Goal: Task Accomplishment & Management: Complete application form

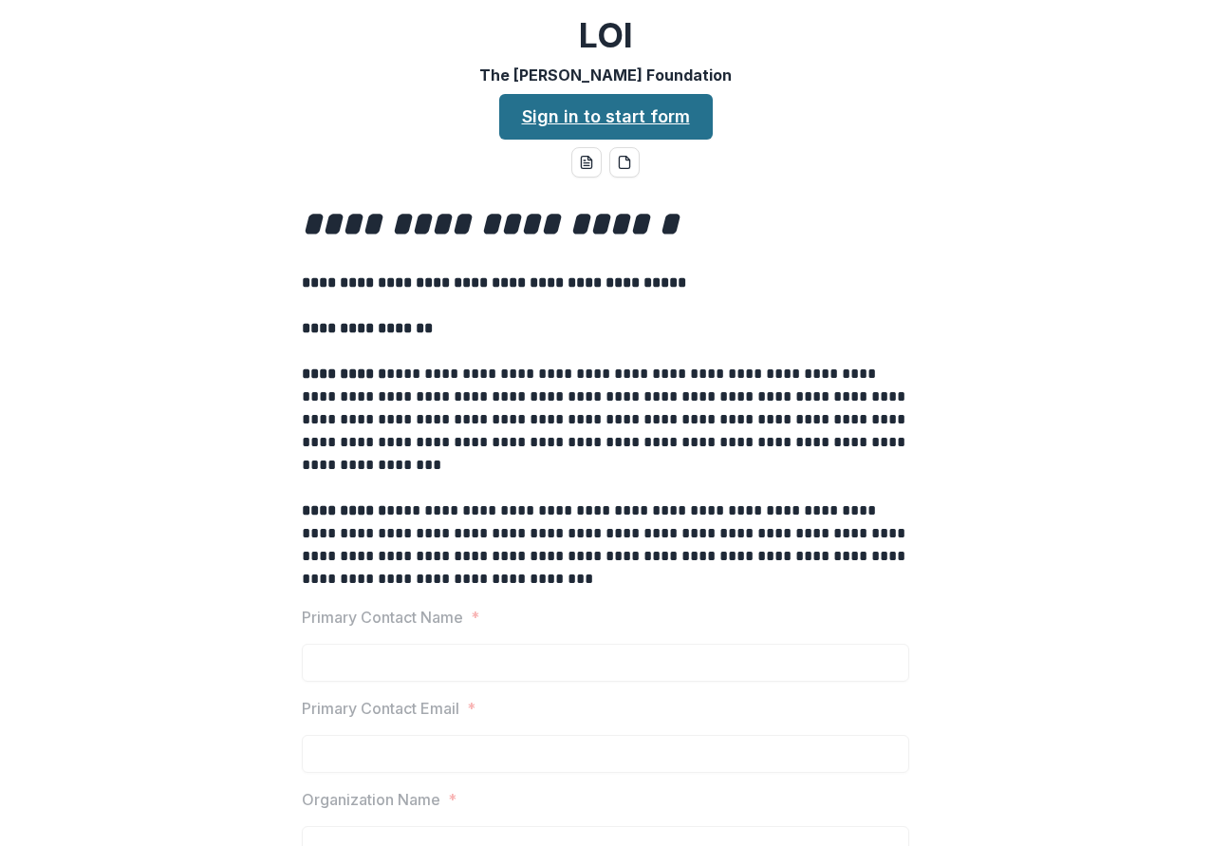
click at [640, 108] on link "Sign in to start form" at bounding box center [606, 117] width 214 height 46
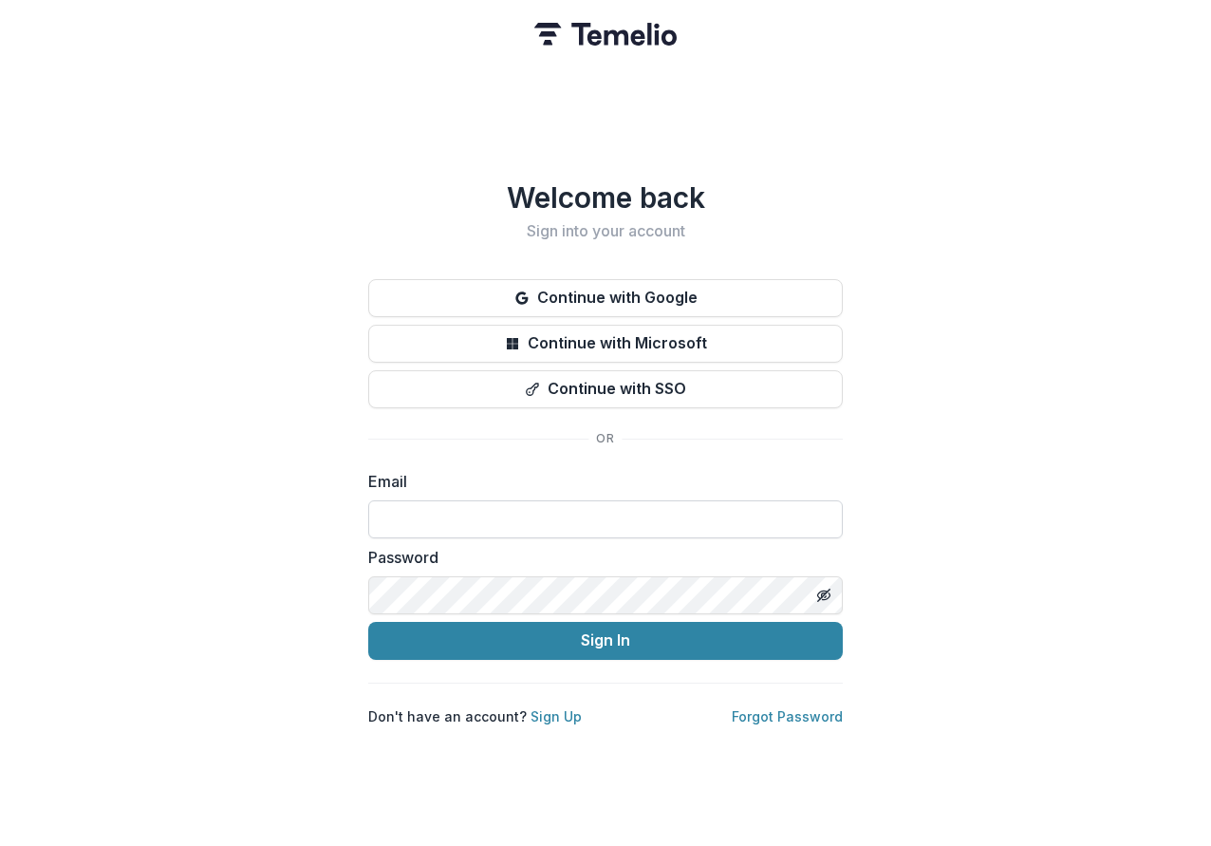
click at [588, 507] on input at bounding box center [605, 519] width 475 height 38
type input "*"
type input "******"
click at [274, 262] on div "Welcome back Sign into your account Continue with Google Continue with Microsof…" at bounding box center [605, 423] width 1211 height 846
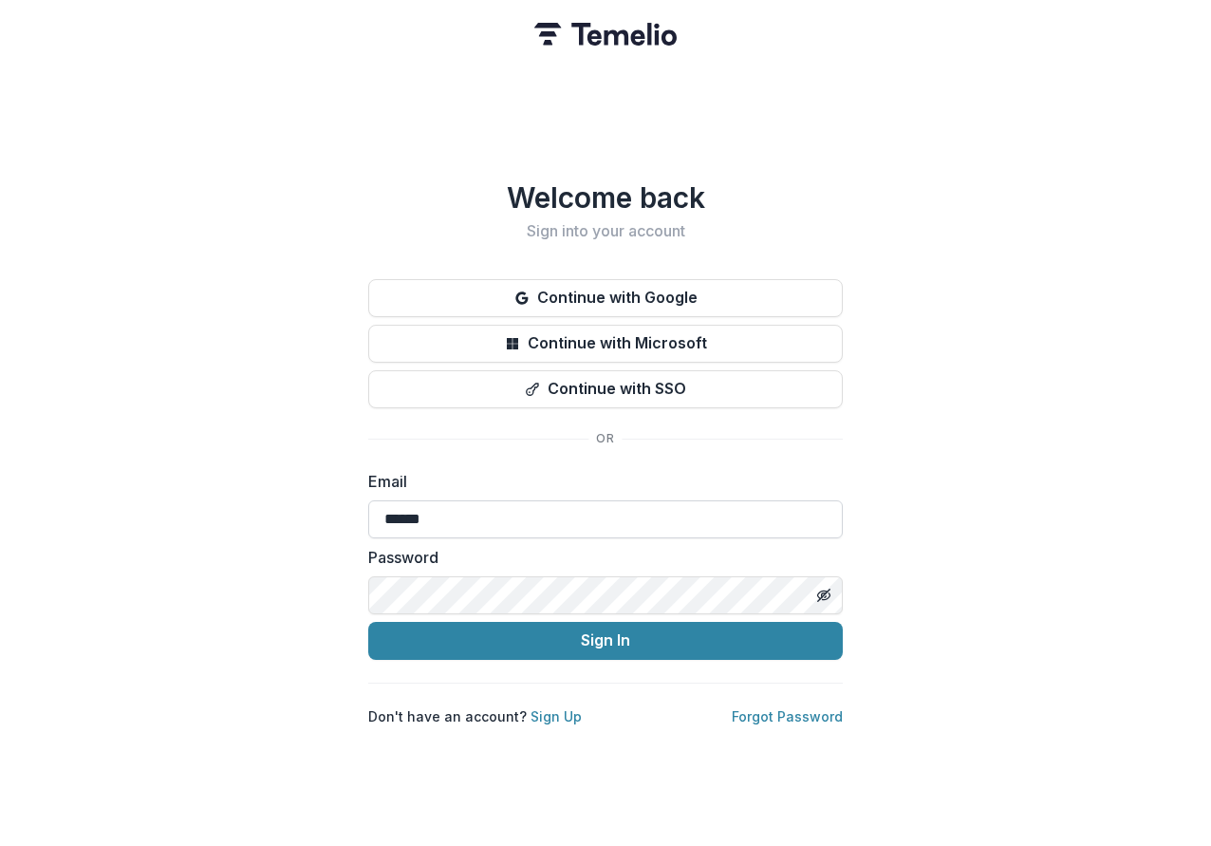
click at [498, 506] on input "******" at bounding box center [605, 519] width 475 height 38
click at [498, 505] on input "******" at bounding box center [605, 519] width 475 height 38
click at [551, 713] on link "Sign Up" at bounding box center [556, 716] width 51 height 16
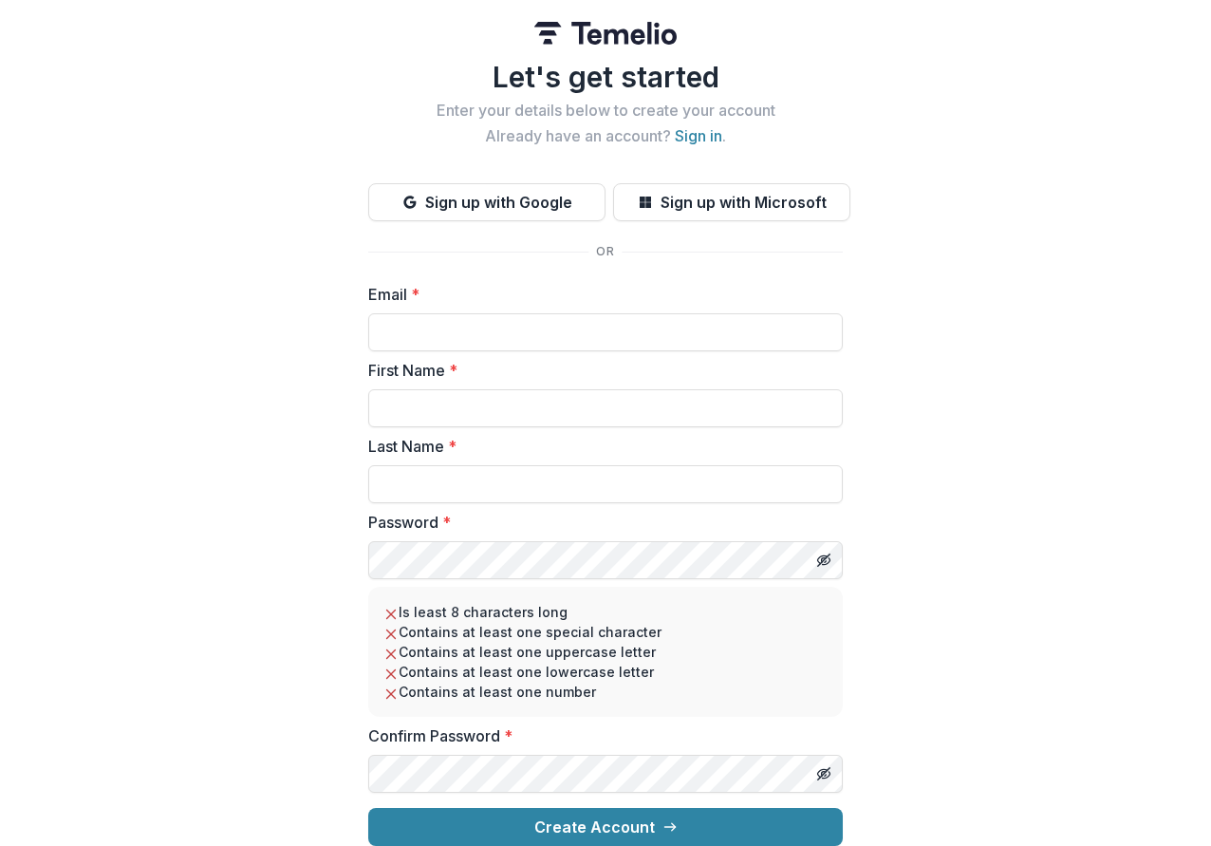
scroll to position [16, 0]
click at [477, 316] on input "Email *" at bounding box center [605, 332] width 475 height 38
type input "**********"
click at [447, 390] on input "First Name *" at bounding box center [605, 408] width 475 height 38
type input "*****"
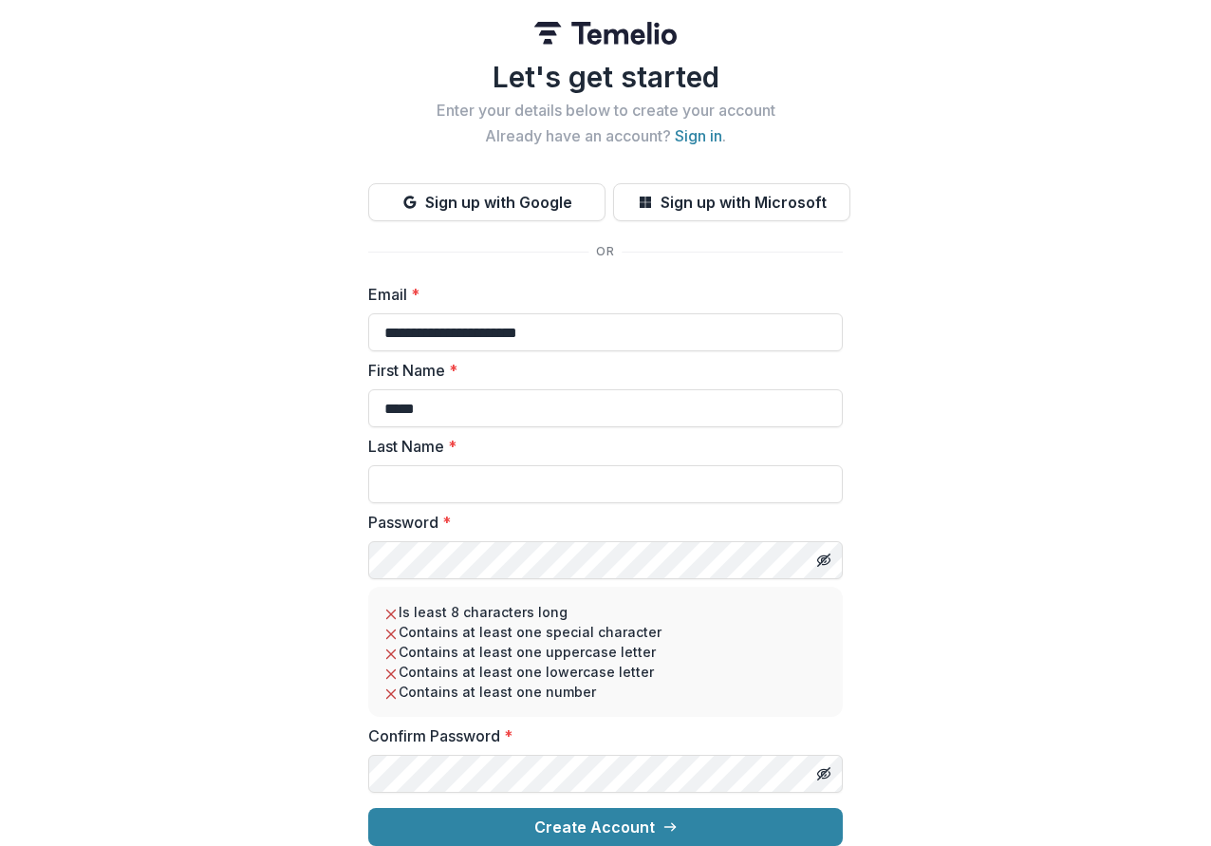
type input "*****"
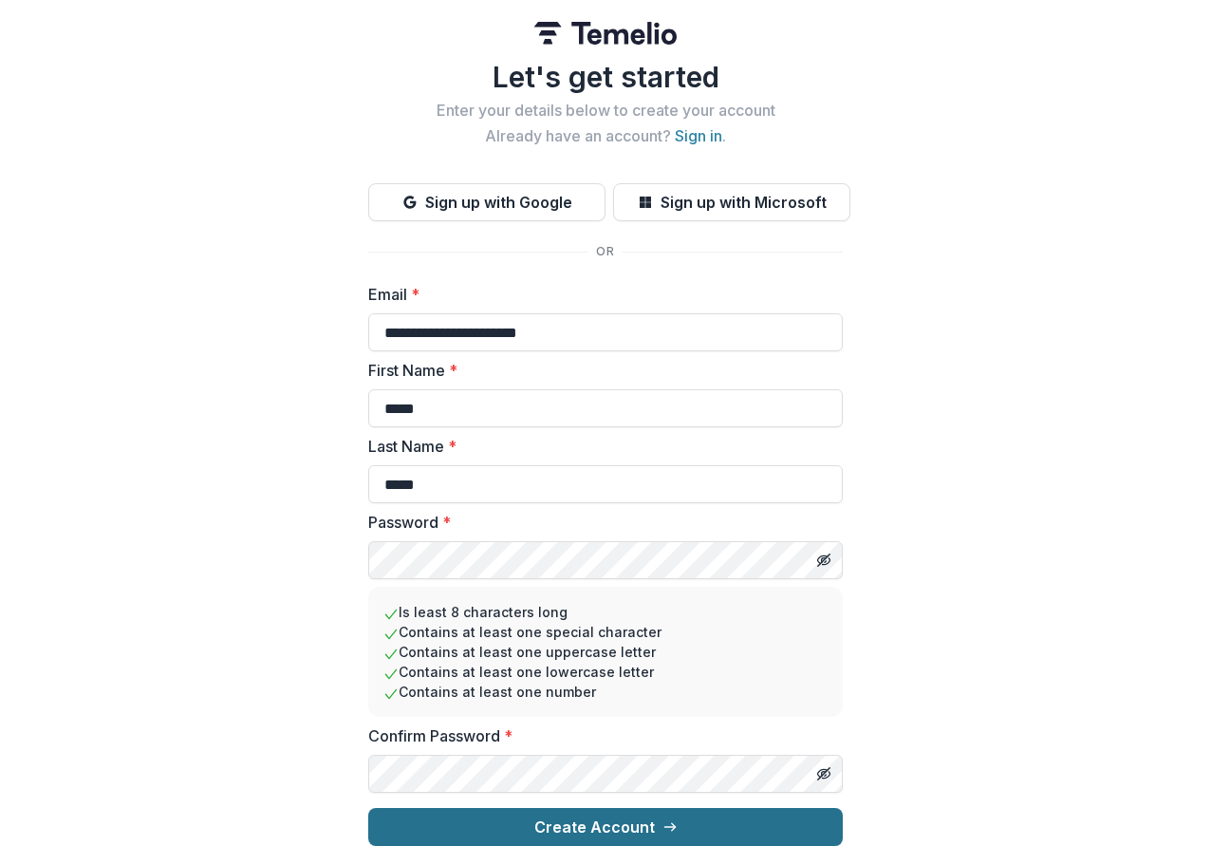
click at [590, 812] on button "Create Account" at bounding box center [605, 827] width 475 height 38
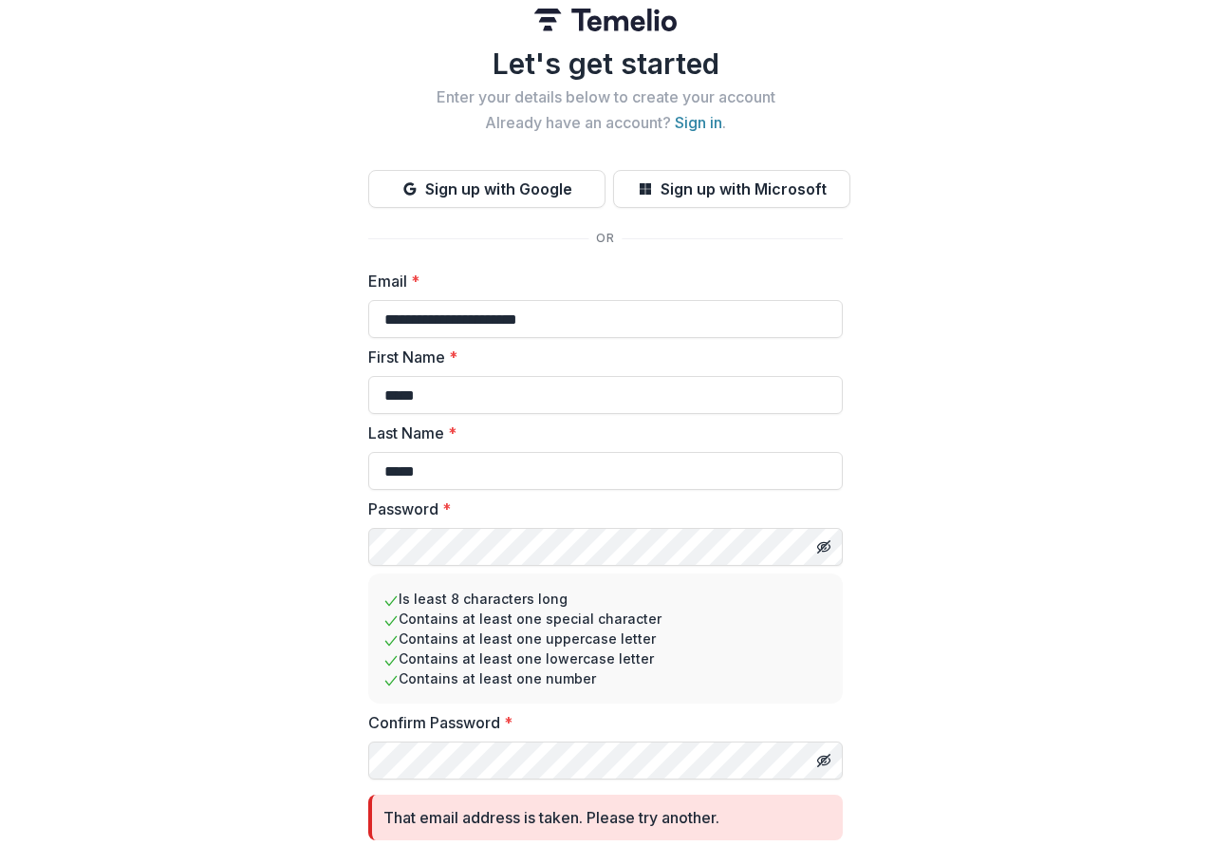
scroll to position [0, 0]
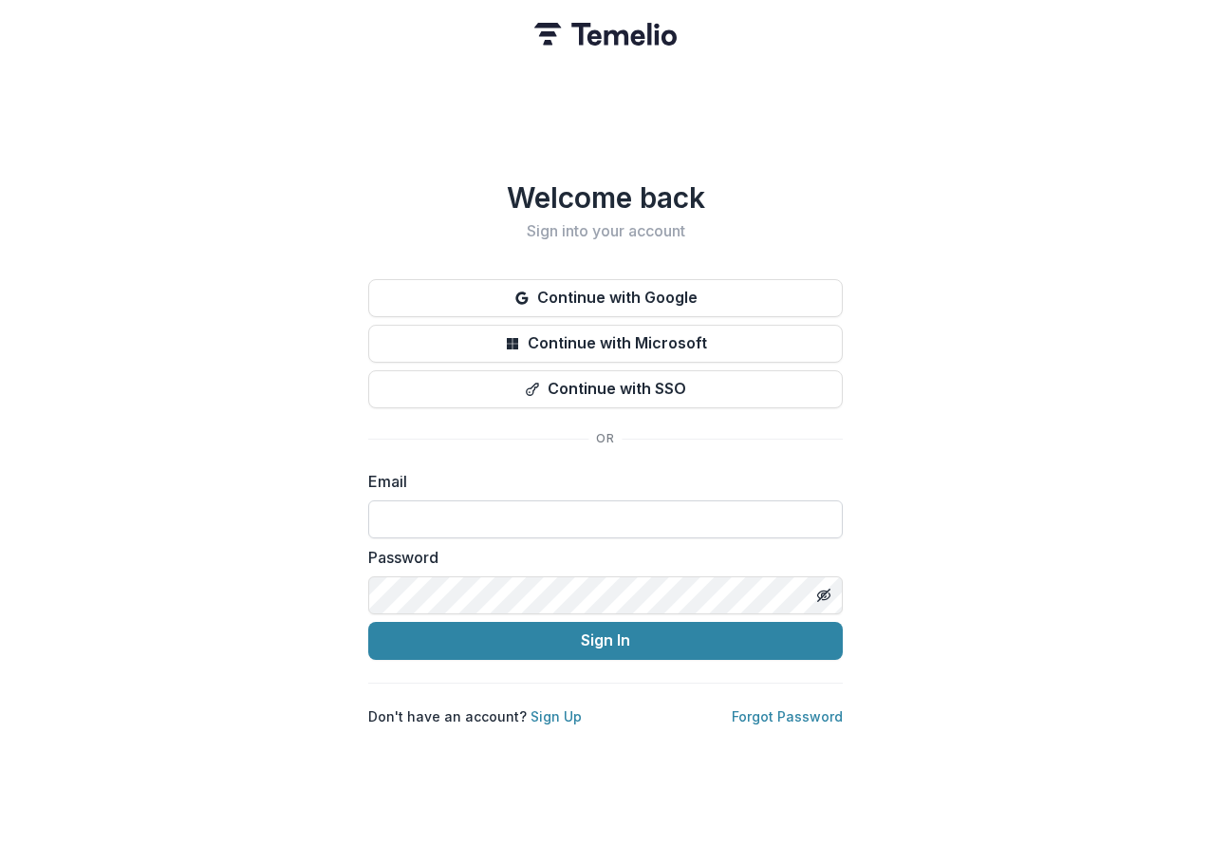
click at [513, 513] on input at bounding box center [605, 519] width 475 height 38
click at [564, 473] on label "Email" at bounding box center [599, 481] width 463 height 23
click at [540, 520] on input at bounding box center [605, 519] width 475 height 38
click at [356, 428] on div "Welcome back Sign into your account Continue with Google Continue with Microsof…" at bounding box center [605, 423] width 1211 height 846
click at [793, 713] on link "Forgot Password" at bounding box center [787, 716] width 111 height 16
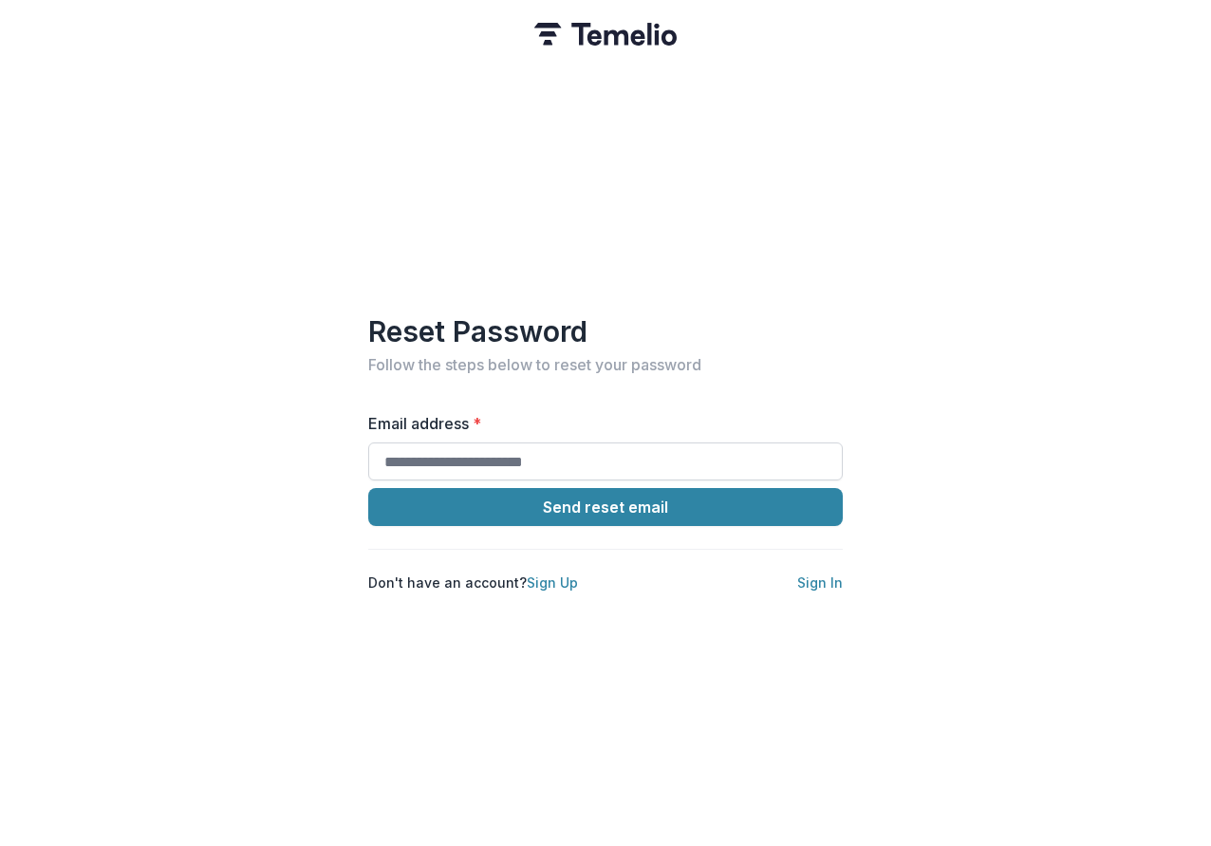
click at [532, 451] on input "Email address *" at bounding box center [605, 461] width 475 height 38
type input "**********"
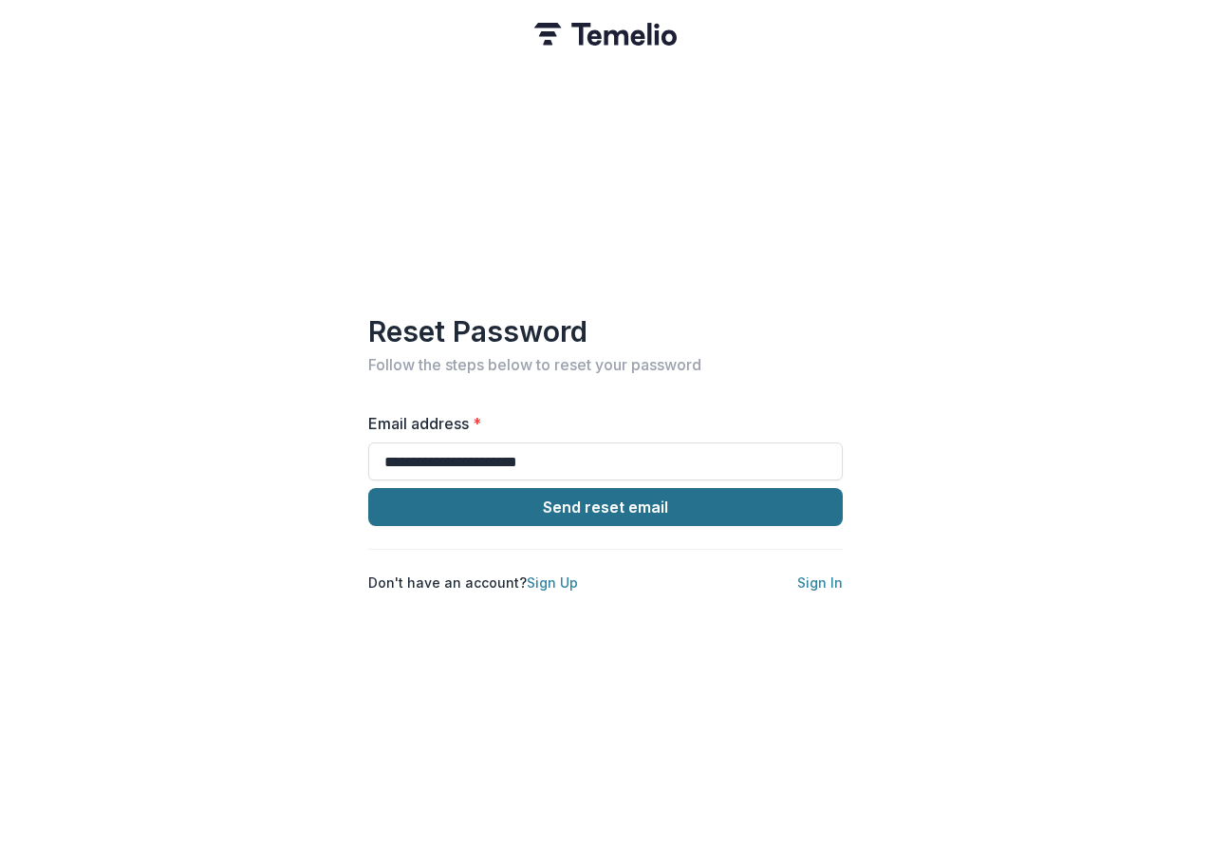
click at [589, 503] on button "Send reset email" at bounding box center [605, 507] width 475 height 38
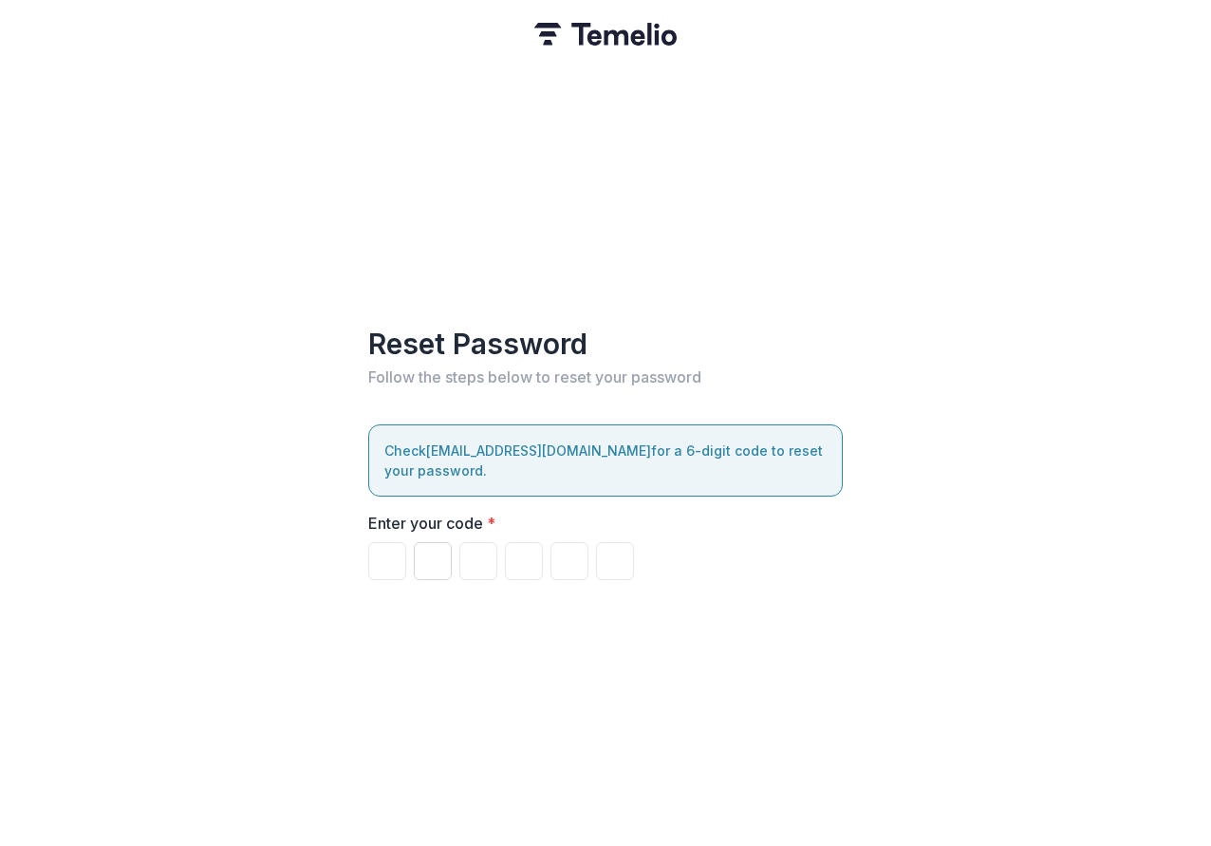
paste input "******"
type input "*"
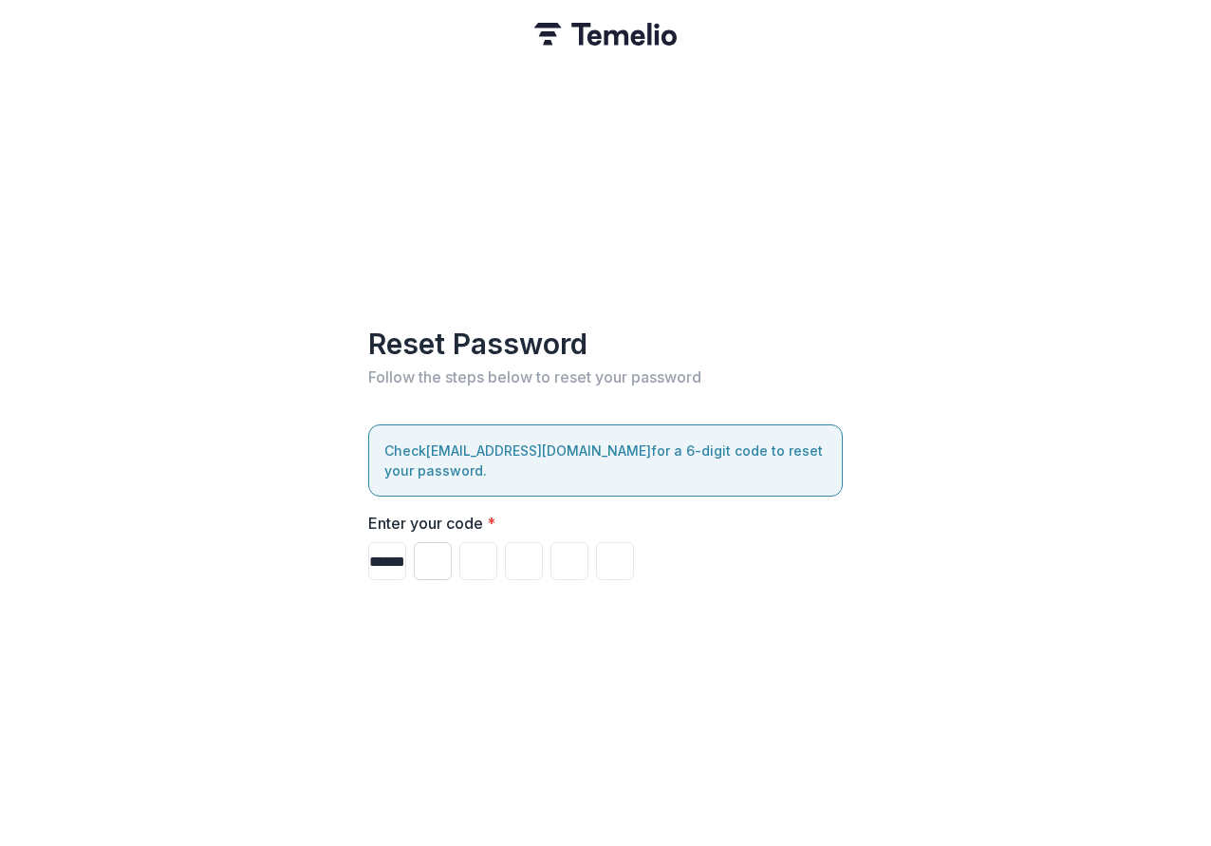
type input "*"
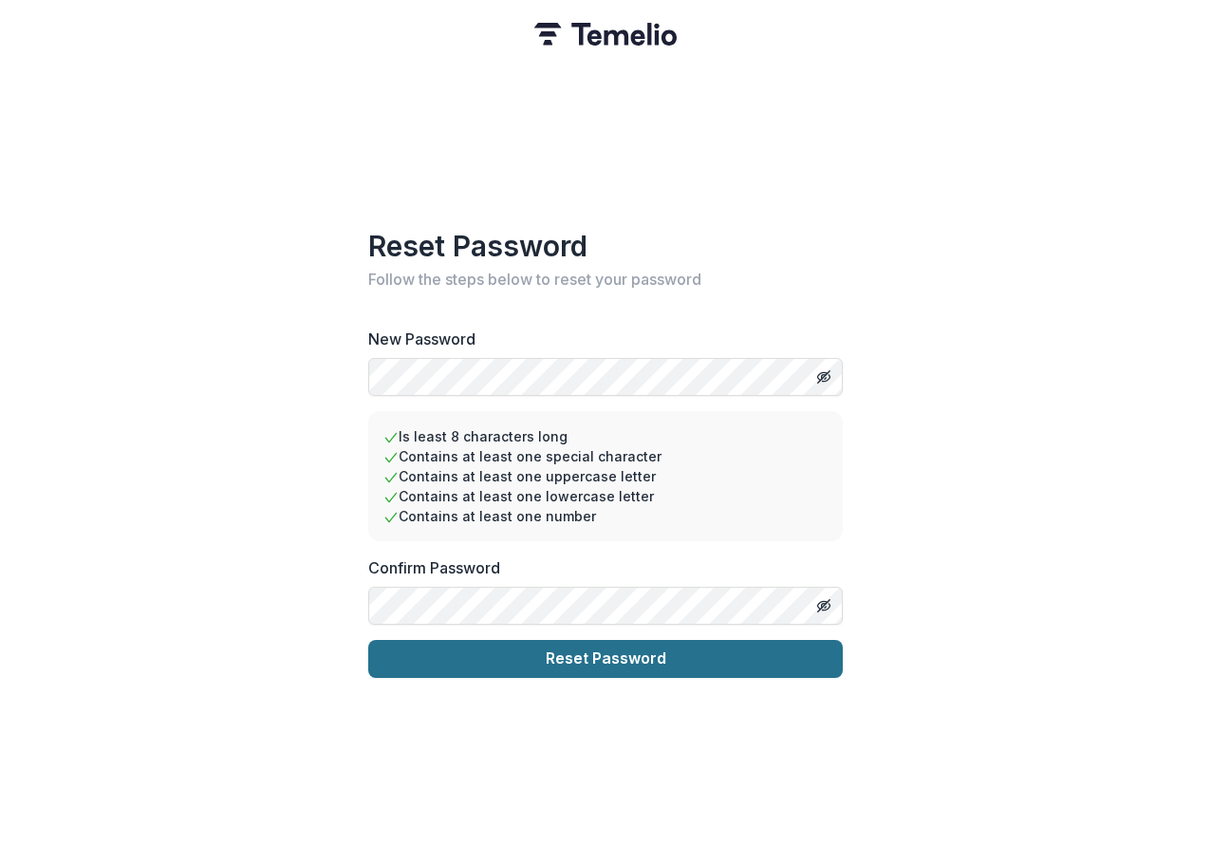
click at [620, 659] on button "Reset Password" at bounding box center [605, 659] width 475 height 38
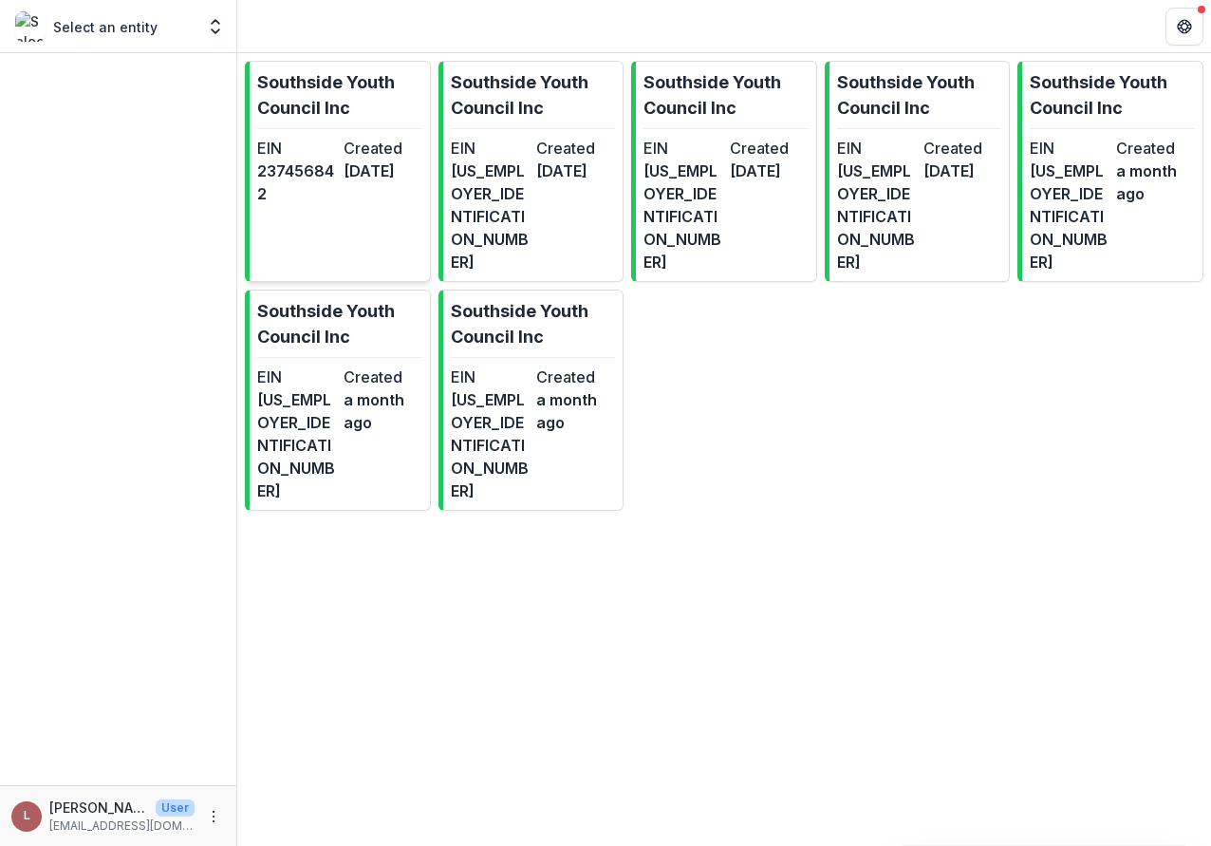
click at [317, 107] on p "Southside Youth Council Inc" at bounding box center [339, 94] width 165 height 51
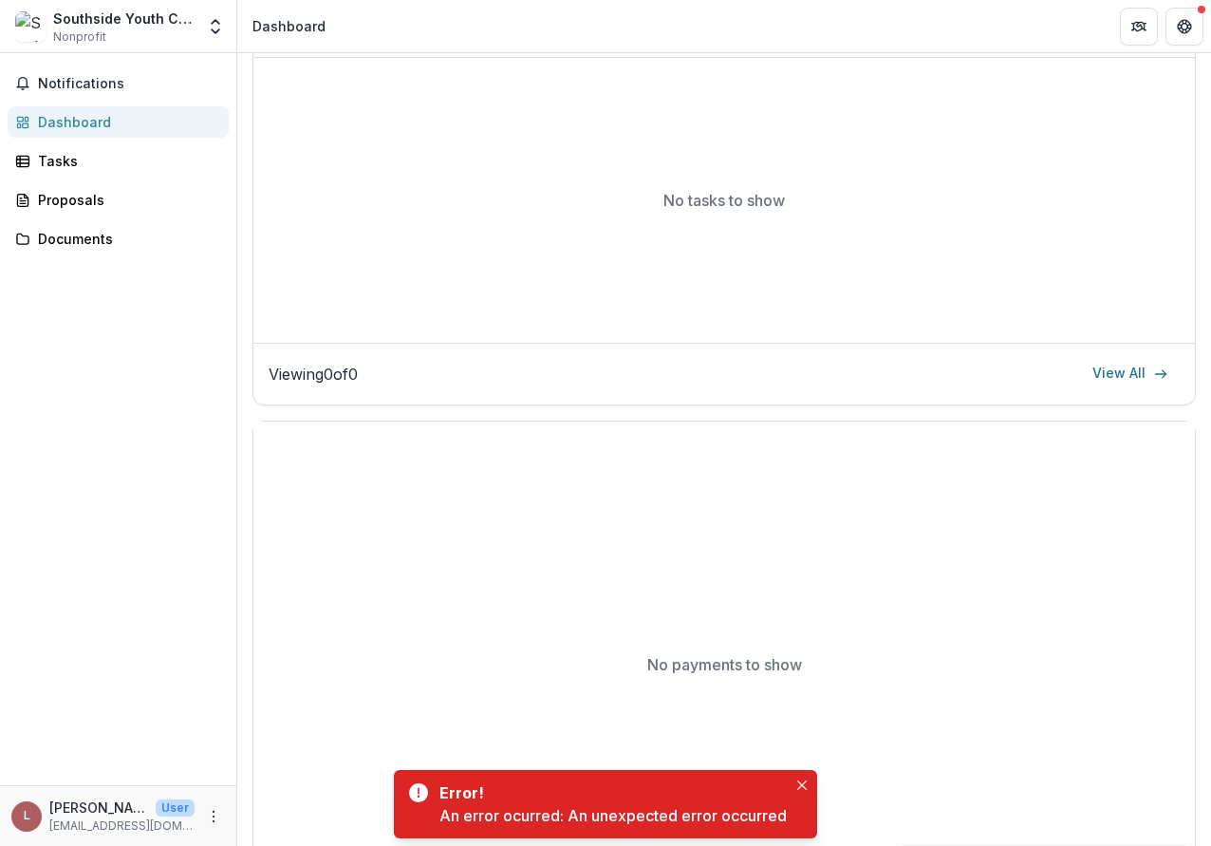
scroll to position [793, 0]
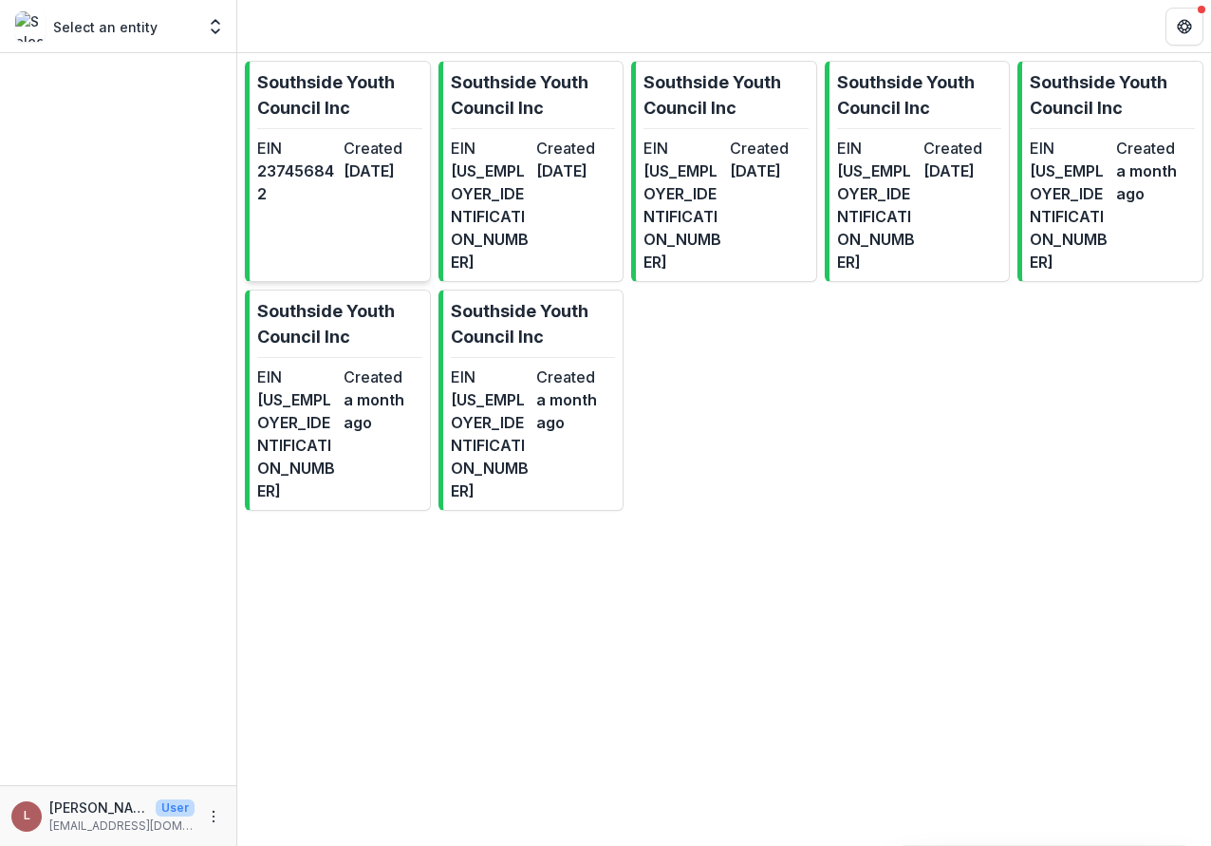
click at [312, 157] on dt "EIN" at bounding box center [296, 148] width 79 height 23
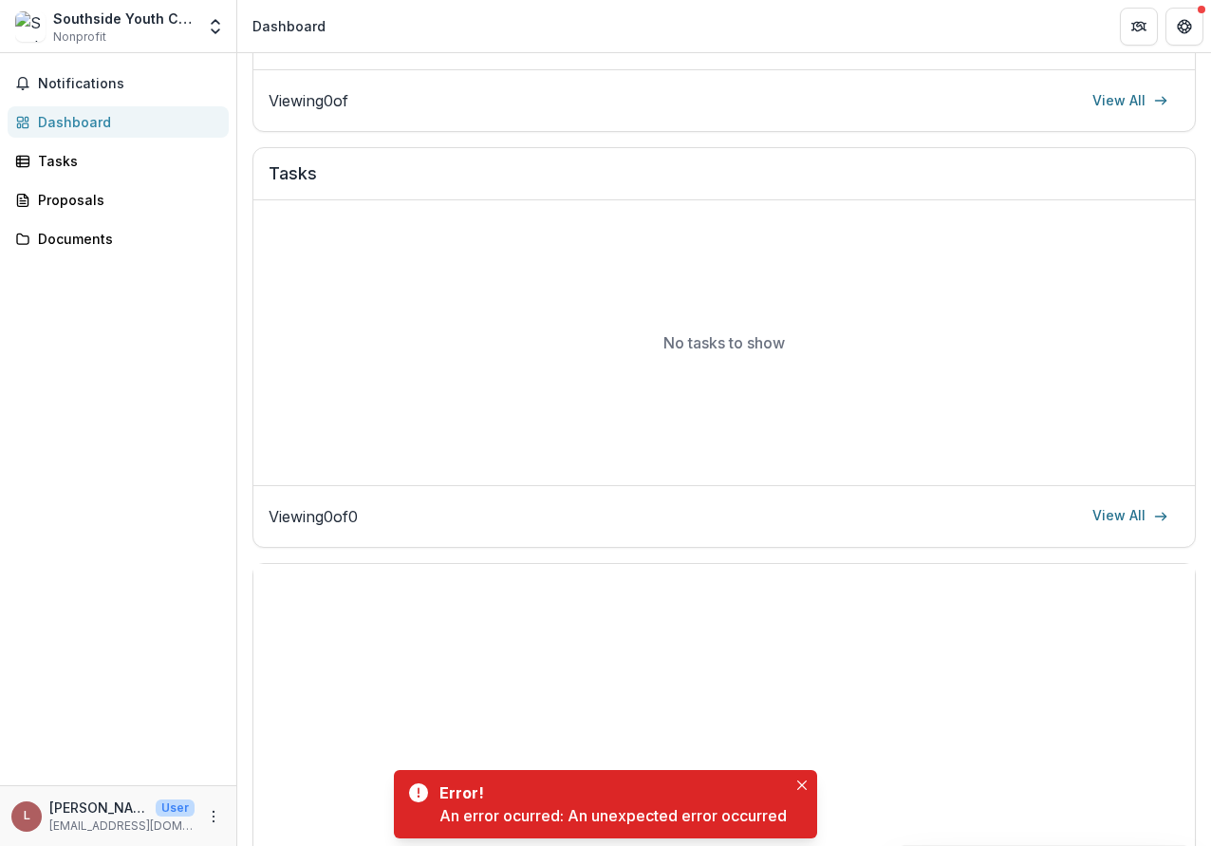
scroll to position [793, 0]
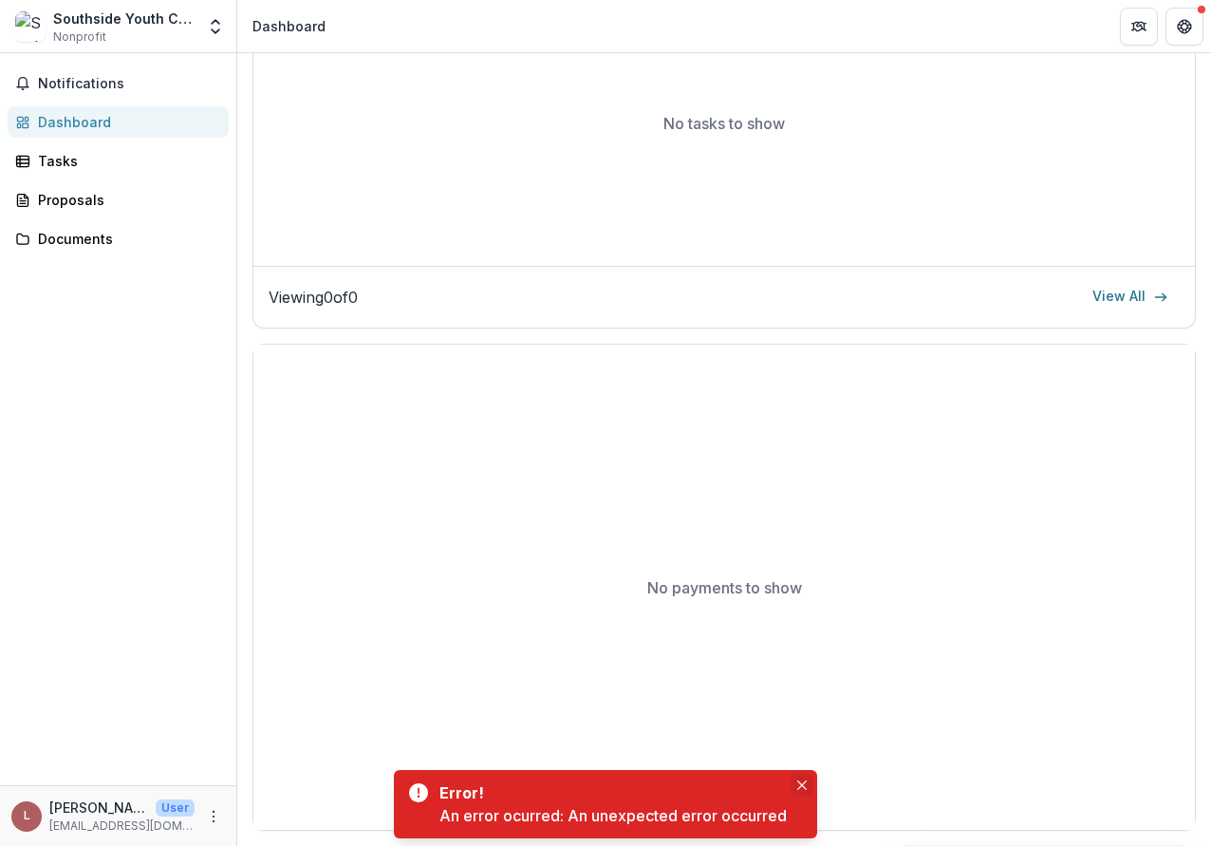
click at [801, 787] on icon "Close" at bounding box center [801, 784] width 9 height 9
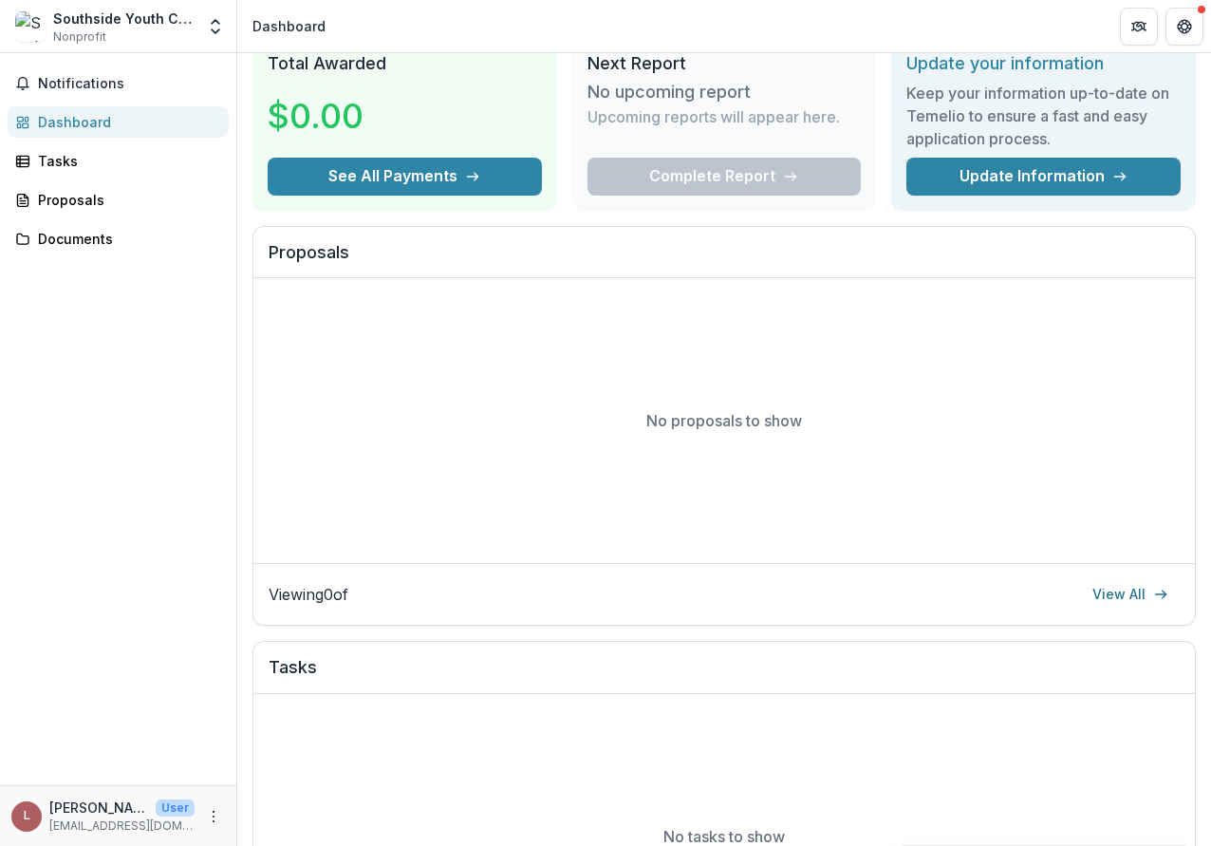
scroll to position [0, 0]
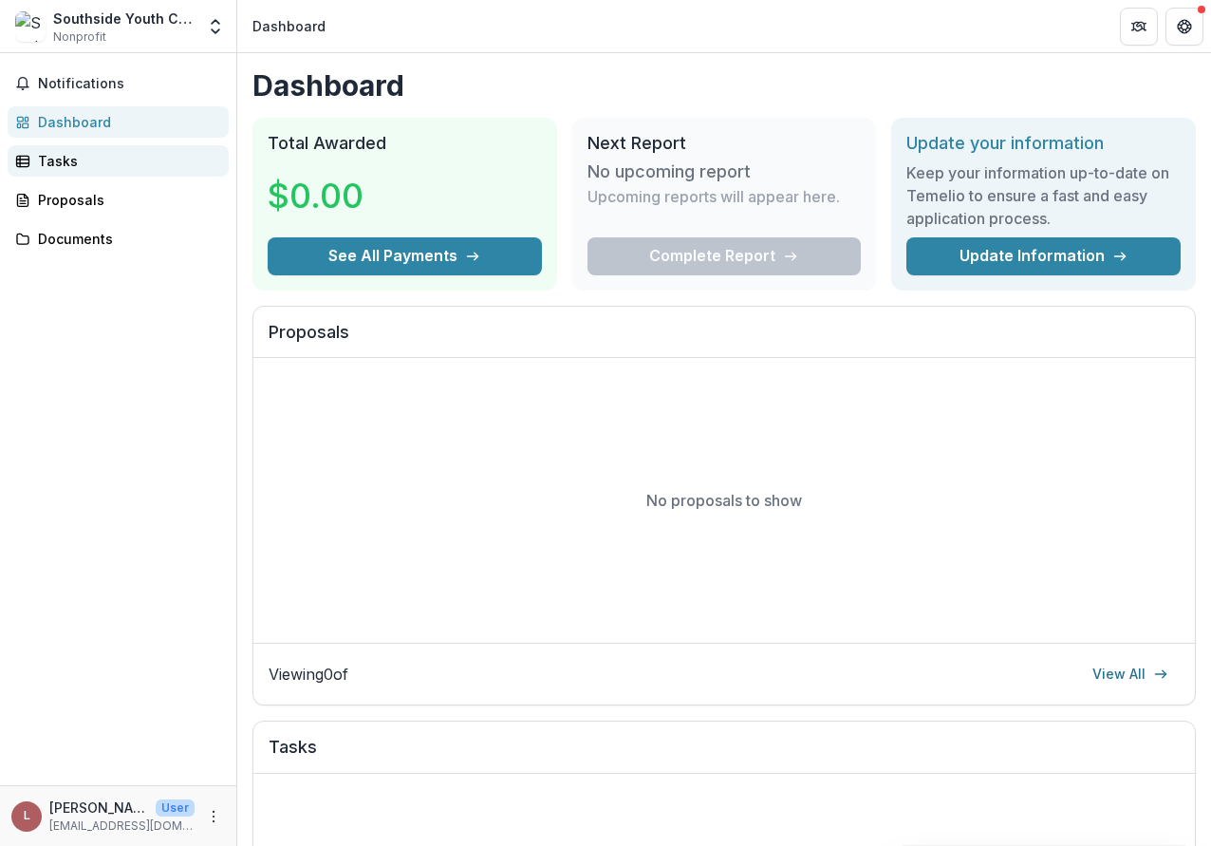
click at [86, 167] on div "Tasks" at bounding box center [126, 161] width 176 height 20
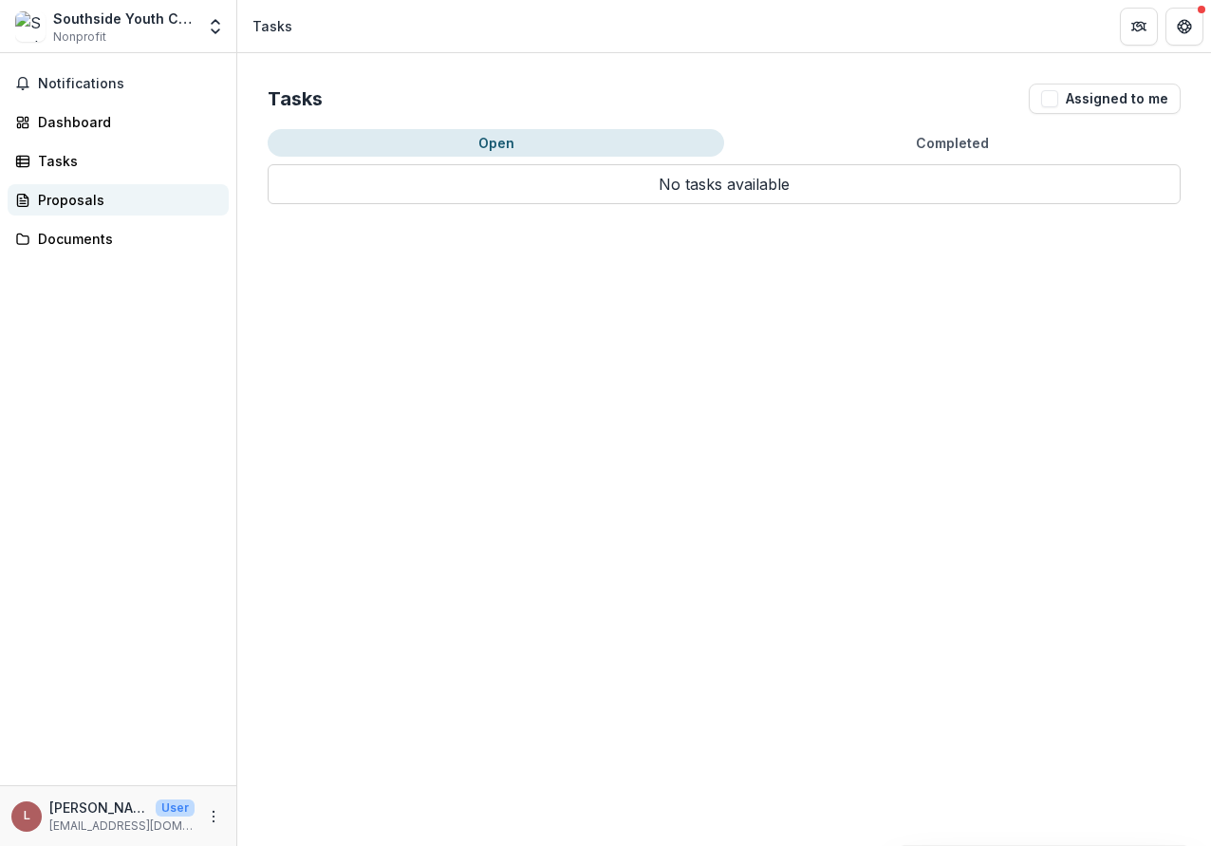
click at [83, 200] on div "Proposals" at bounding box center [126, 200] width 176 height 20
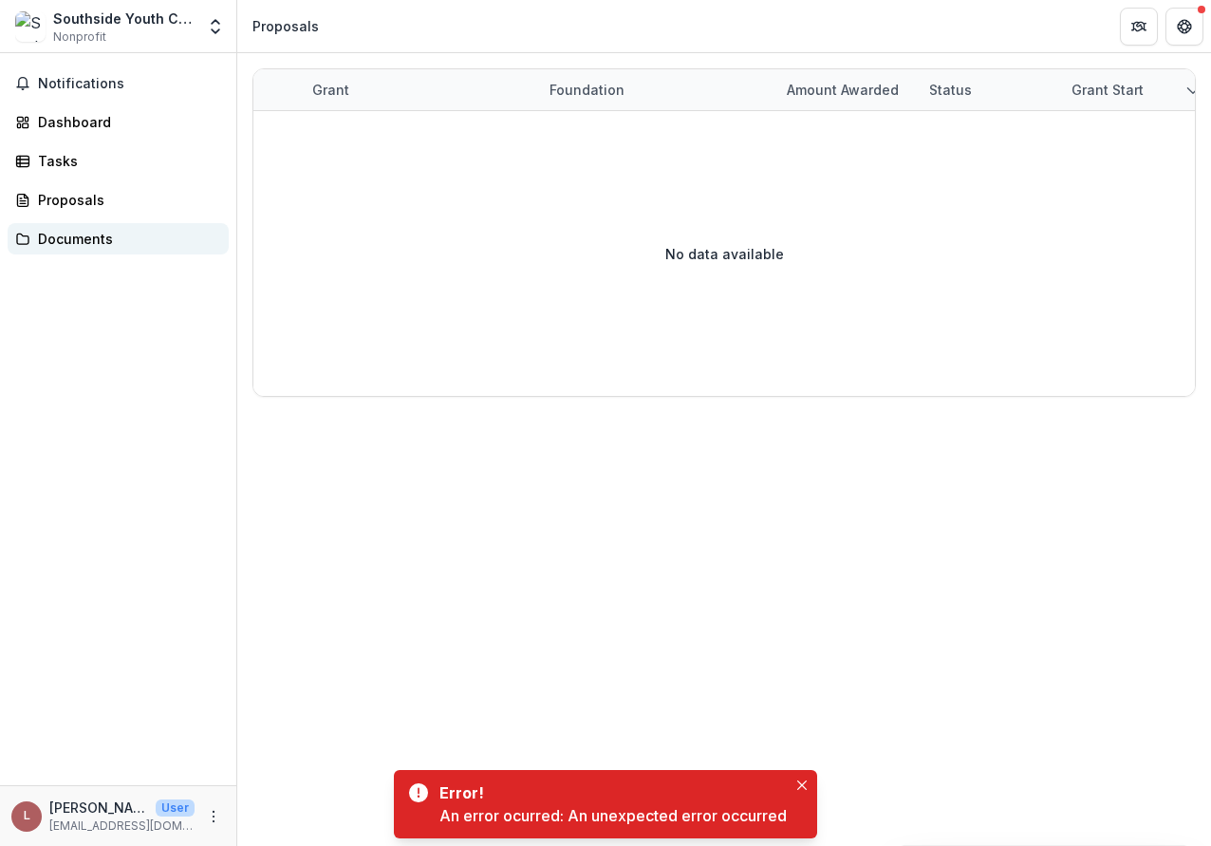
click at [81, 224] on link "Documents" at bounding box center [118, 238] width 221 height 31
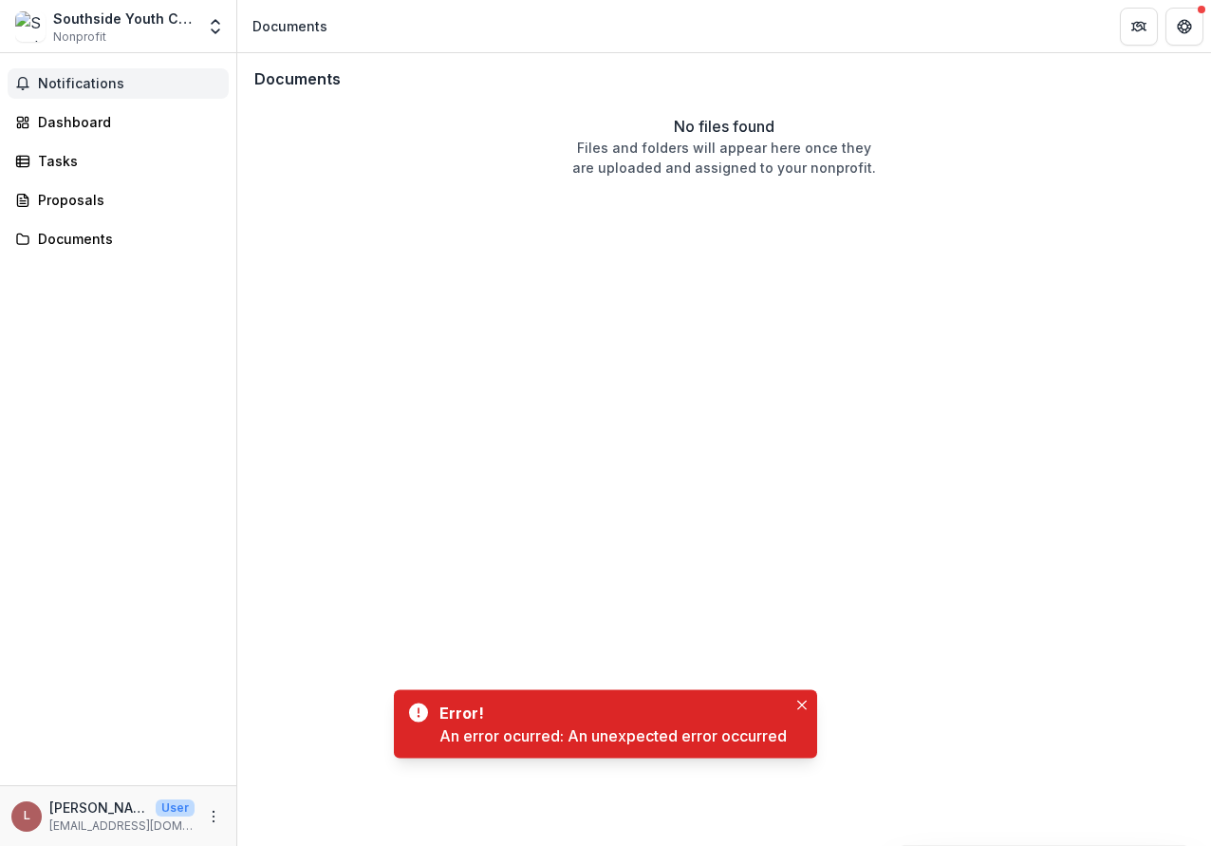
click at [83, 84] on span "Notifications" at bounding box center [129, 84] width 183 height 16
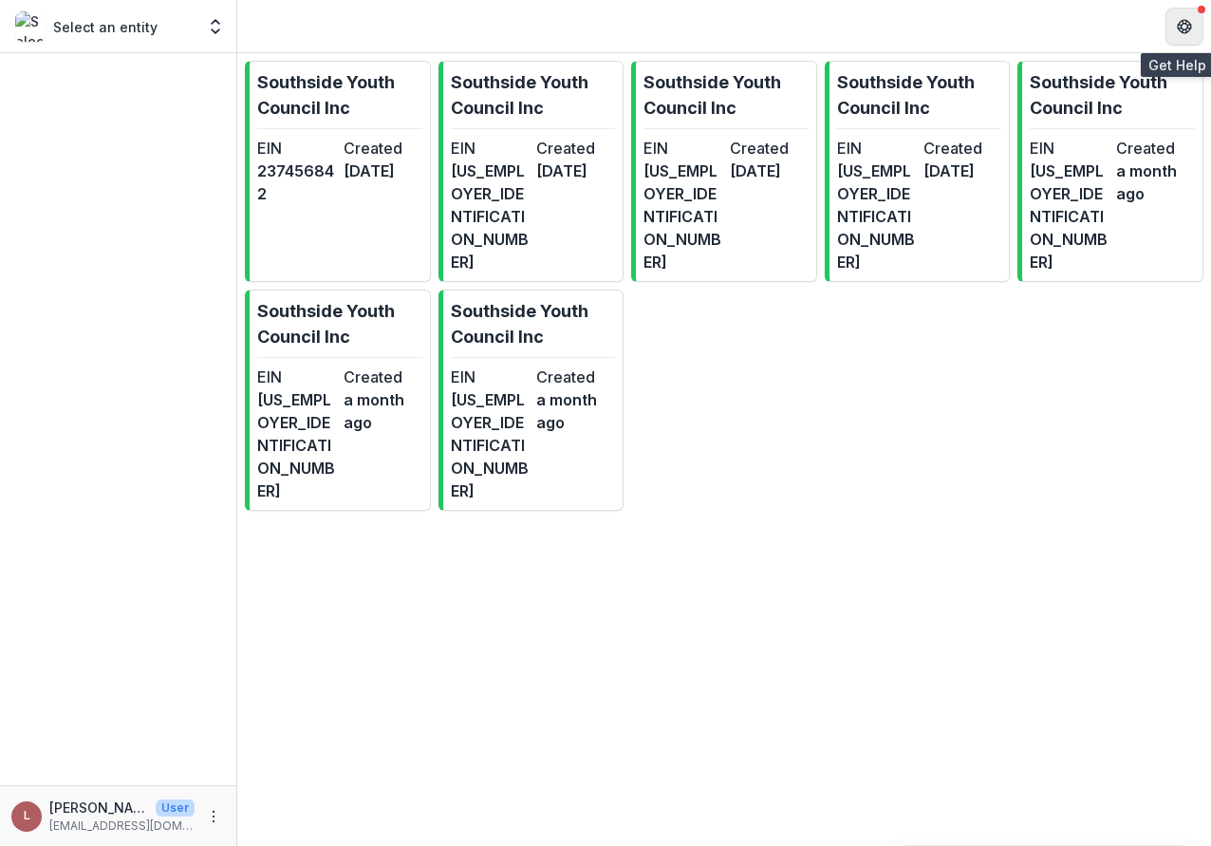
click at [1185, 19] on icon "Get Help" at bounding box center [1184, 26] width 15 height 15
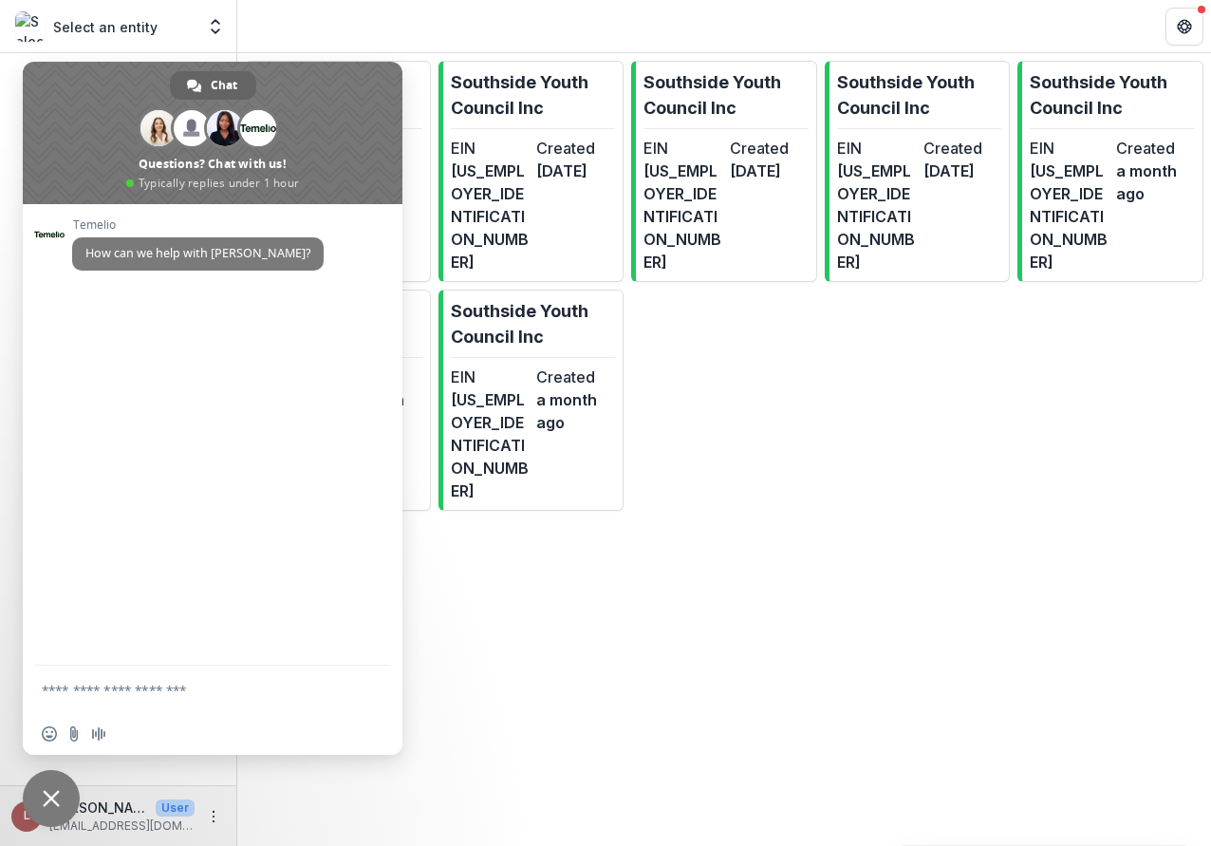
click at [500, 485] on div "Southside Youth Council Inc EIN [US_EMPLOYER_IDENTIFICATION_NUMBER] Created [DA…" at bounding box center [724, 449] width 974 height 793
click at [512, 522] on div "Southside Youth Council Inc EIN 237456842 Created 3 months ago Southside Youth …" at bounding box center [724, 449] width 974 height 793
click at [180, 817] on p "[EMAIL_ADDRESS][DOMAIN_NAME]" at bounding box center [121, 825] width 145 height 17
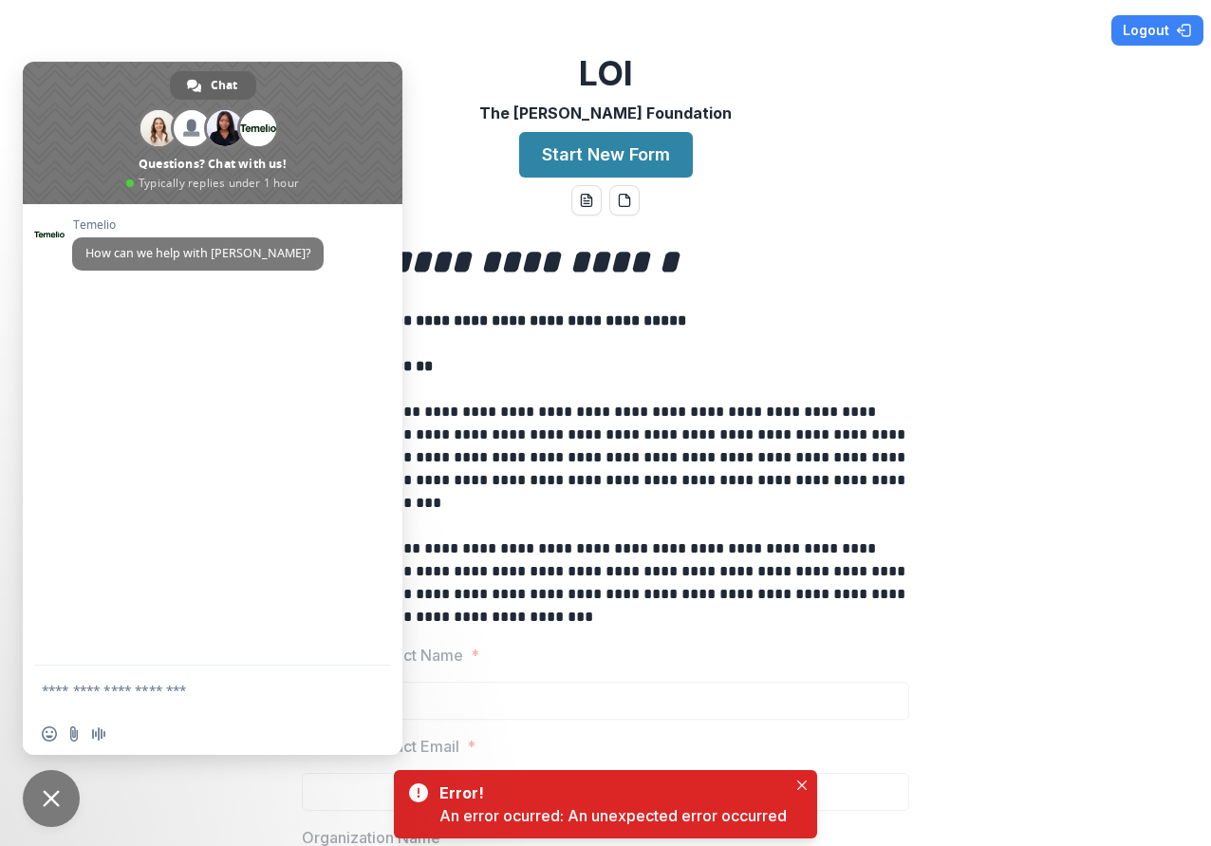
click at [57, 790] on span "Close chat" at bounding box center [51, 798] width 17 height 17
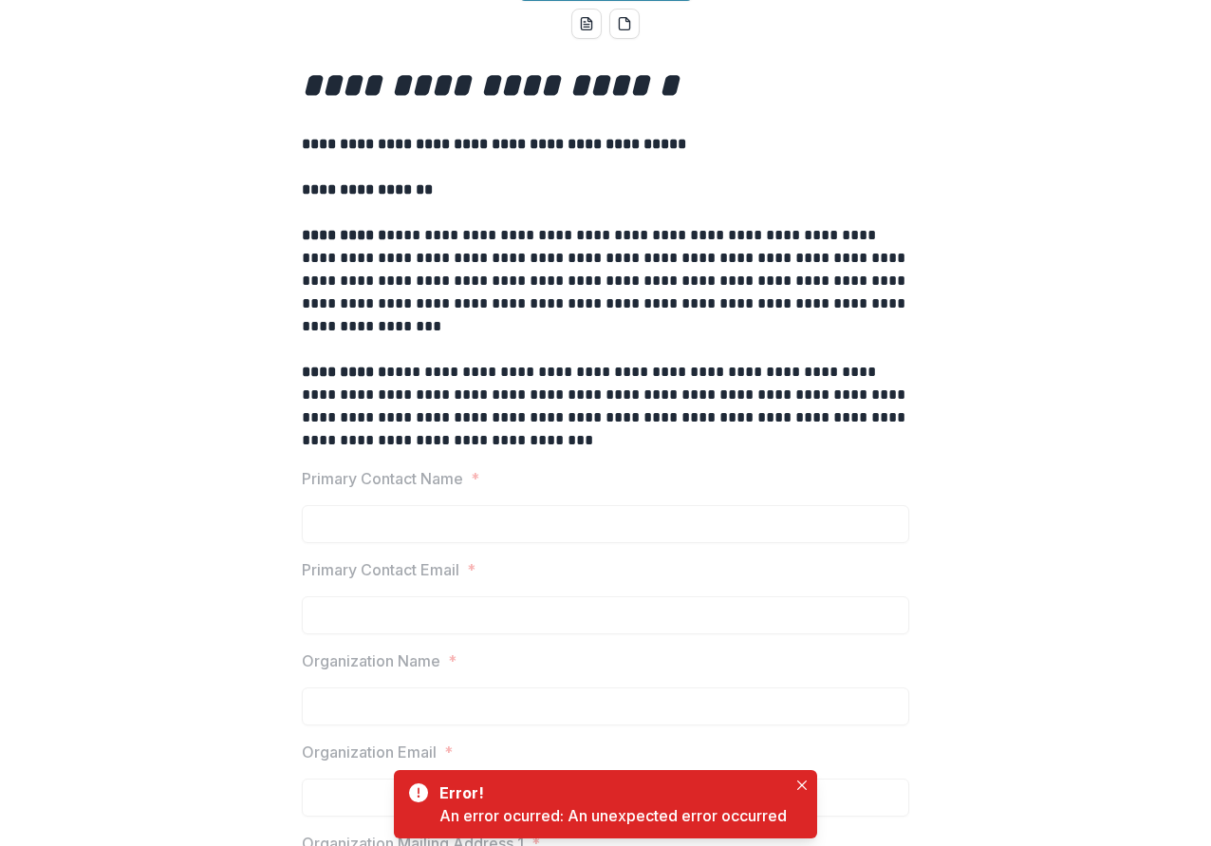
scroll to position [291, 0]
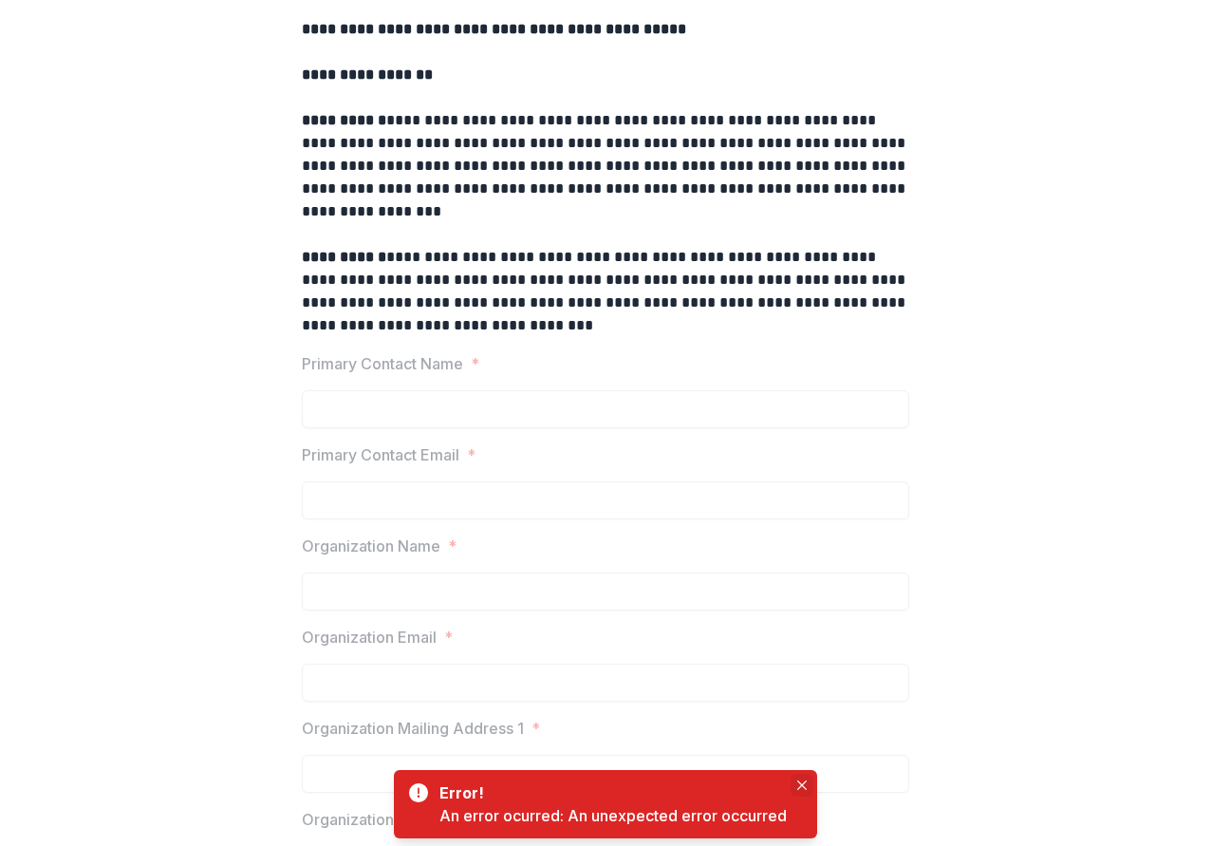
click at [801, 783] on icon "Close" at bounding box center [801, 784] width 9 height 9
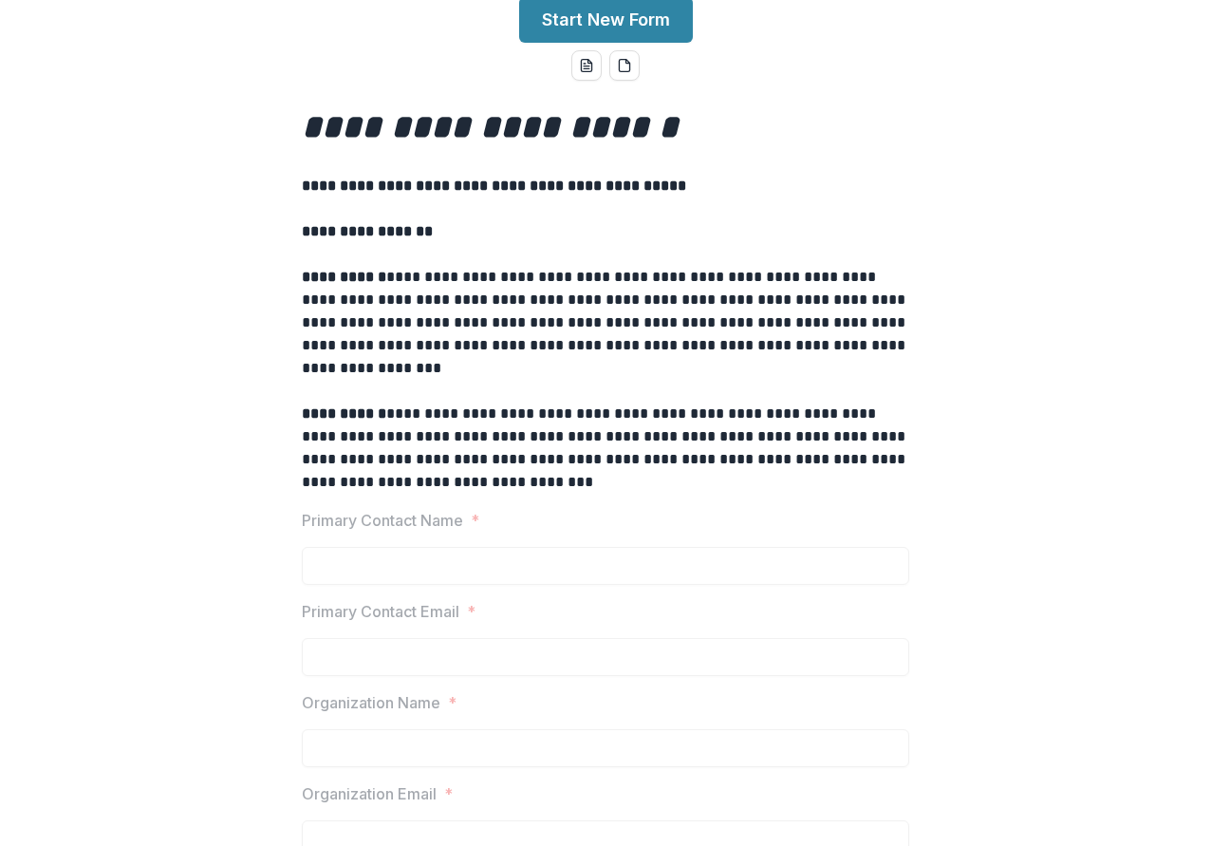
scroll to position [0, 0]
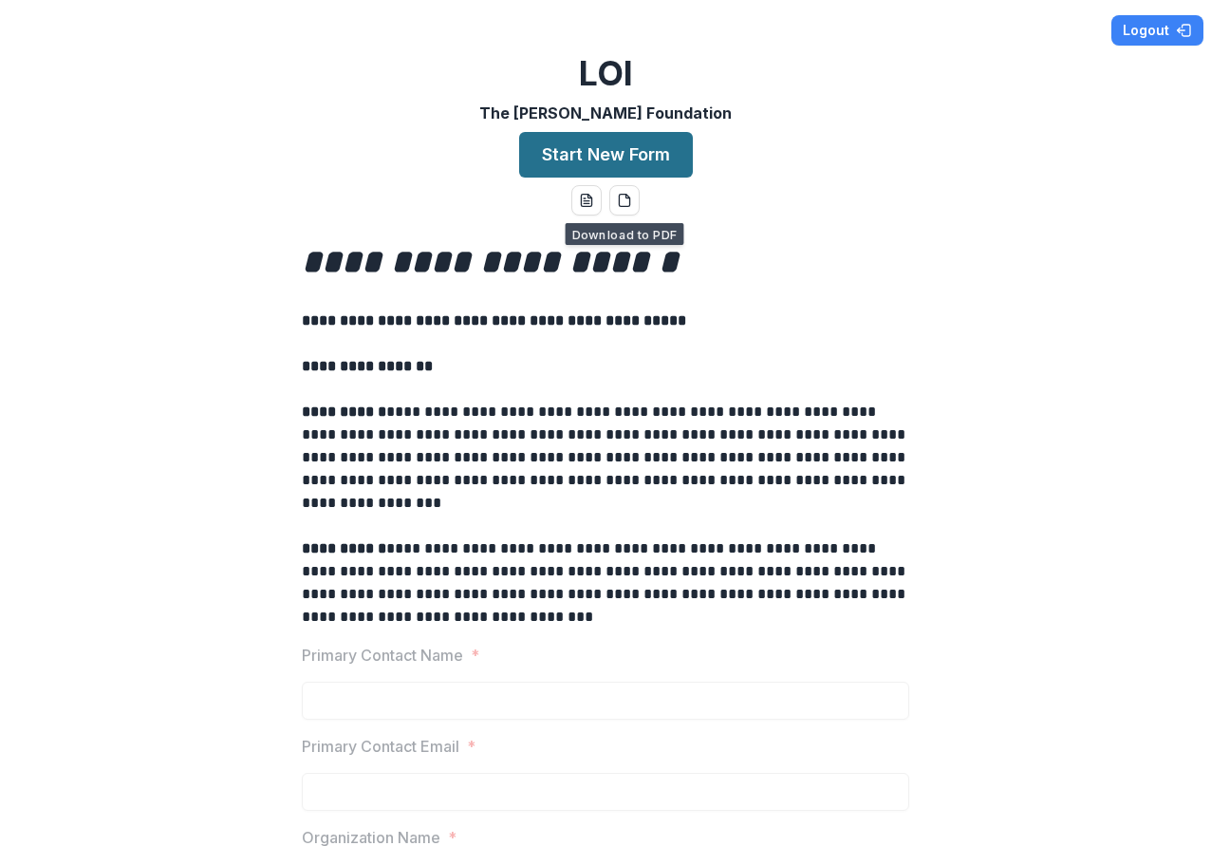
click at [607, 154] on button "Start New Form" at bounding box center [606, 155] width 174 height 46
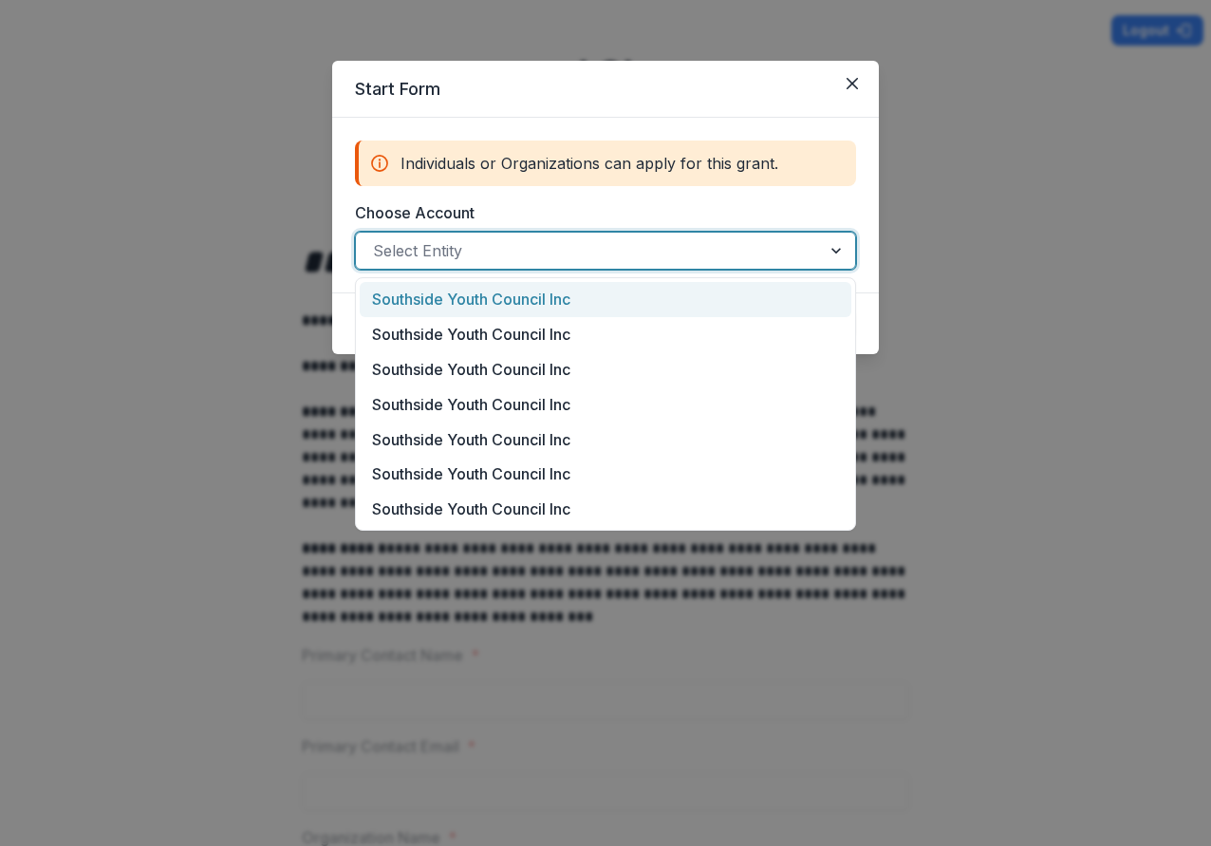
click at [525, 257] on div at bounding box center [588, 250] width 431 height 27
click at [508, 301] on div "Southside Youth Council Inc" at bounding box center [606, 299] width 492 height 35
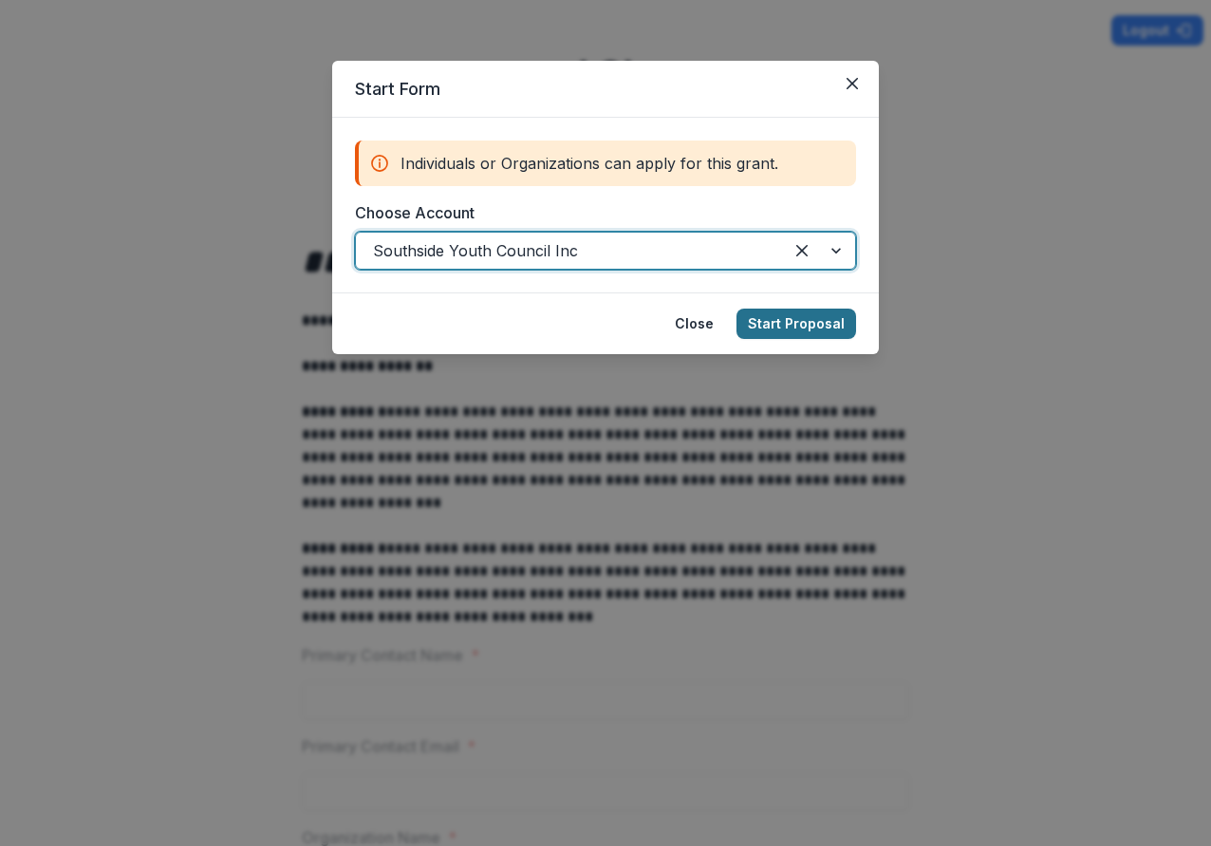
click at [796, 319] on button "Start Proposal" at bounding box center [797, 323] width 120 height 30
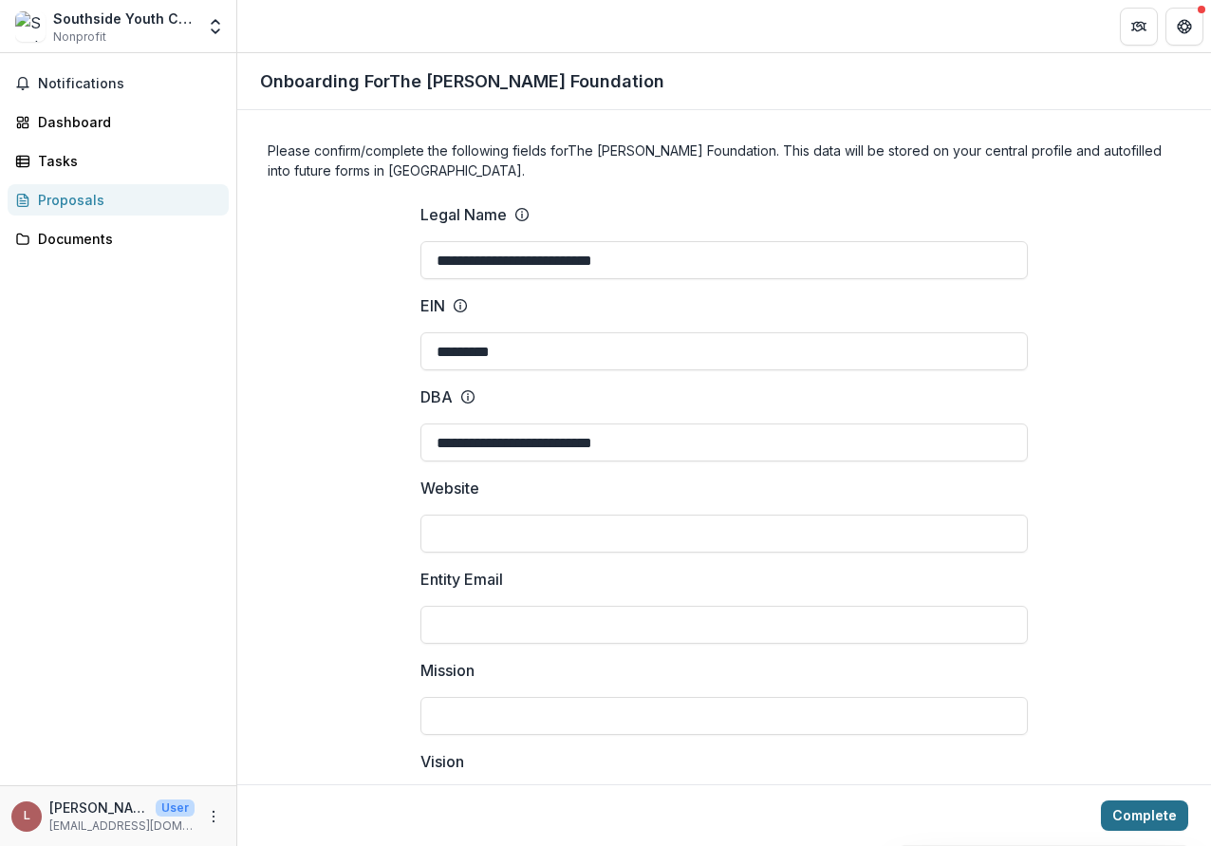
click at [1143, 812] on button "Complete" at bounding box center [1144, 815] width 87 height 30
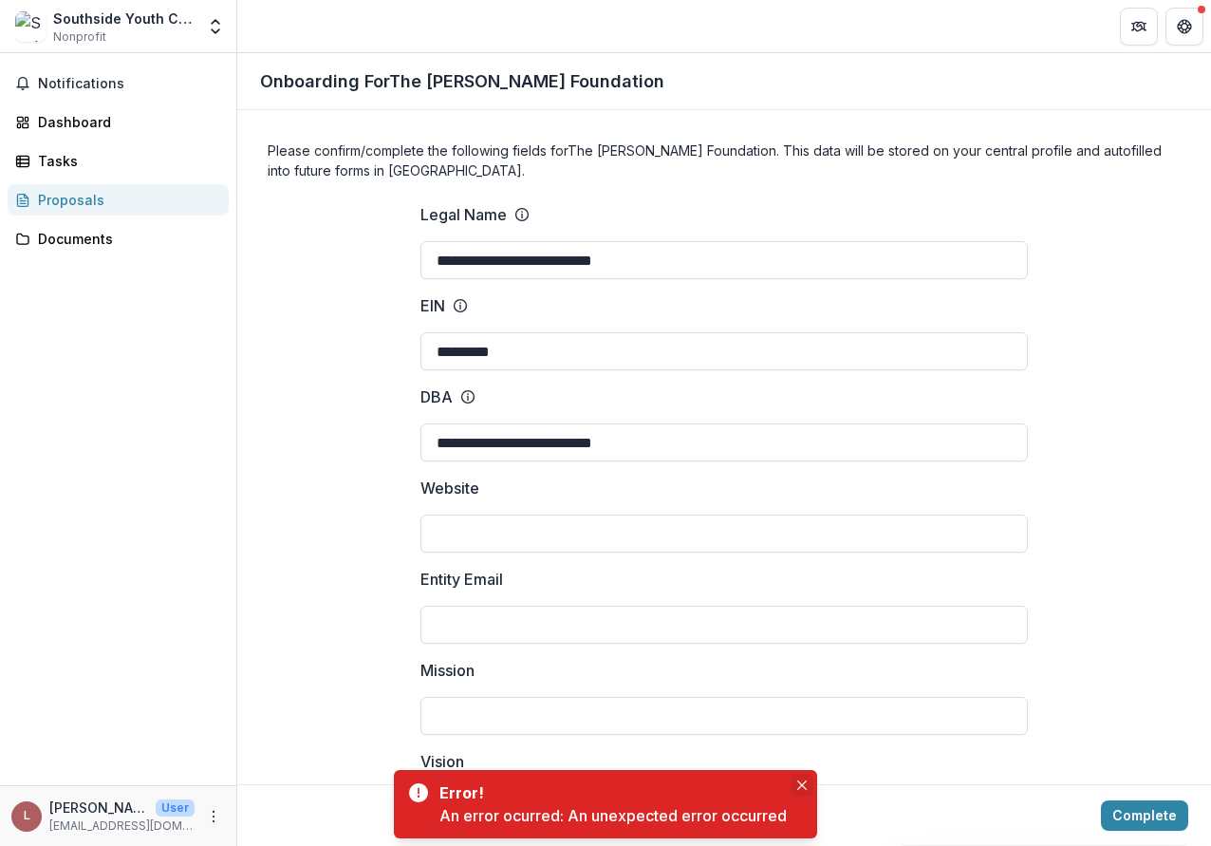
click at [806, 782] on icon "Close" at bounding box center [801, 784] width 9 height 9
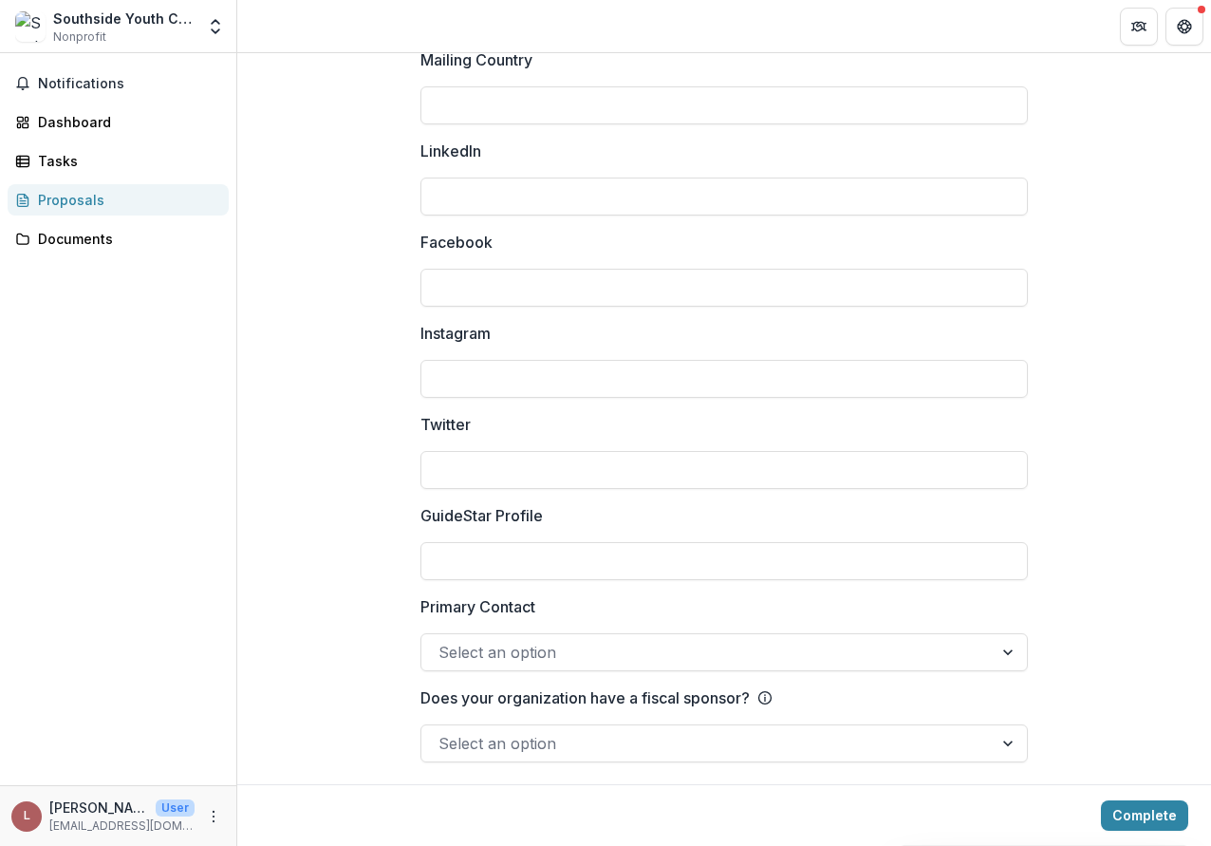
scroll to position [2504, 0]
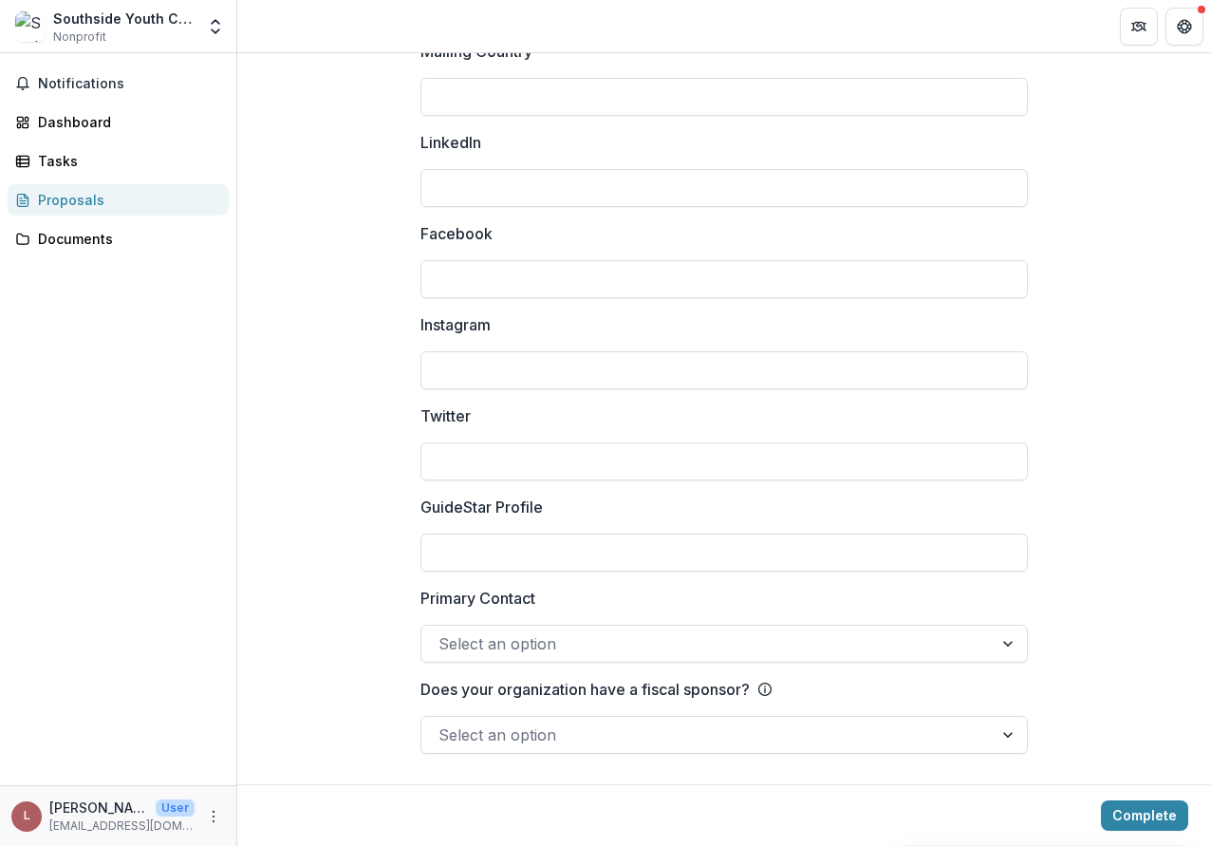
click at [577, 644] on div at bounding box center [707, 643] width 537 height 27
click at [506, 737] on div at bounding box center [707, 734] width 537 height 27
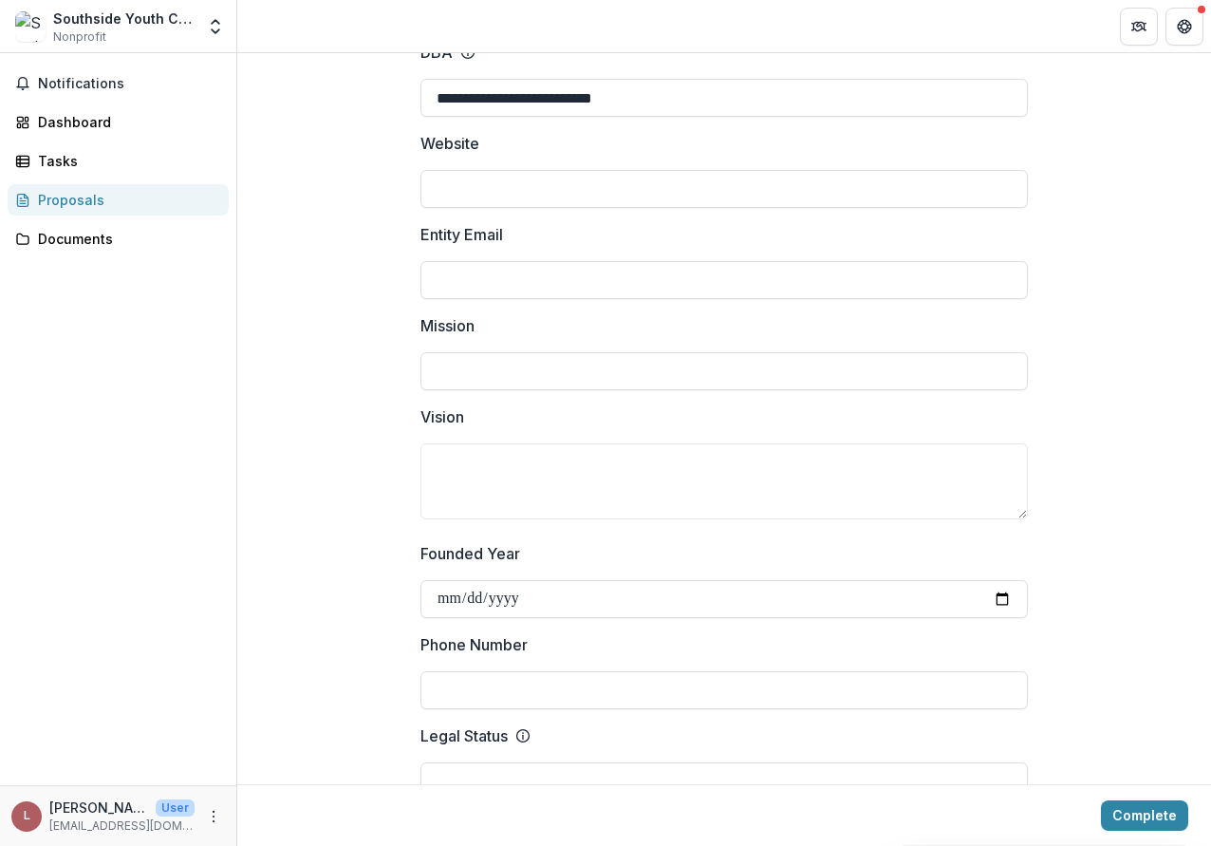
scroll to position [0, 0]
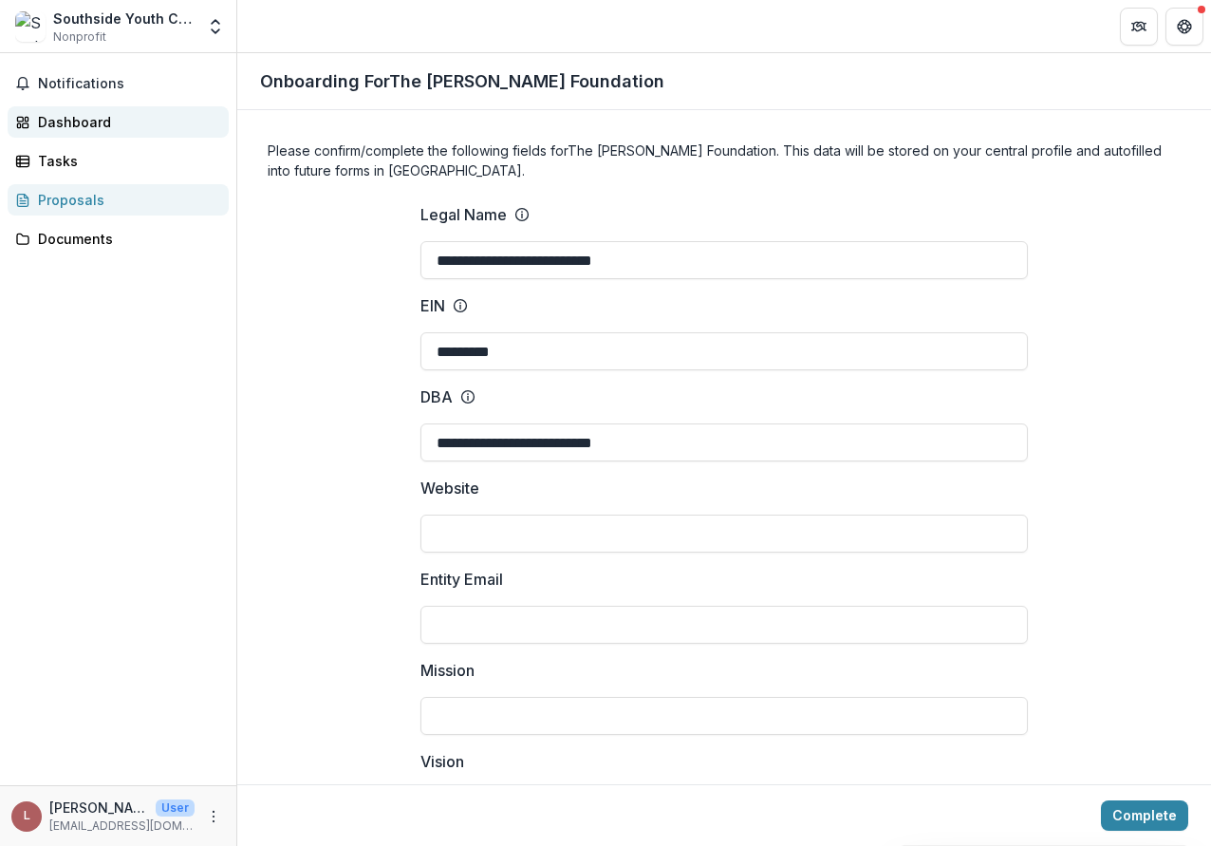
click at [74, 134] on link "Dashboard" at bounding box center [118, 121] width 221 height 31
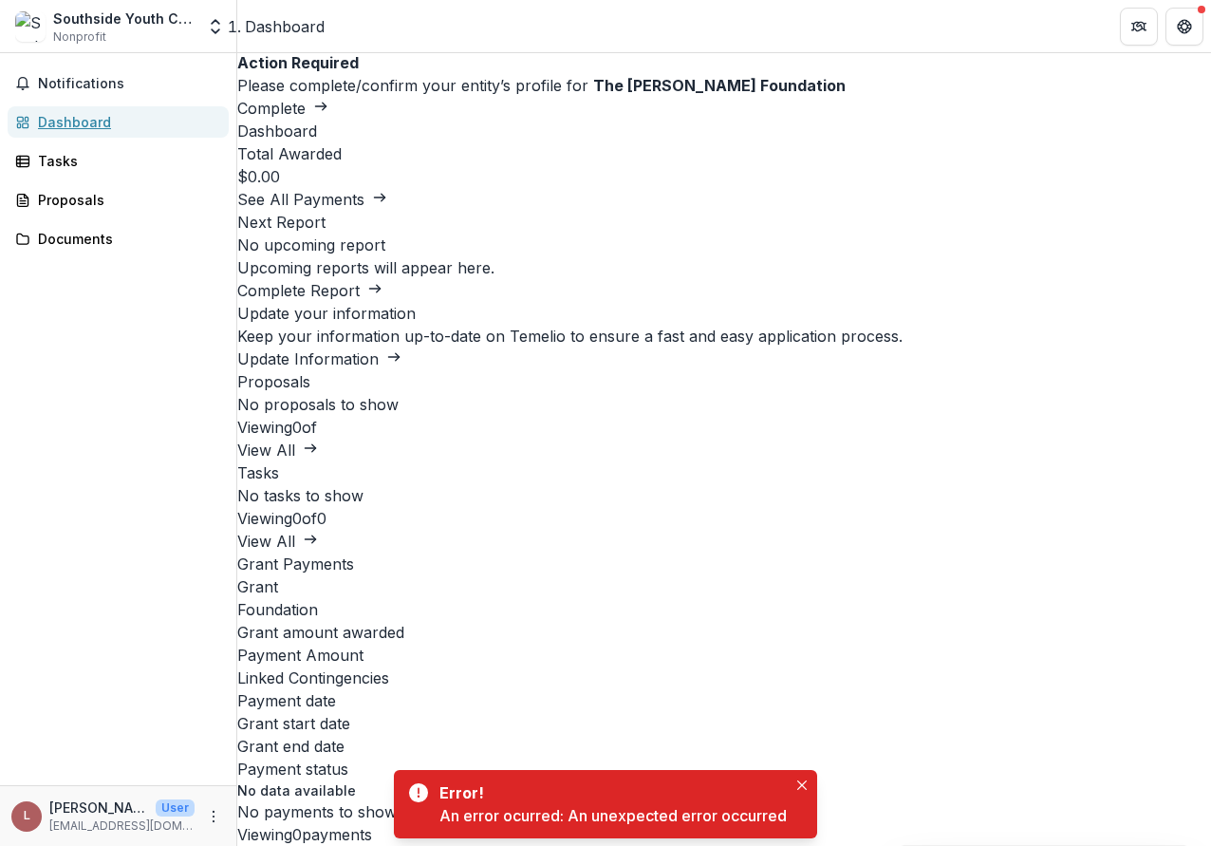
scroll to position [876, 0]
click at [802, 781] on icon "Close" at bounding box center [801, 784] width 9 height 9
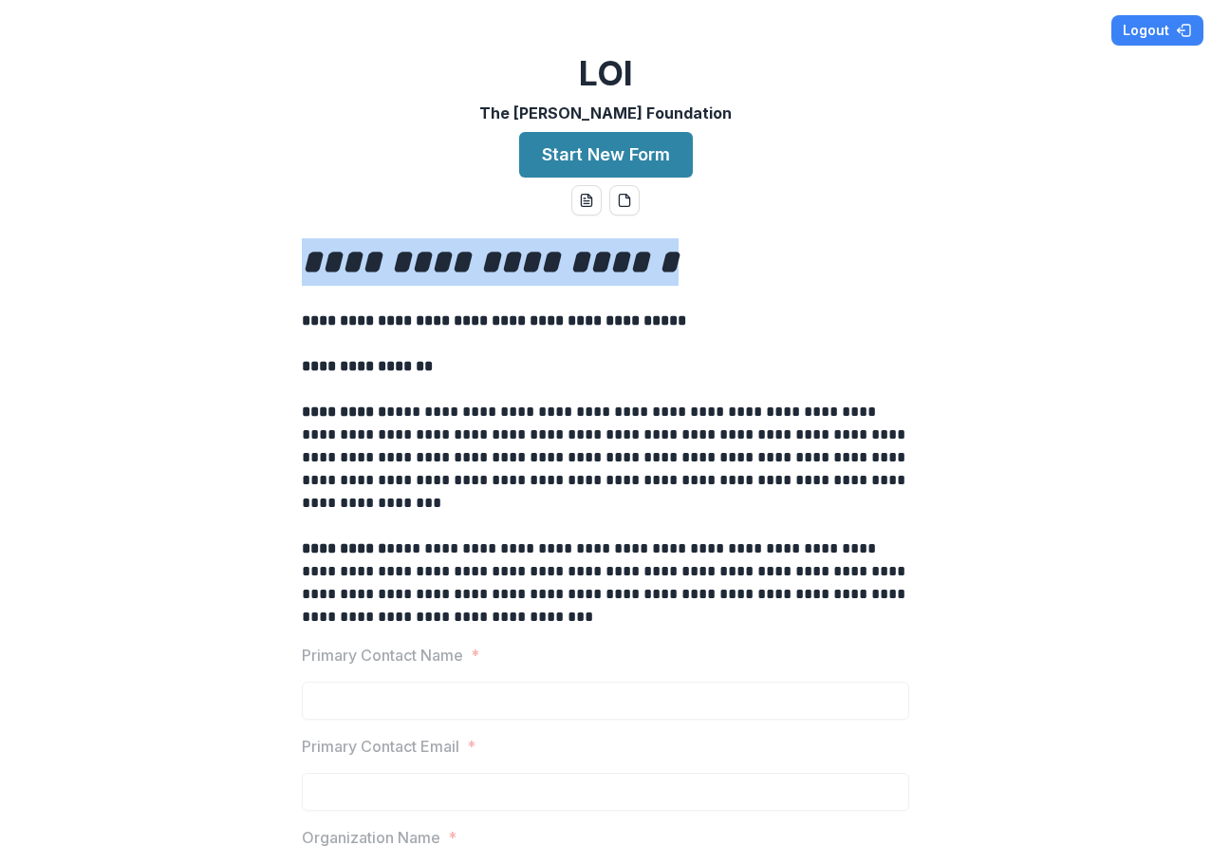
drag, startPoint x: 666, startPoint y: 270, endPoint x: 308, endPoint y: 276, distance: 358.8
click at [308, 276] on h1 "**********" at bounding box center [605, 261] width 607 height 47
copy em "**********"
click at [588, 151] on button "Start New Form" at bounding box center [606, 155] width 174 height 46
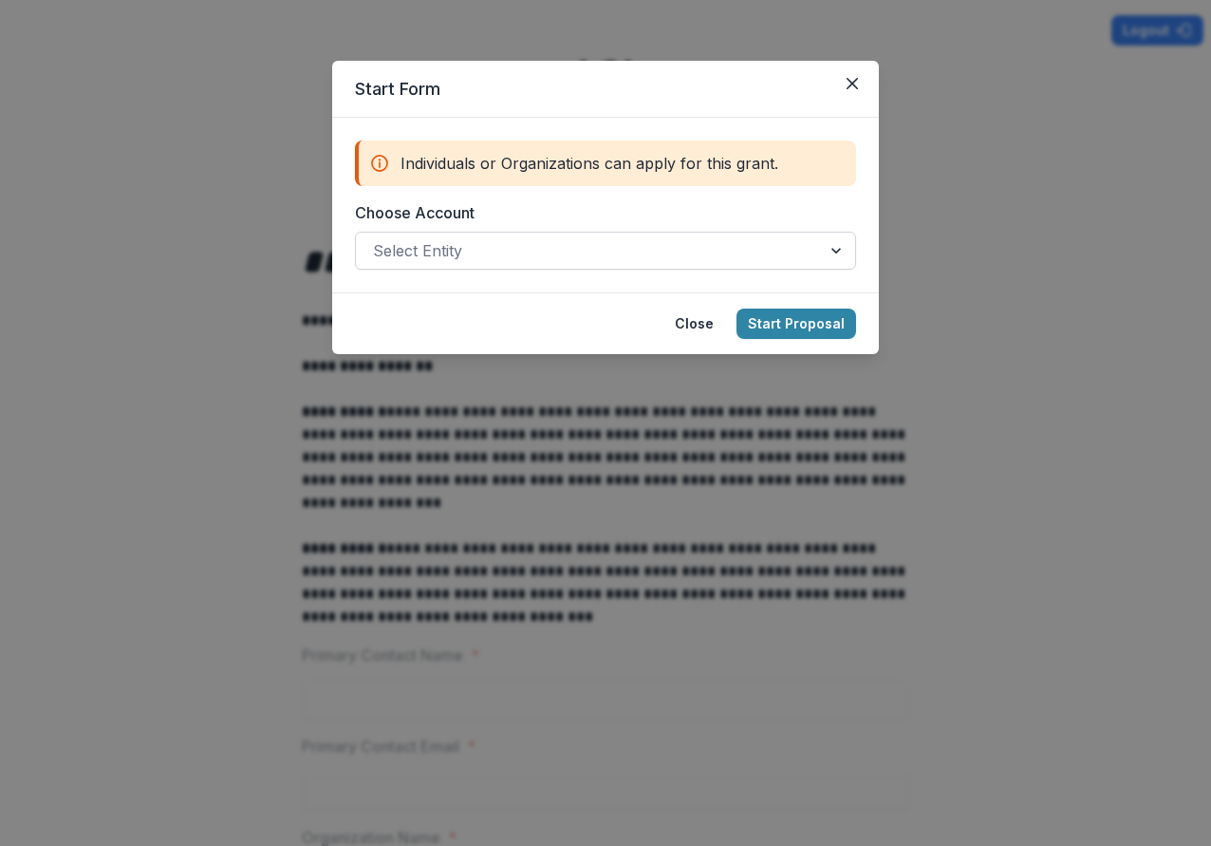
click at [559, 252] on div at bounding box center [588, 250] width 431 height 27
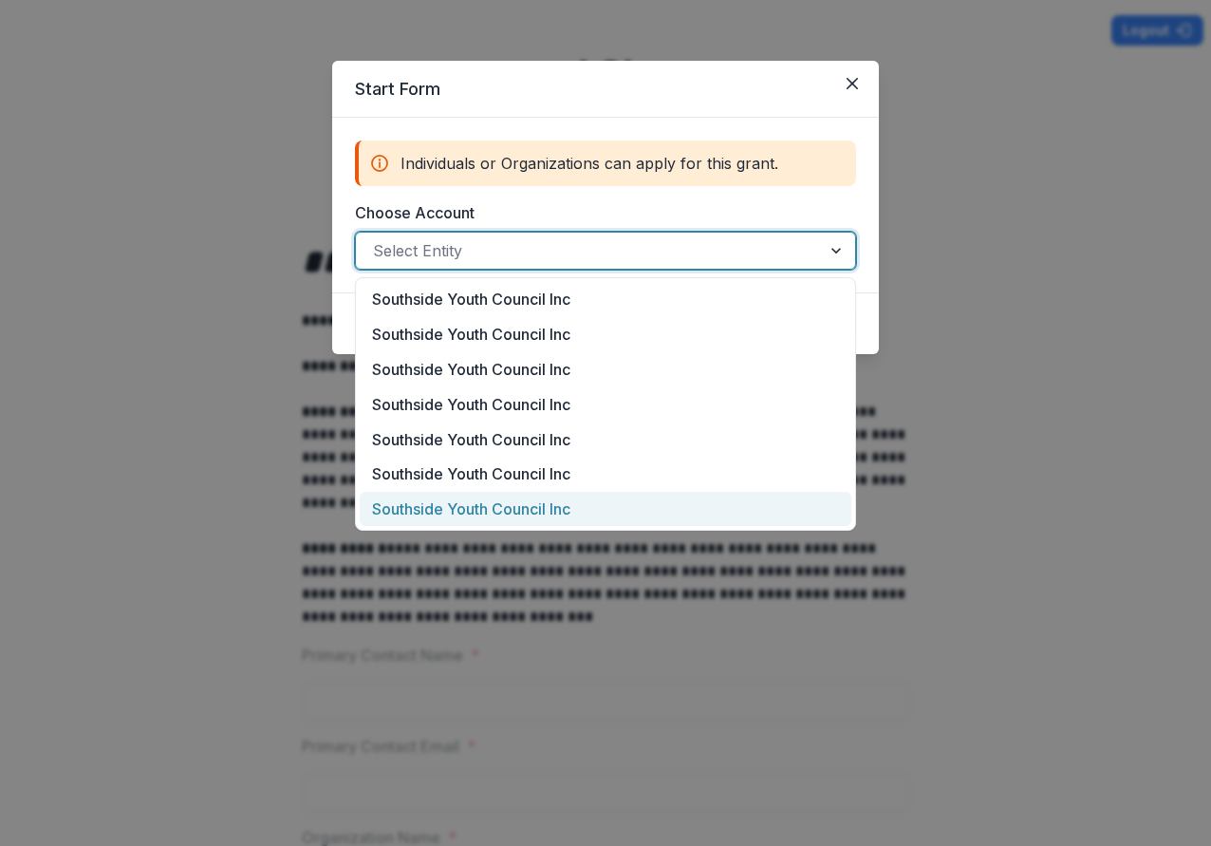
click at [530, 498] on div "Southside Youth Council Inc" at bounding box center [606, 509] width 492 height 35
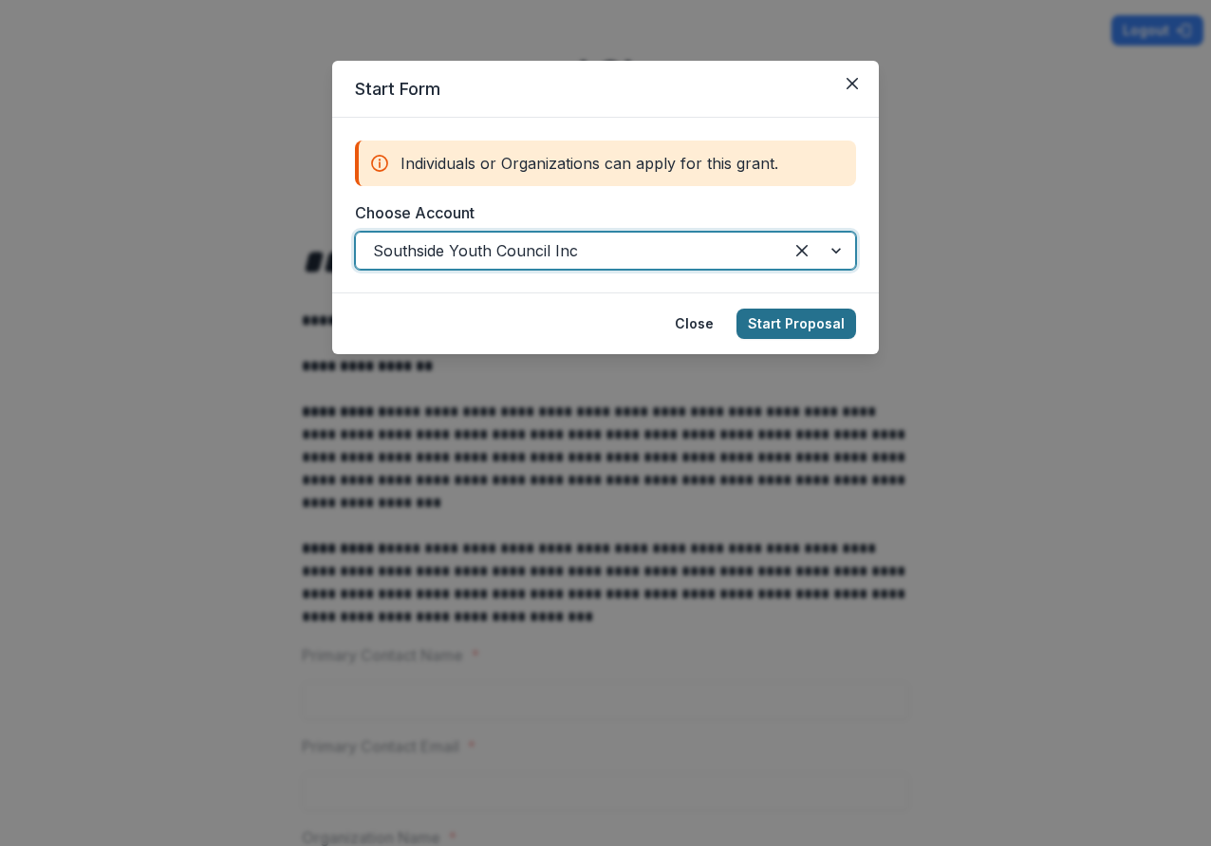
click at [770, 324] on button "Start Proposal" at bounding box center [797, 323] width 120 height 30
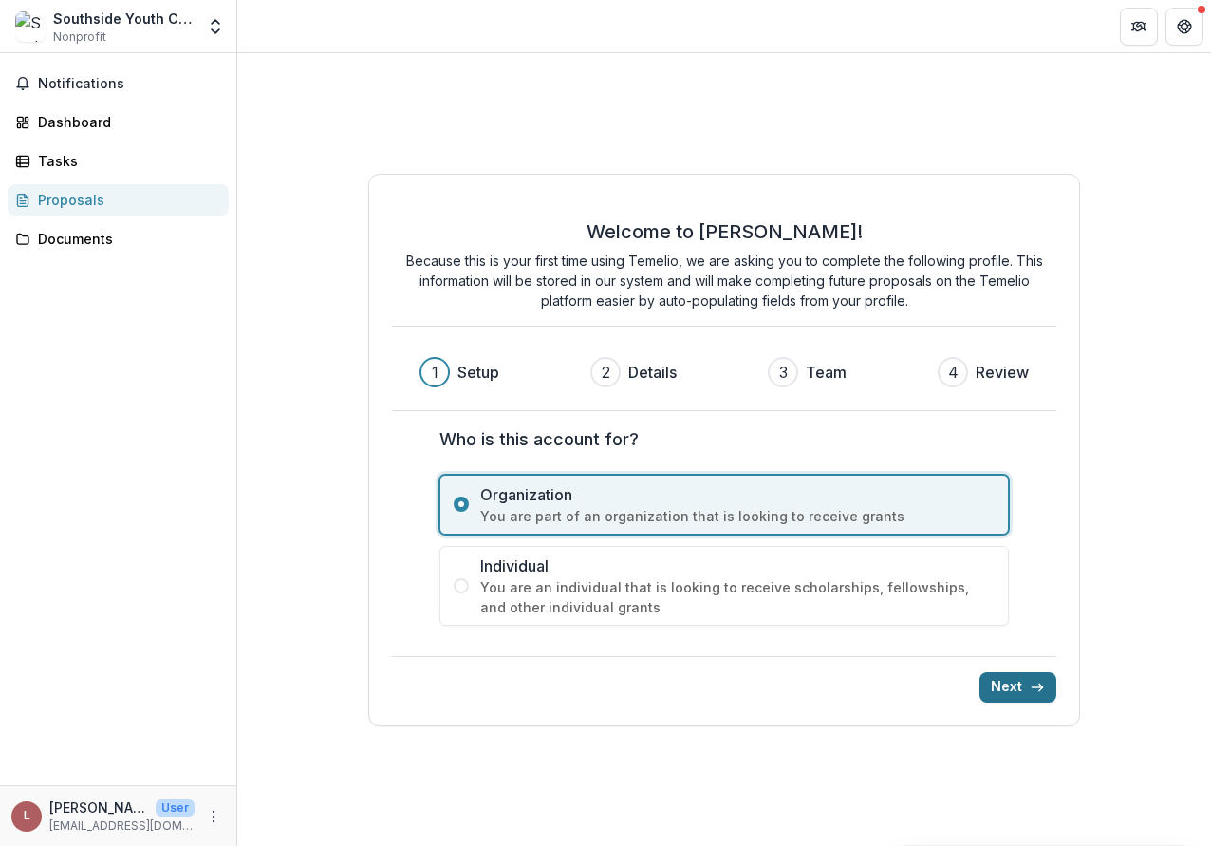
click at [1003, 680] on button "Next" at bounding box center [1018, 687] width 77 height 30
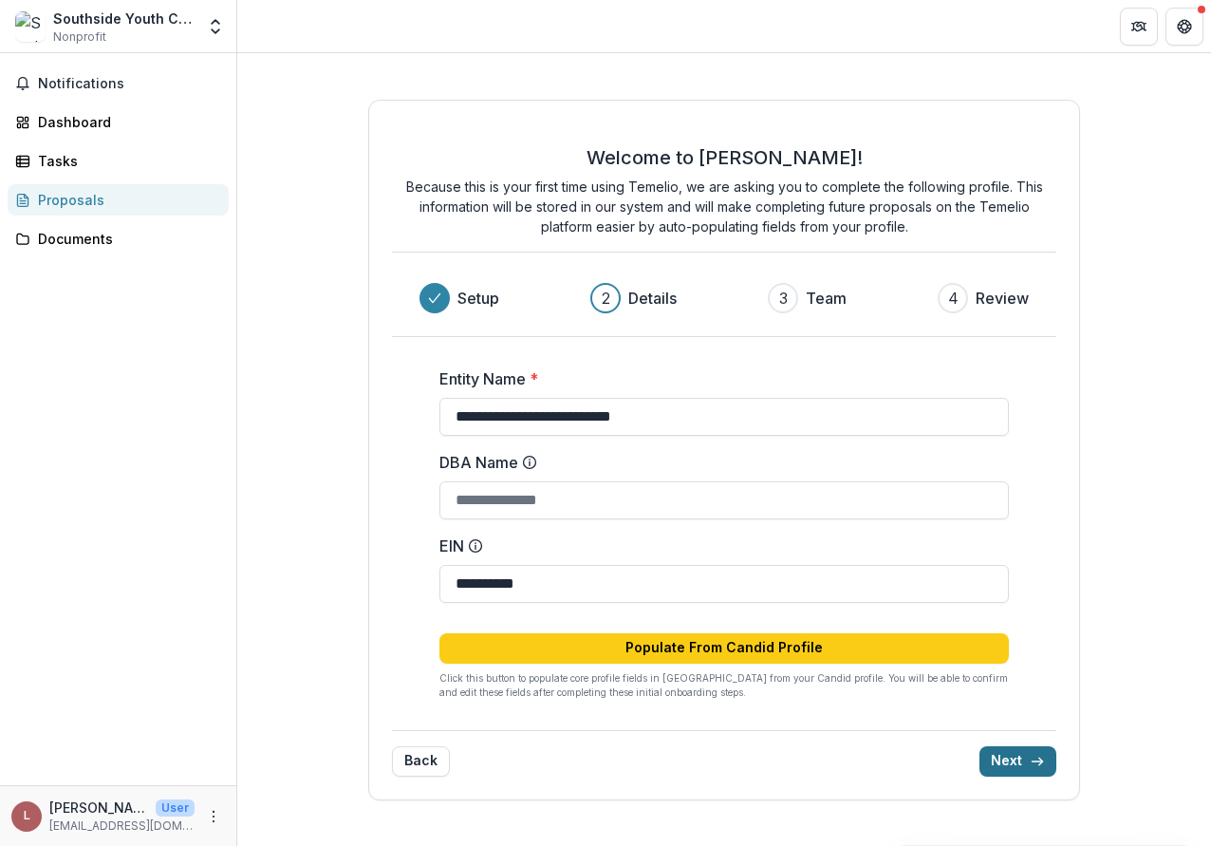
click at [1009, 761] on button "Next" at bounding box center [1018, 761] width 77 height 30
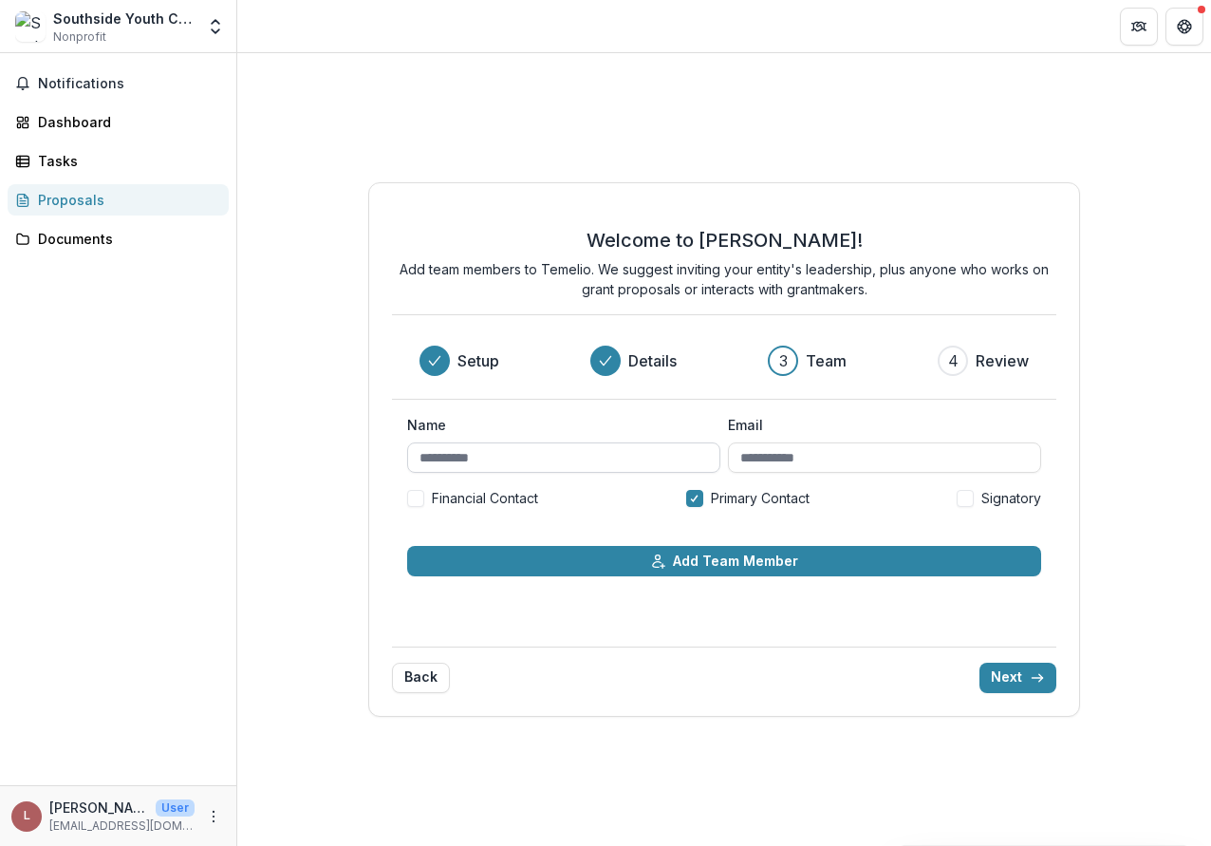
click at [592, 453] on input "Name" at bounding box center [563, 457] width 313 height 30
type input "**********"
click at [1010, 673] on button "Next" at bounding box center [1018, 677] width 77 height 30
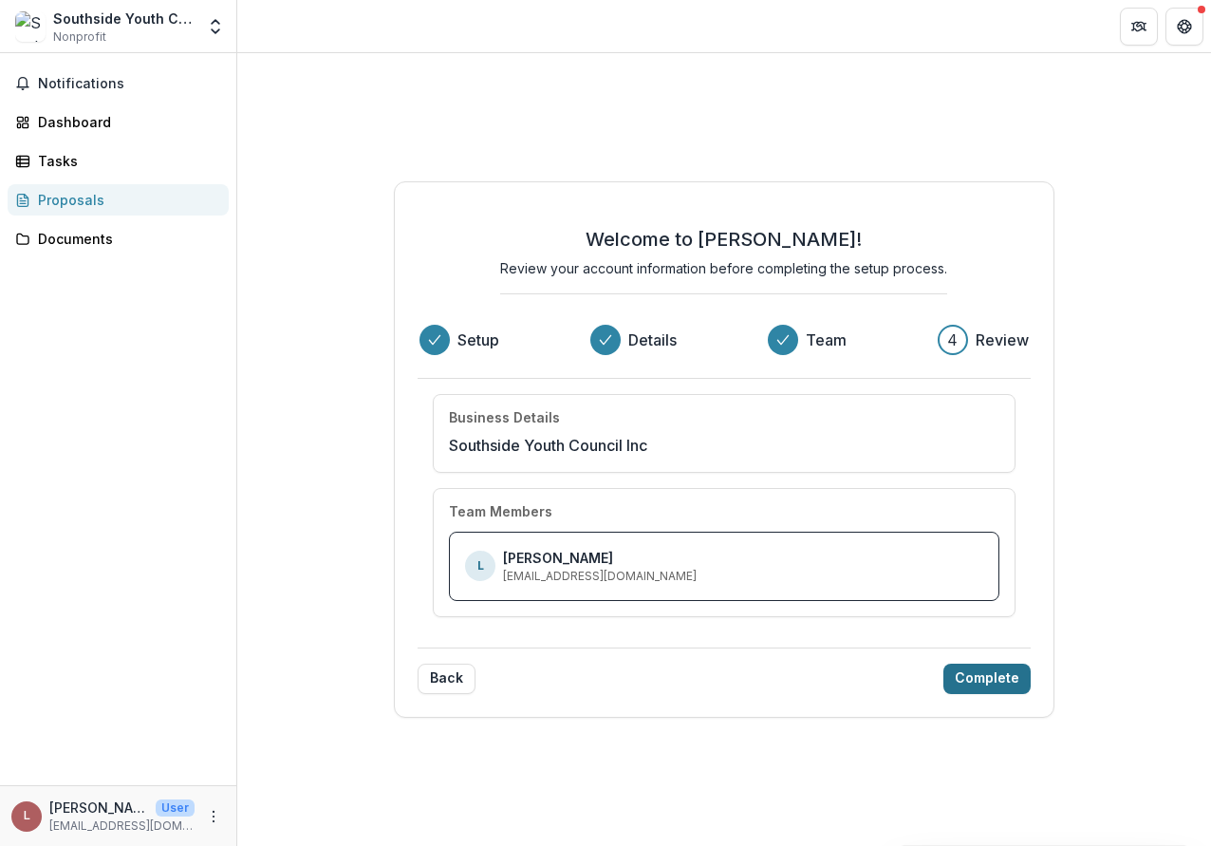
click at [998, 681] on button "Complete" at bounding box center [986, 678] width 87 height 30
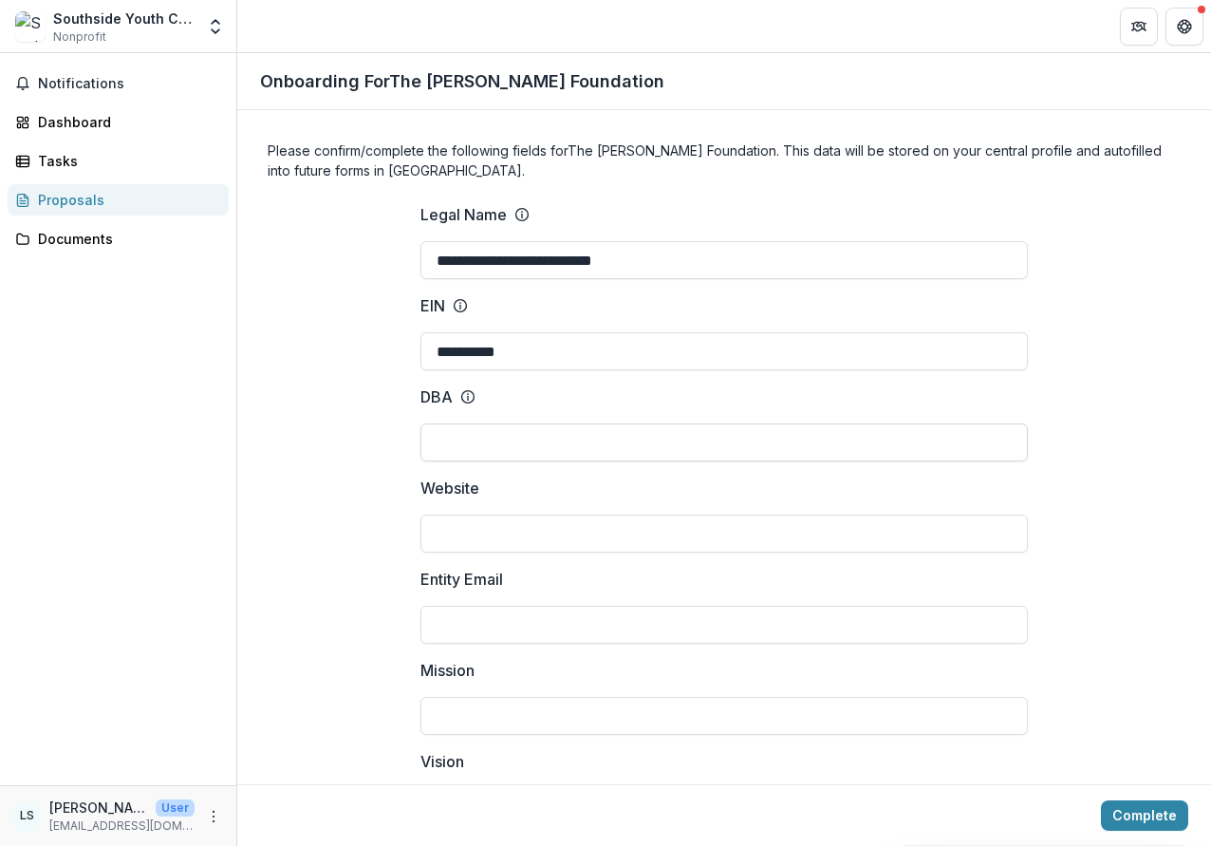
click at [540, 441] on input "DBA" at bounding box center [723, 442] width 607 height 38
click at [518, 535] on input "Website" at bounding box center [723, 533] width 607 height 38
type input "**********"
click at [513, 622] on input "Entity Email" at bounding box center [723, 625] width 607 height 38
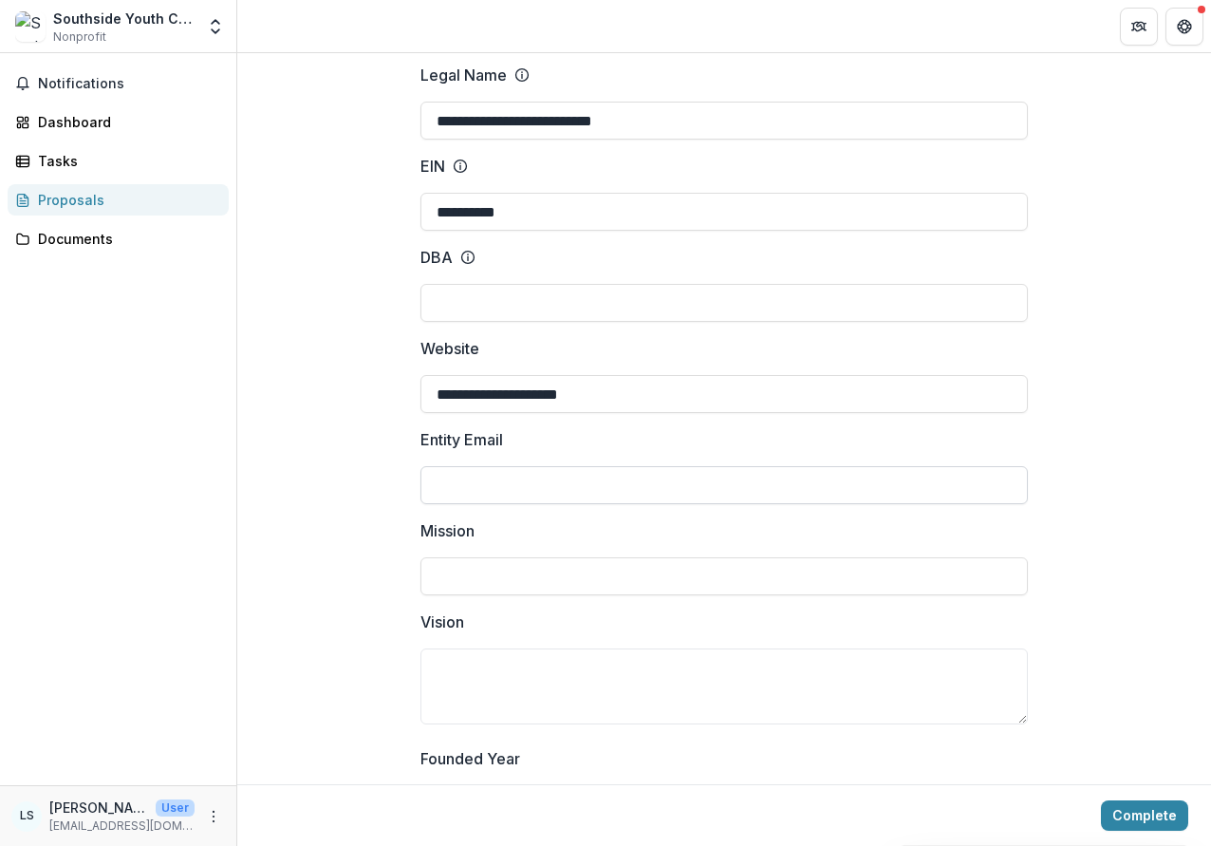
scroll to position [151, 0]
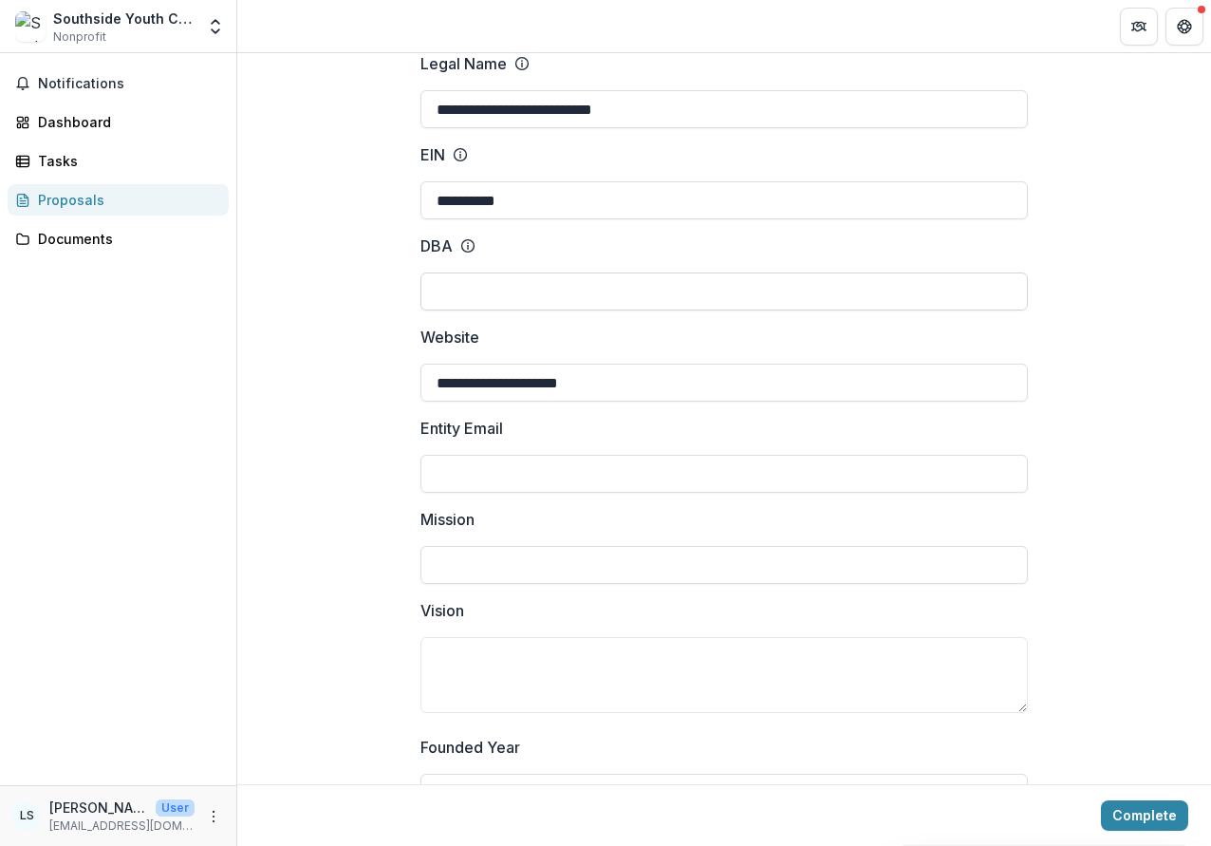
click at [483, 291] on input "DBA" at bounding box center [723, 291] width 607 height 38
type input "***"
click at [505, 476] on input "Entity Email" at bounding box center [723, 474] width 607 height 38
click at [484, 552] on input "Mission" at bounding box center [723, 565] width 607 height 38
type input "****"
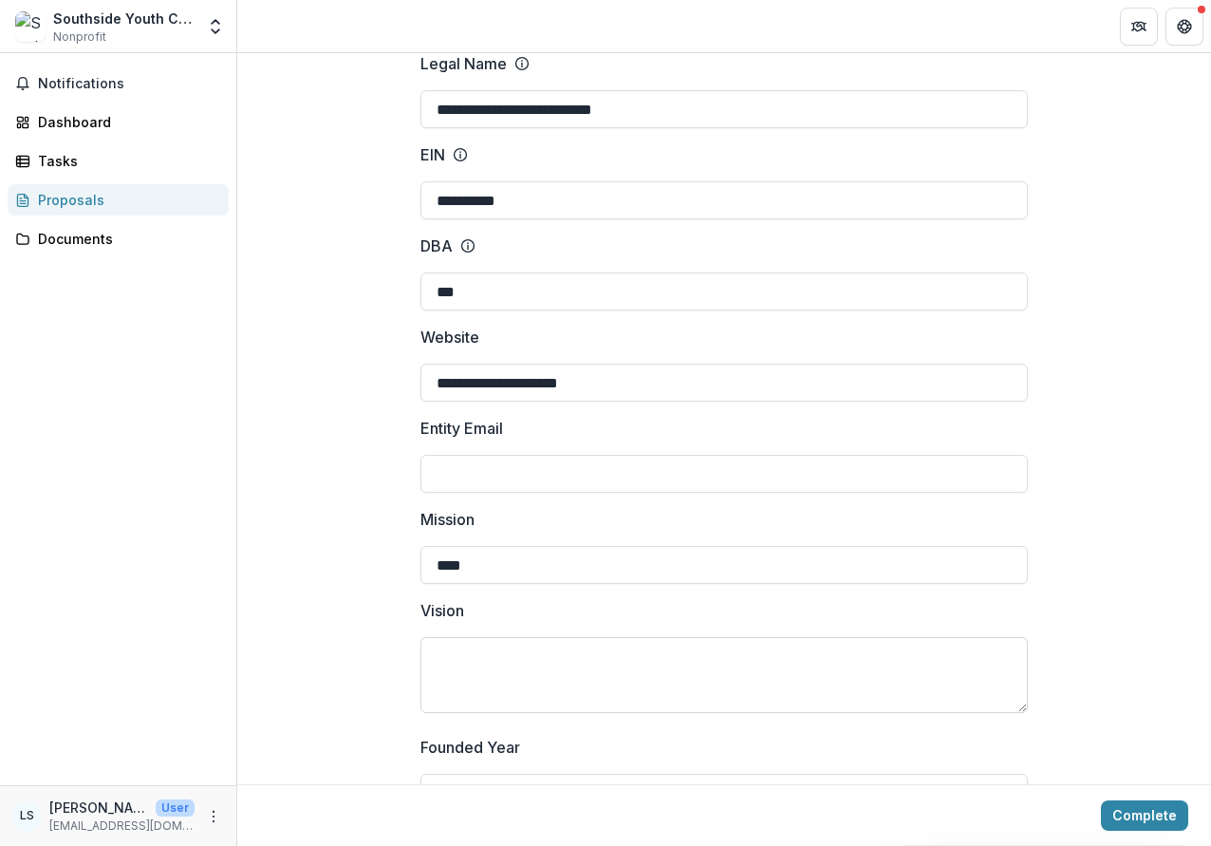
click at [483, 659] on textarea "Vision" at bounding box center [723, 675] width 607 height 76
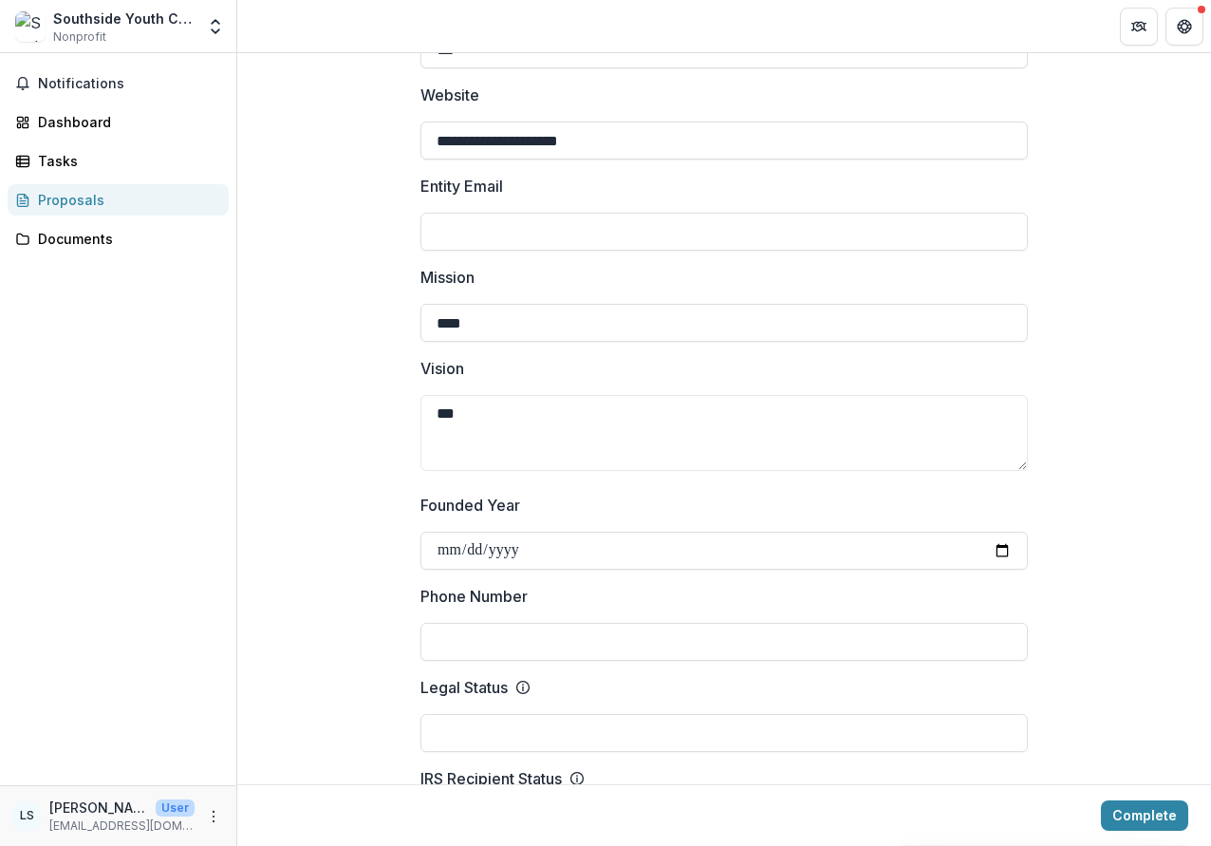
scroll to position [448, 0]
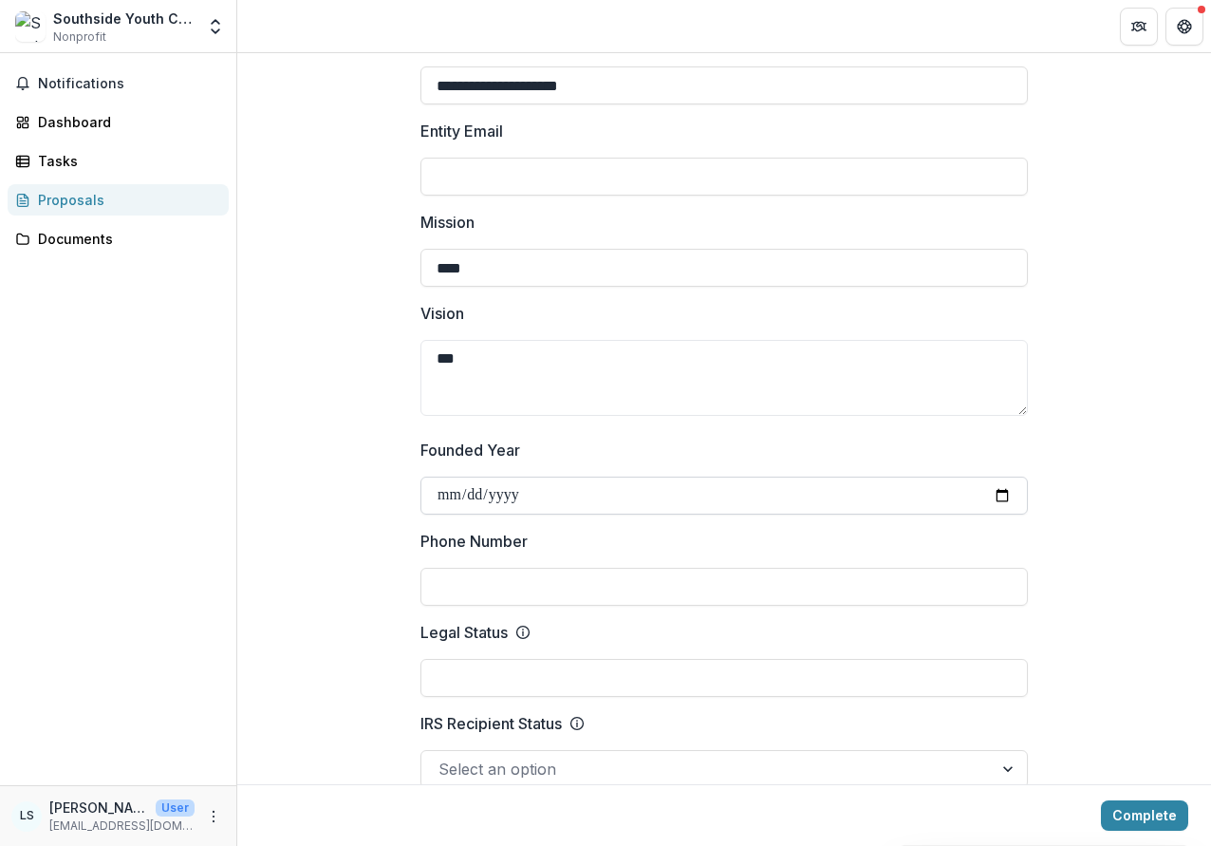
type textarea "***"
click at [515, 496] on input "Founded Year" at bounding box center [723, 495] width 607 height 38
click at [997, 497] on input "Founded Year" at bounding box center [723, 495] width 607 height 38
type input "**********"
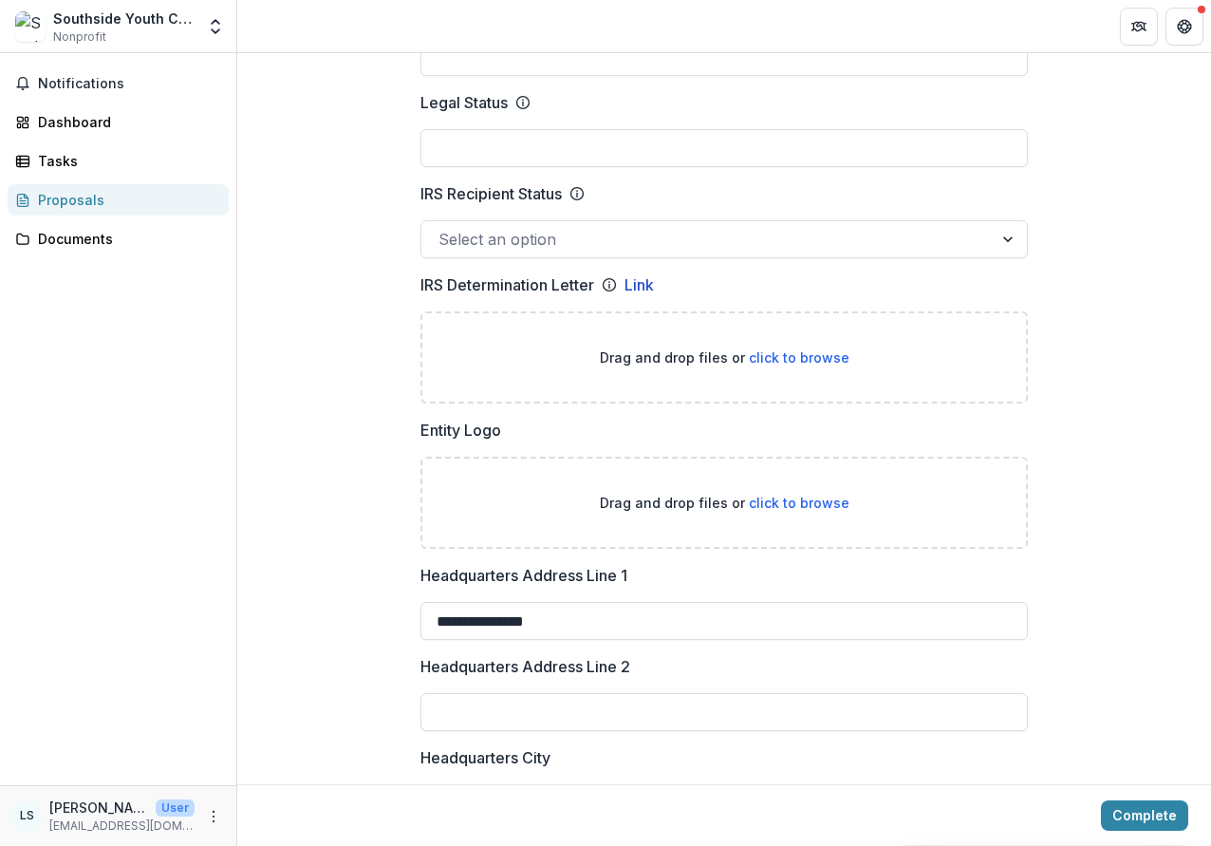
scroll to position [980, 0]
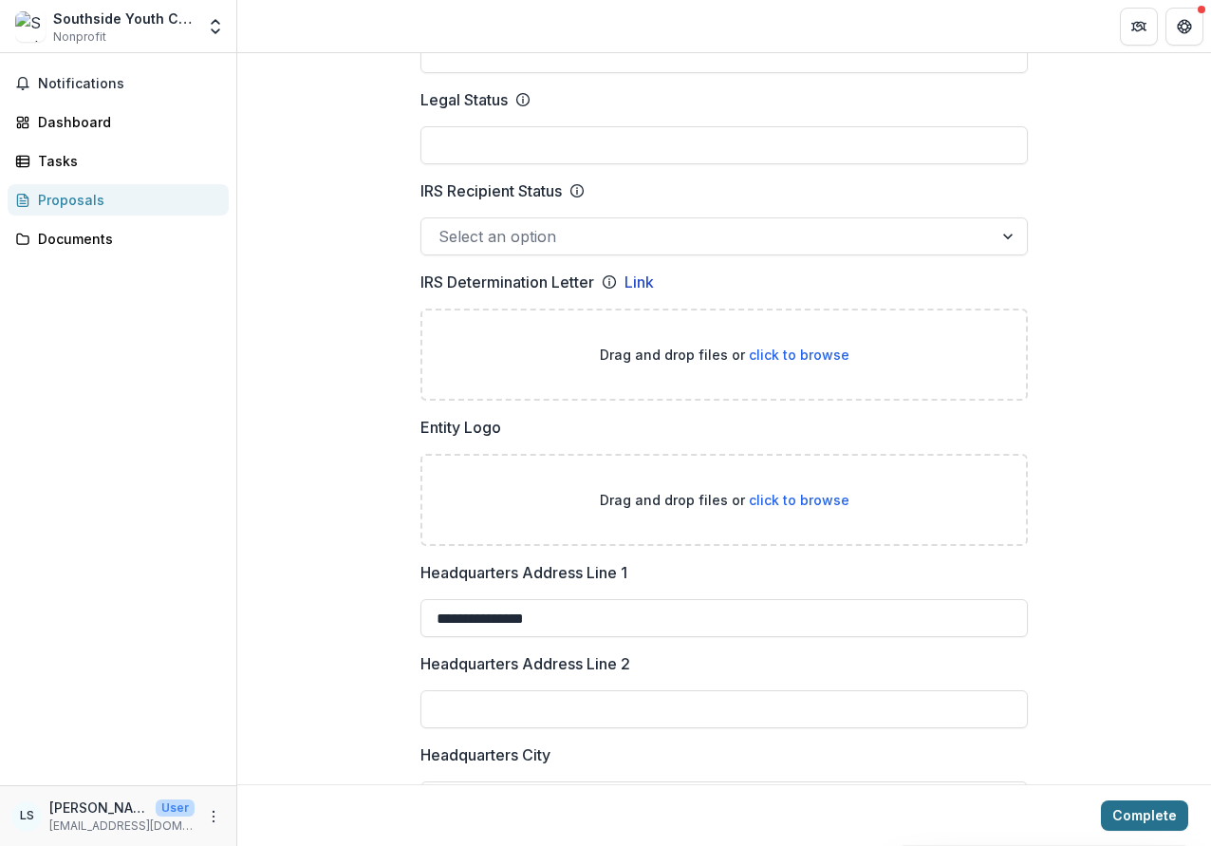
click at [1120, 815] on button "Complete" at bounding box center [1144, 815] width 87 height 30
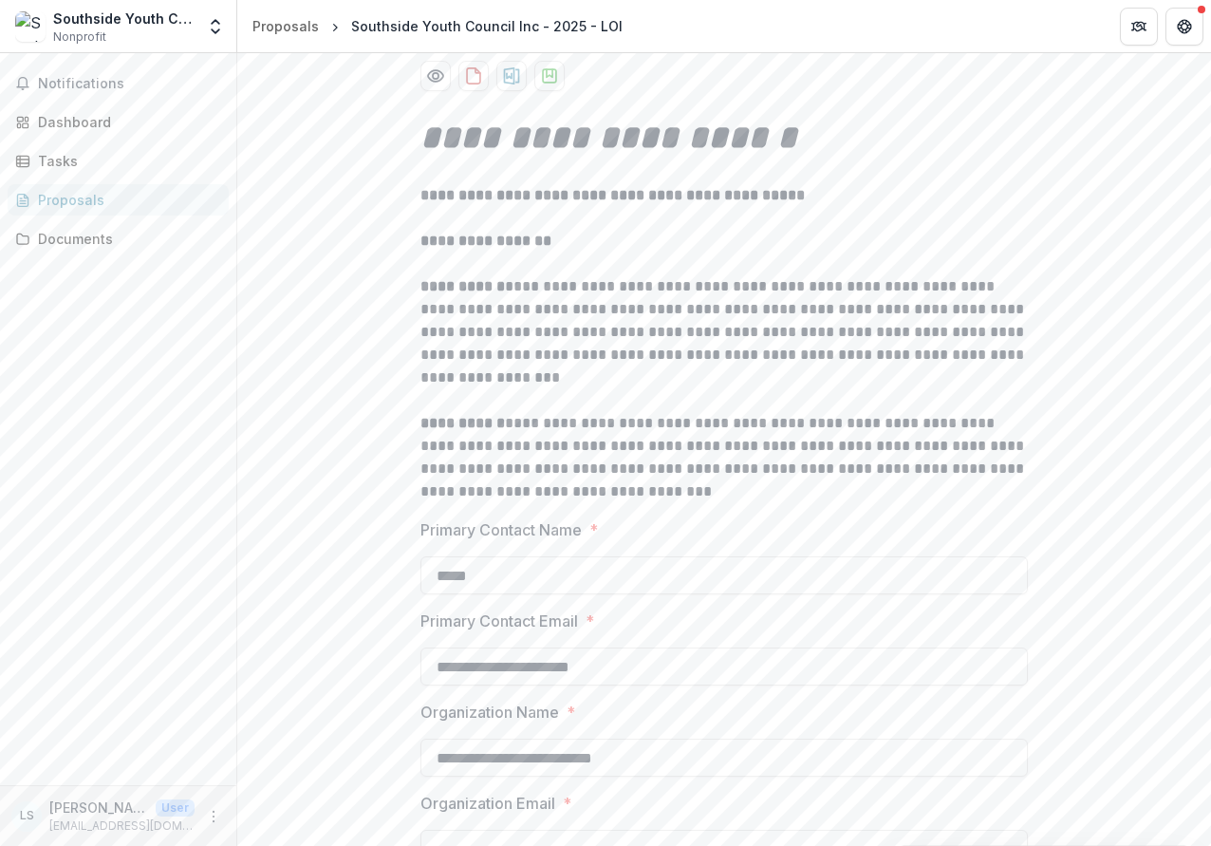
scroll to position [91, 0]
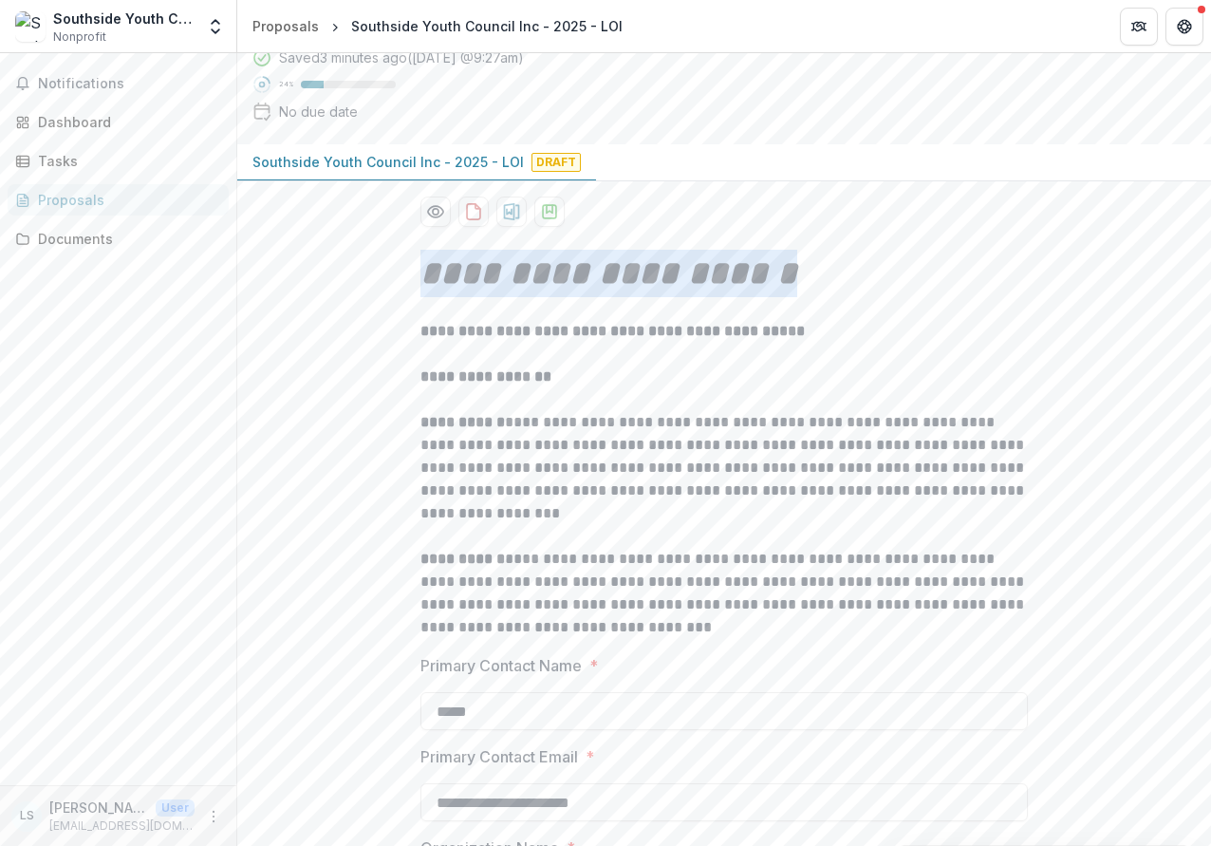
drag, startPoint x: 795, startPoint y: 281, endPoint x: 420, endPoint y: 263, distance: 375.3
click at [420, 263] on h1 "**********" at bounding box center [723, 273] width 607 height 47
copy em "**********"
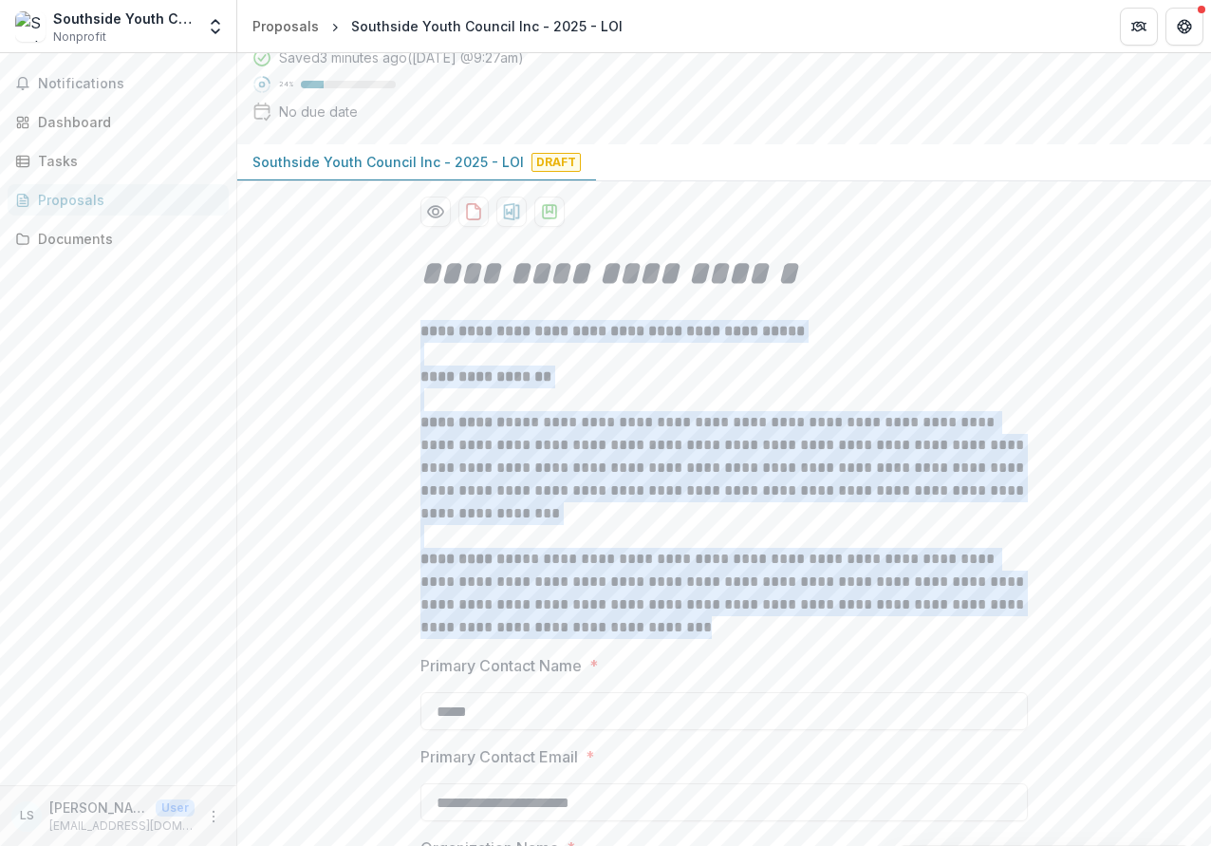
drag, startPoint x: 411, startPoint y: 330, endPoint x: 589, endPoint y: 625, distance: 344.9
copy div "**********"
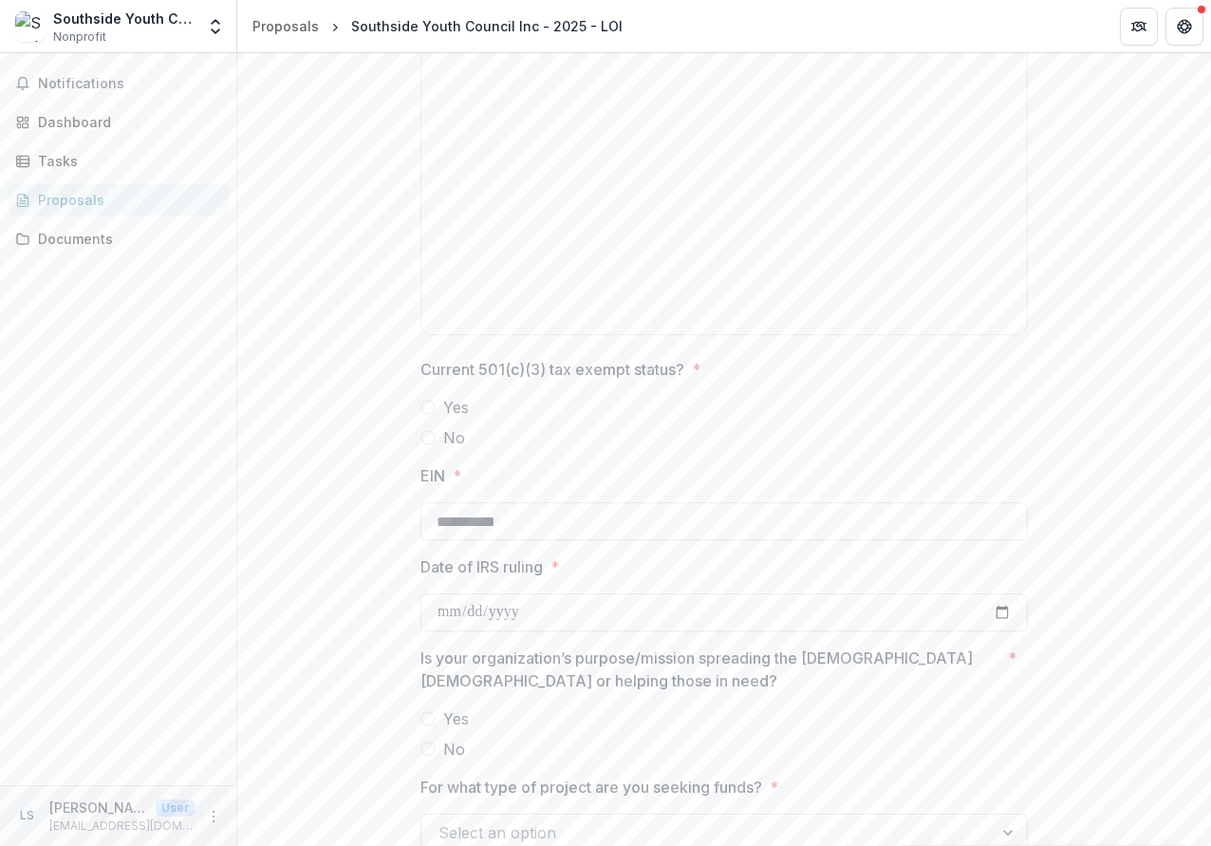
scroll to position [1720, 0]
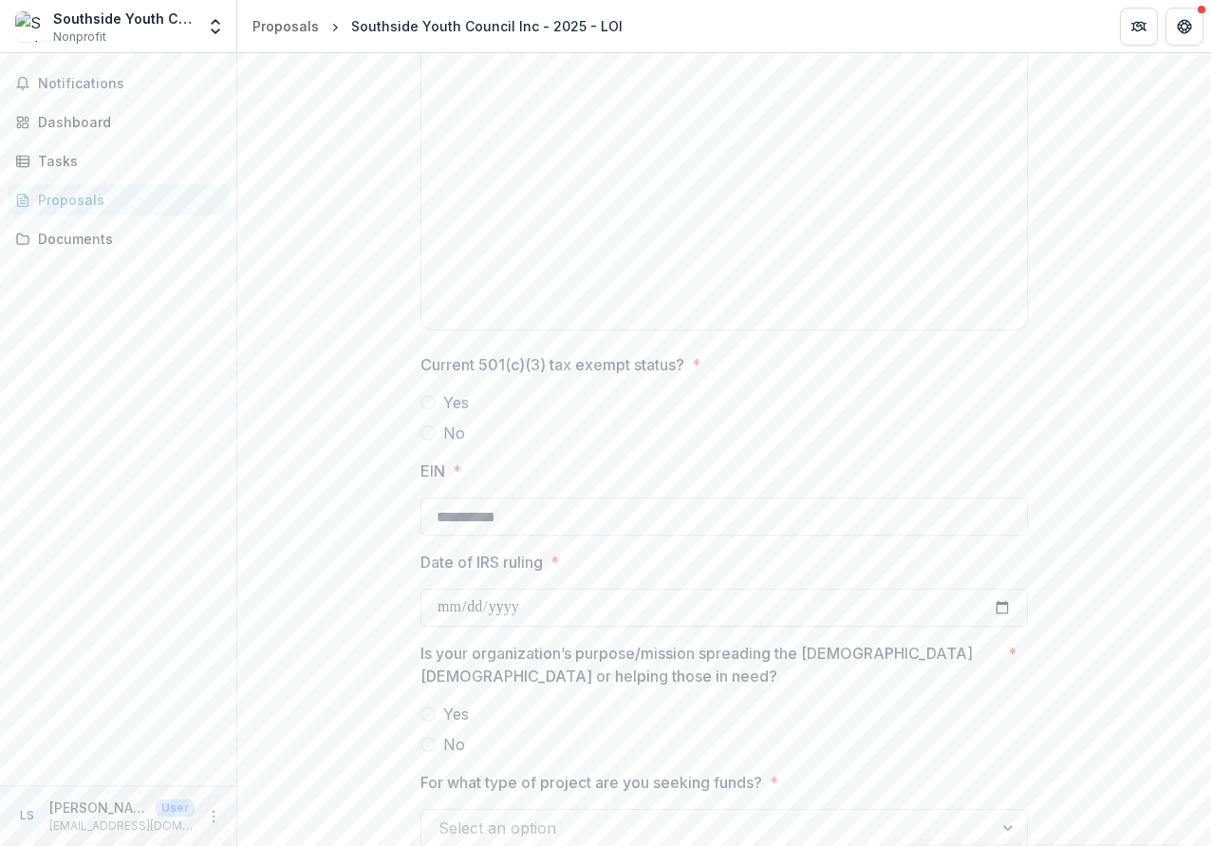
click at [423, 402] on span at bounding box center [427, 402] width 15 height 15
click at [426, 430] on span at bounding box center [427, 432] width 15 height 15
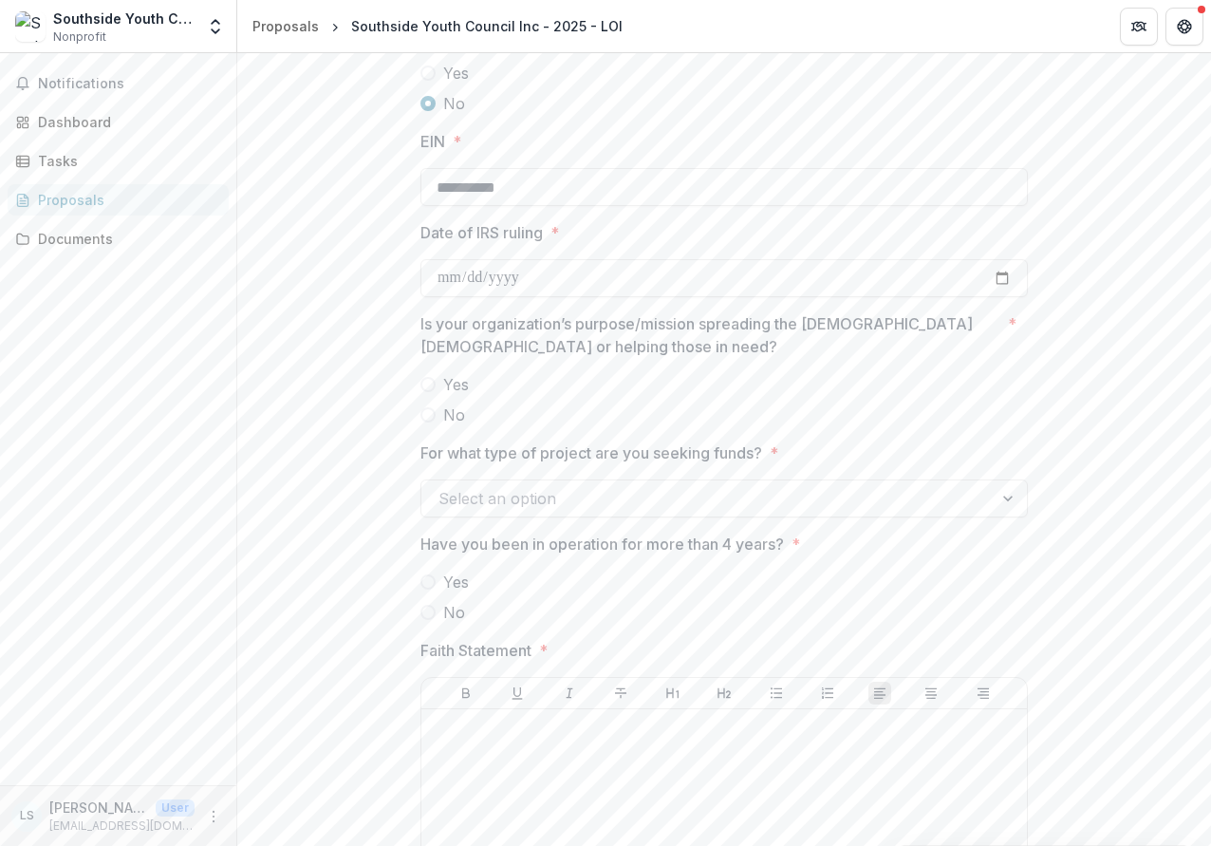
scroll to position [2058, 0]
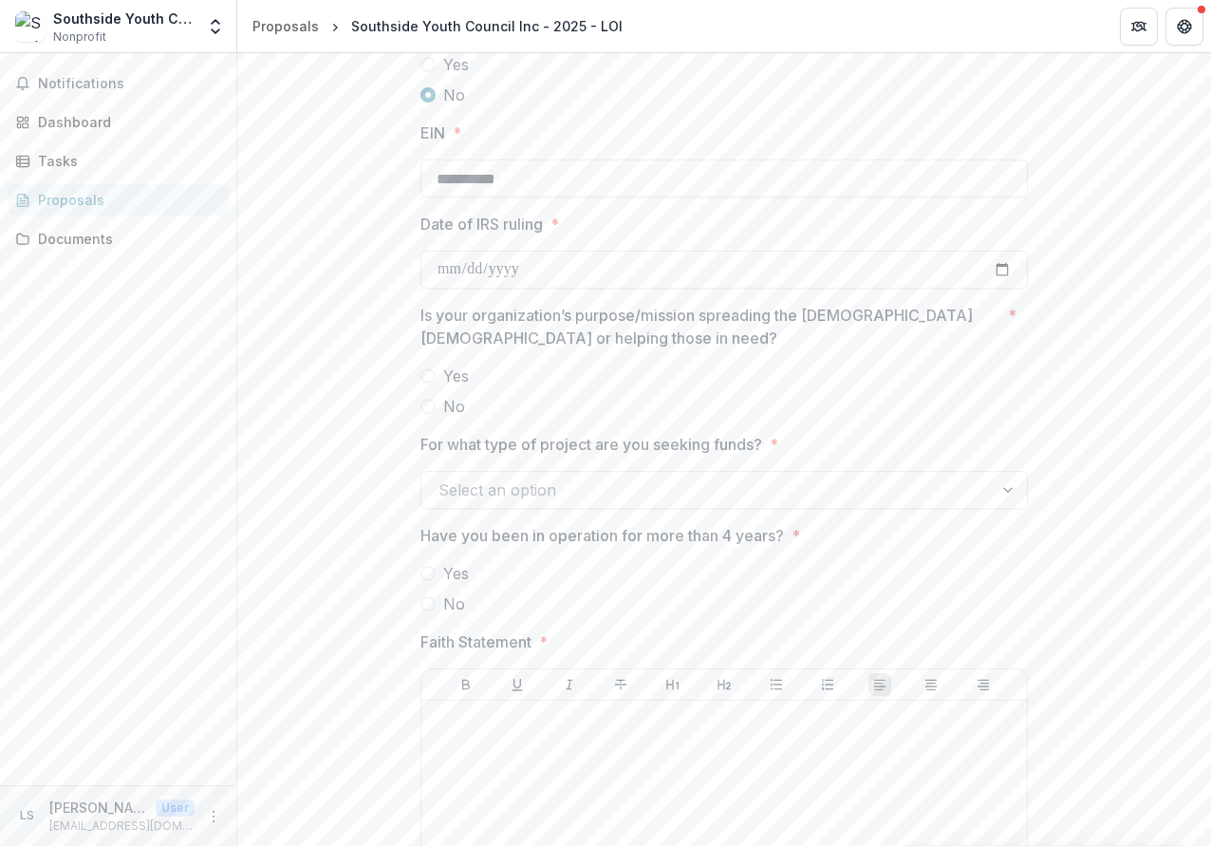
click at [446, 374] on span "Yes" at bounding box center [456, 375] width 26 height 23
click at [447, 409] on span "No" at bounding box center [454, 406] width 22 height 23
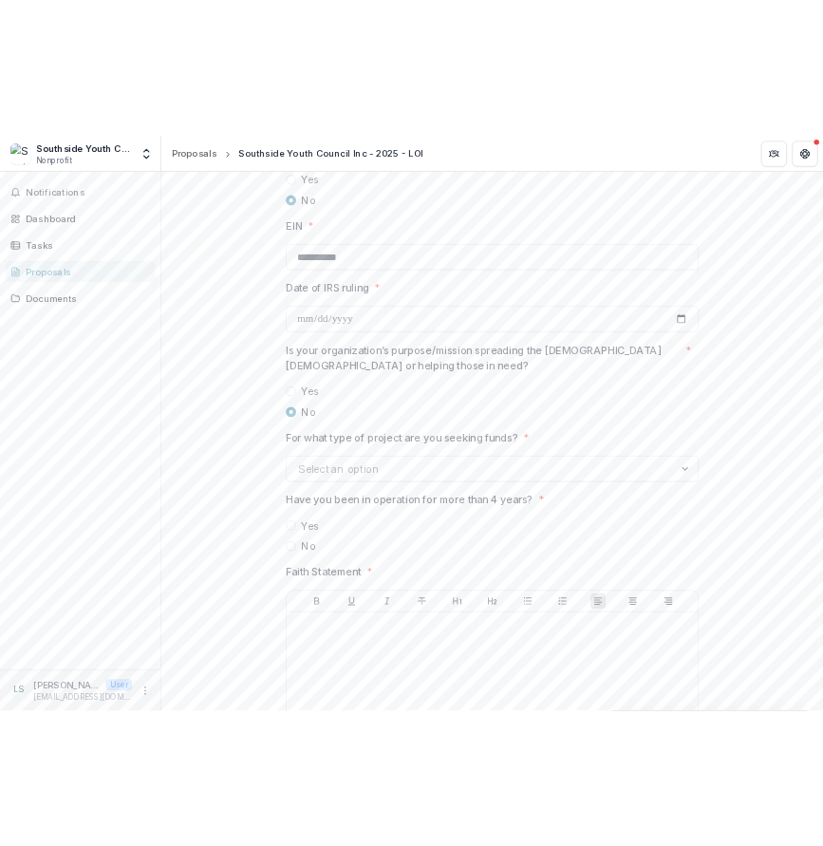
scroll to position [2099, 0]
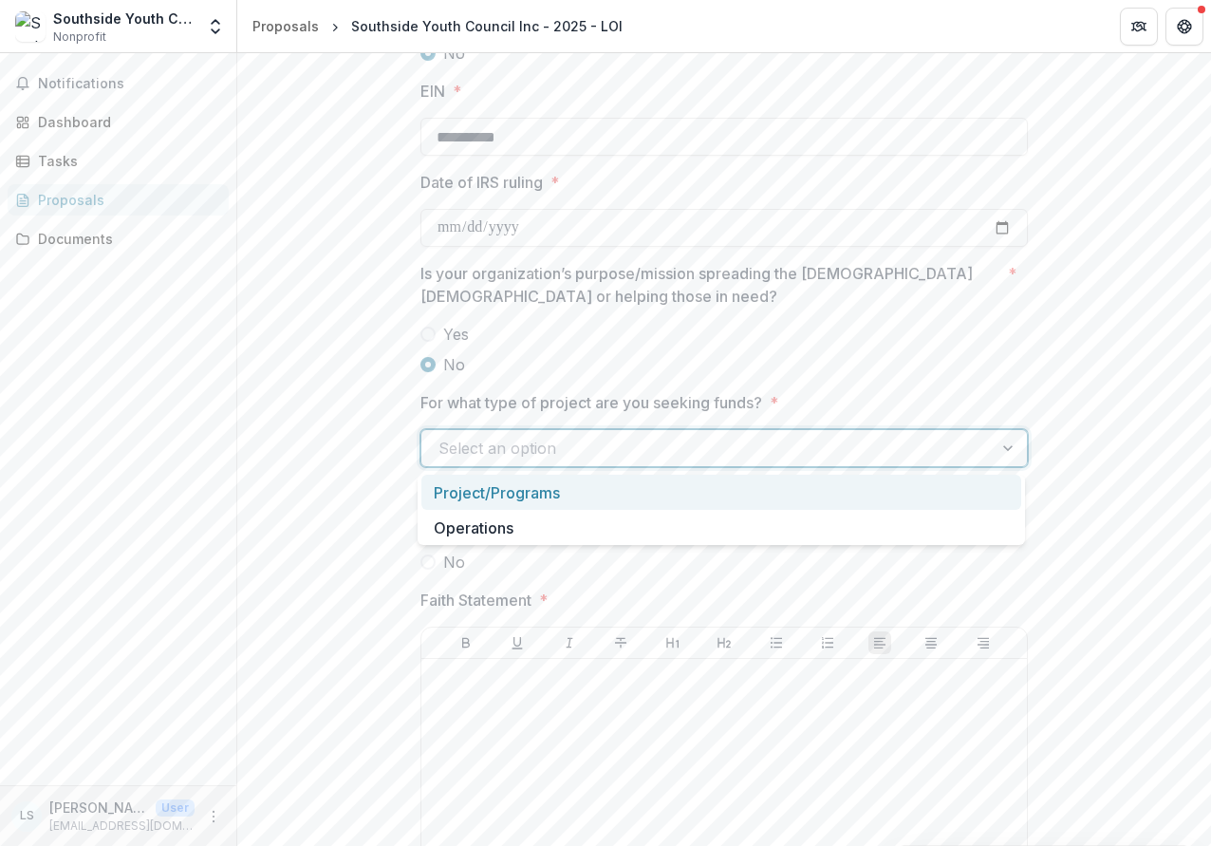
click at [750, 457] on div at bounding box center [707, 448] width 537 height 27
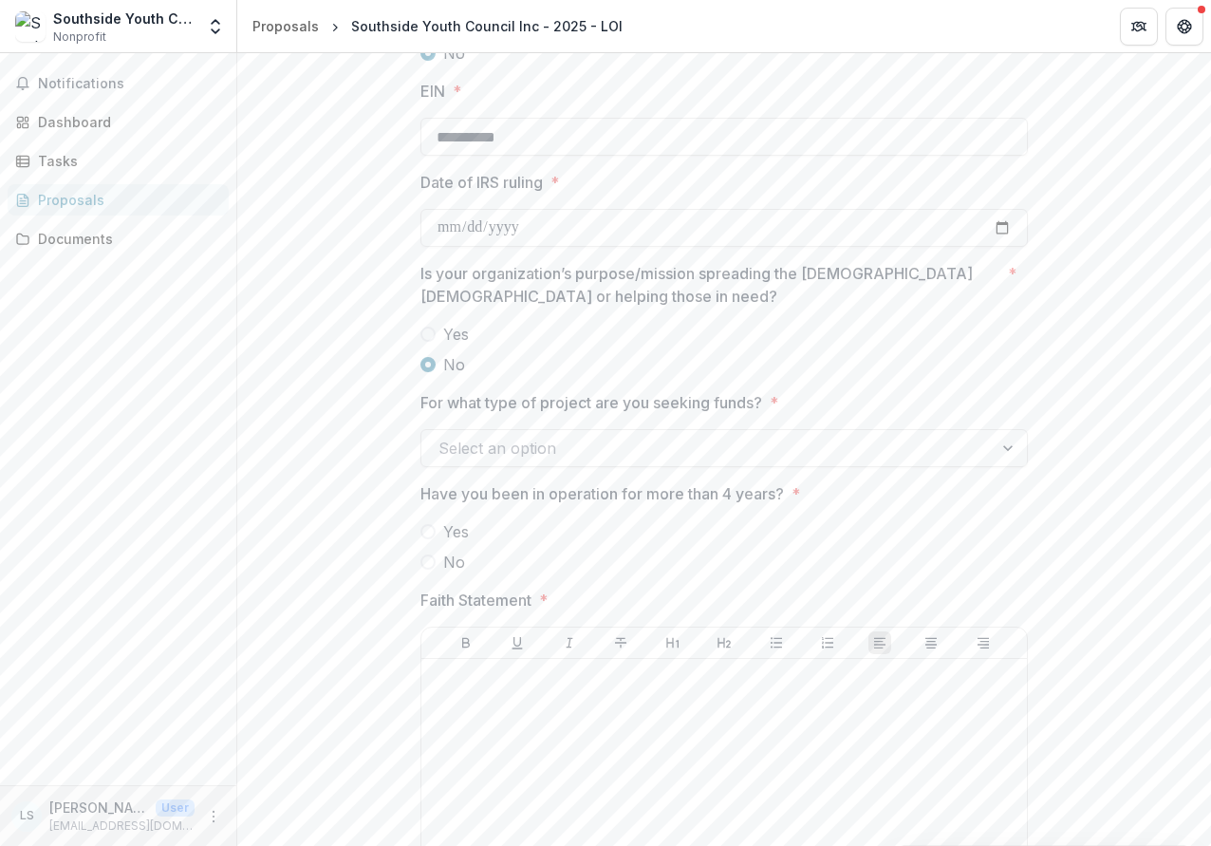
click at [752, 406] on p "For what type of project are you seeking funds?" at bounding box center [591, 402] width 342 height 23
click at [443, 437] on input "For what type of project are you seeking funds? *" at bounding box center [441, 448] width 5 height 23
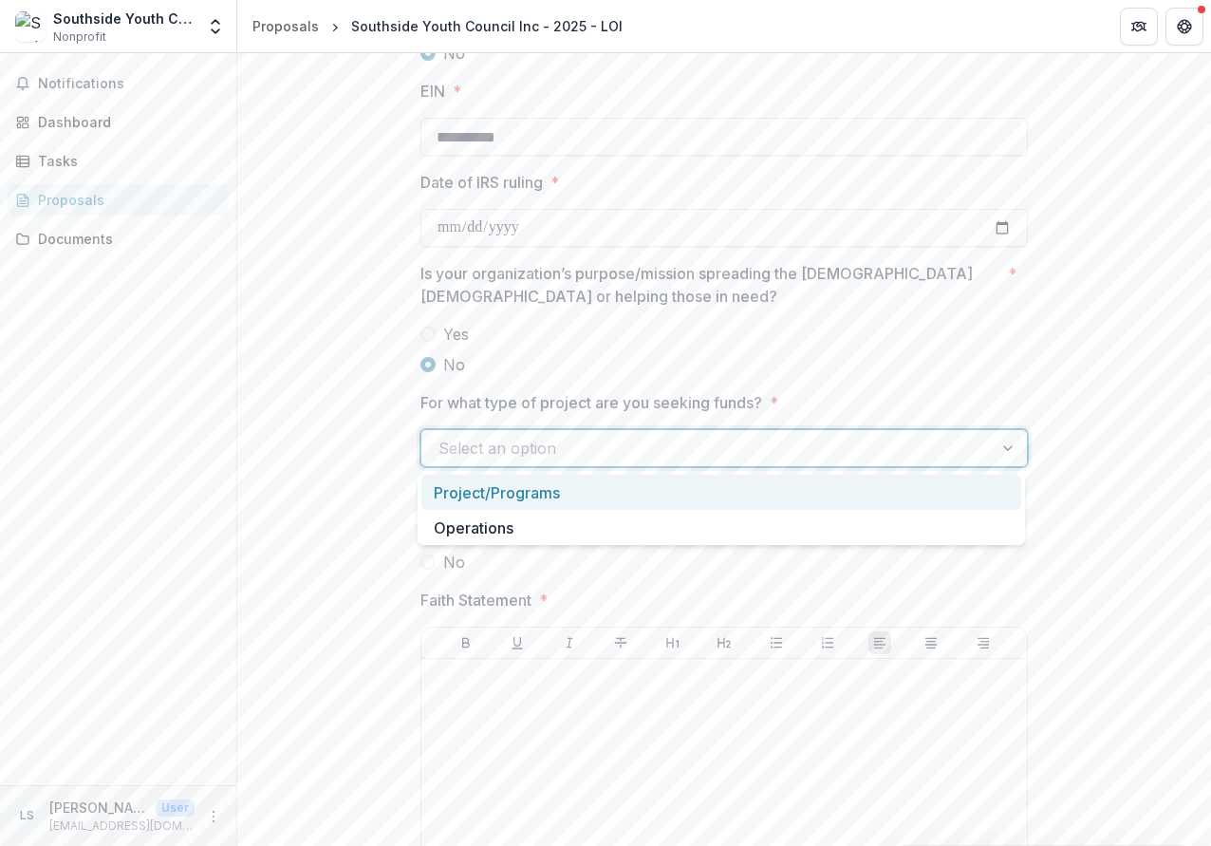
click at [518, 459] on div at bounding box center [707, 448] width 537 height 27
click at [516, 494] on div "Project/Programs" at bounding box center [721, 492] width 600 height 35
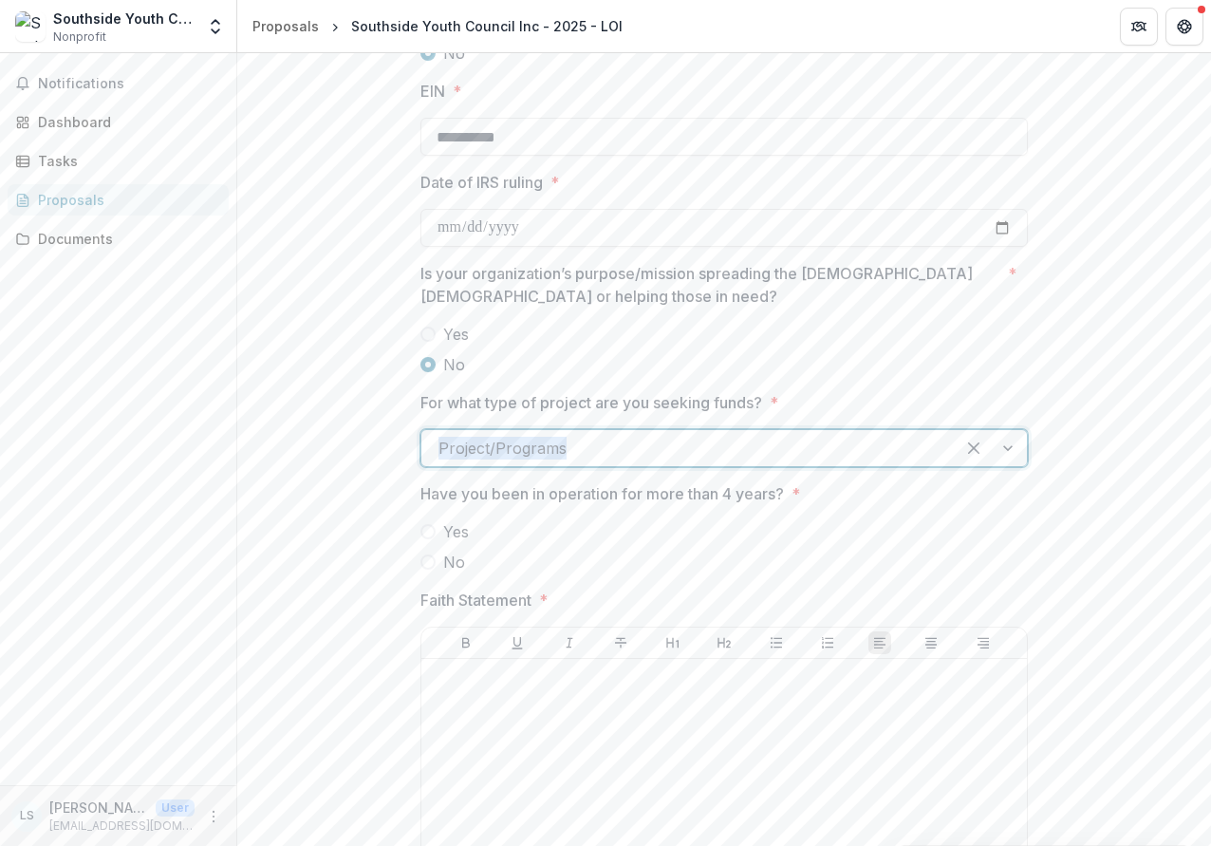
click at [691, 457] on div at bounding box center [688, 448] width 499 height 27
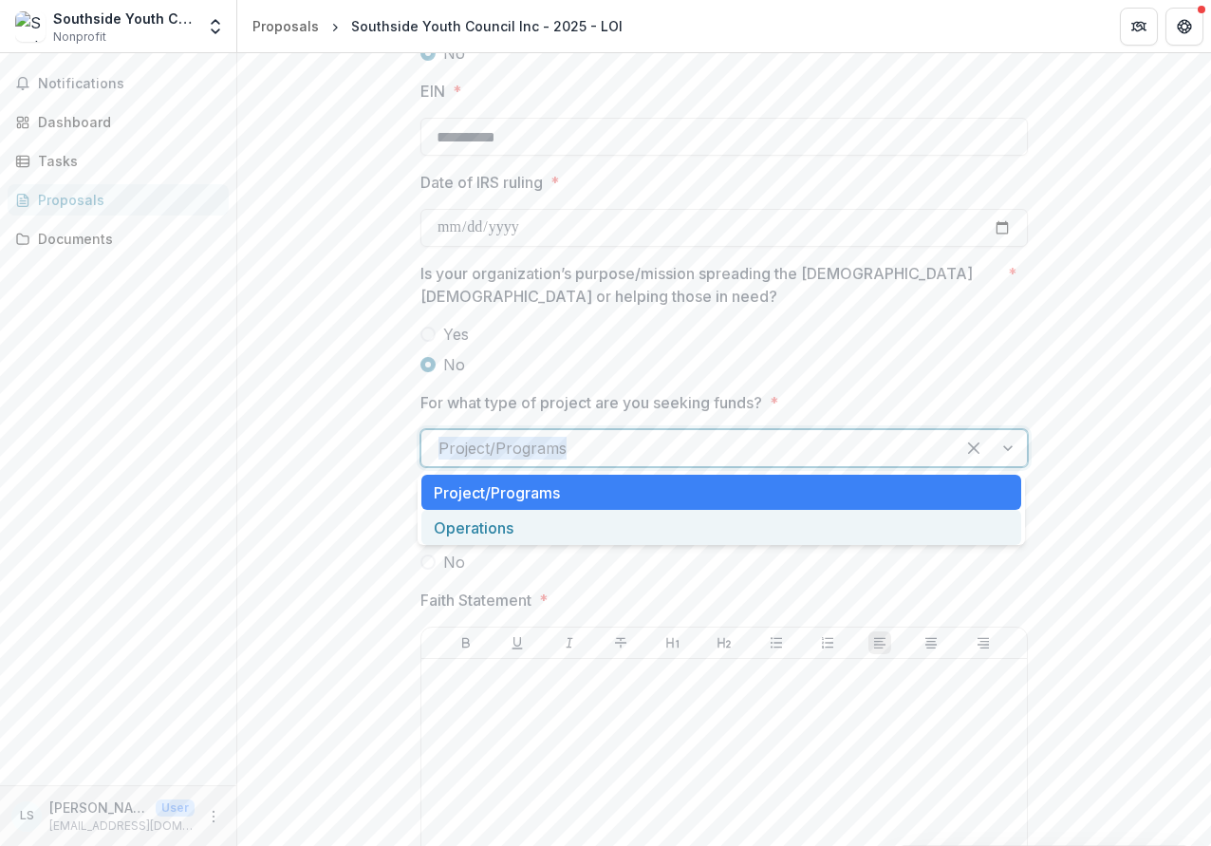
click at [625, 521] on div "Operations" at bounding box center [721, 527] width 600 height 35
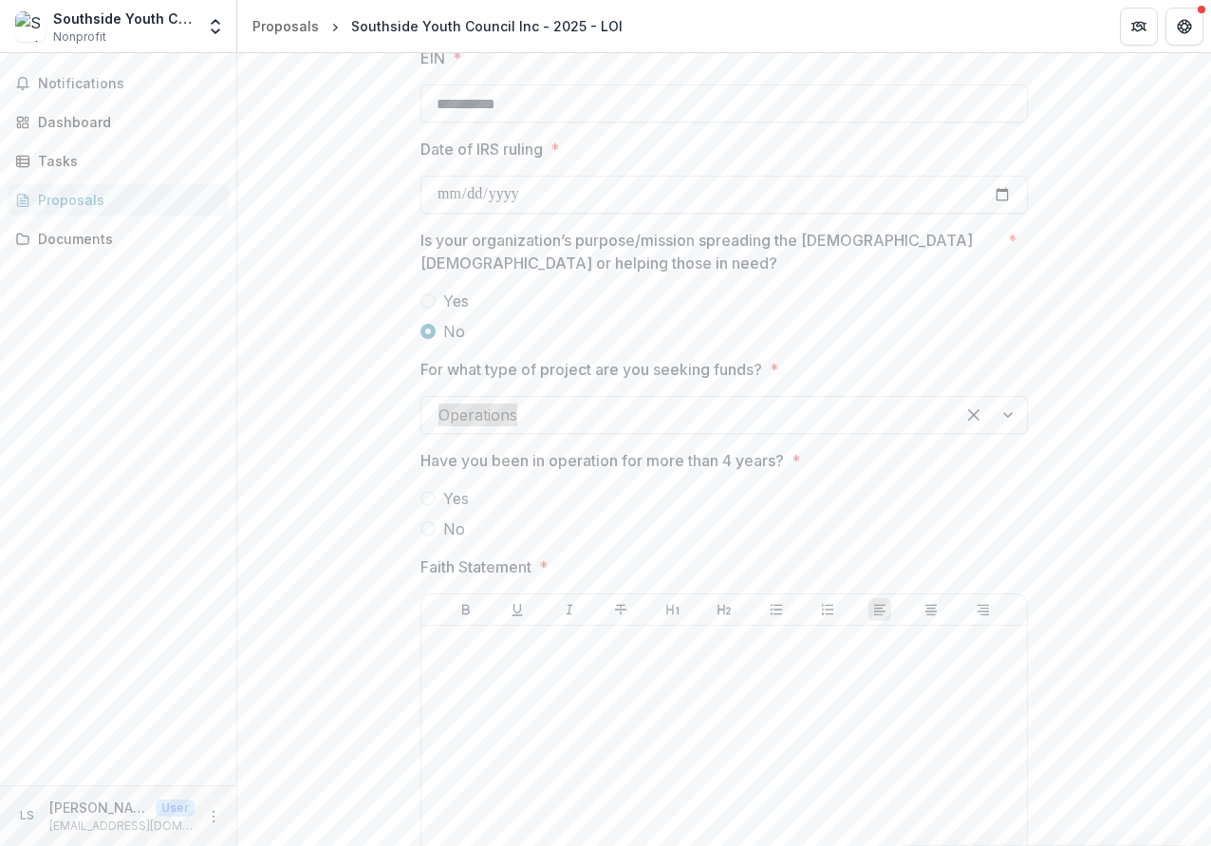
scroll to position [2134, 0]
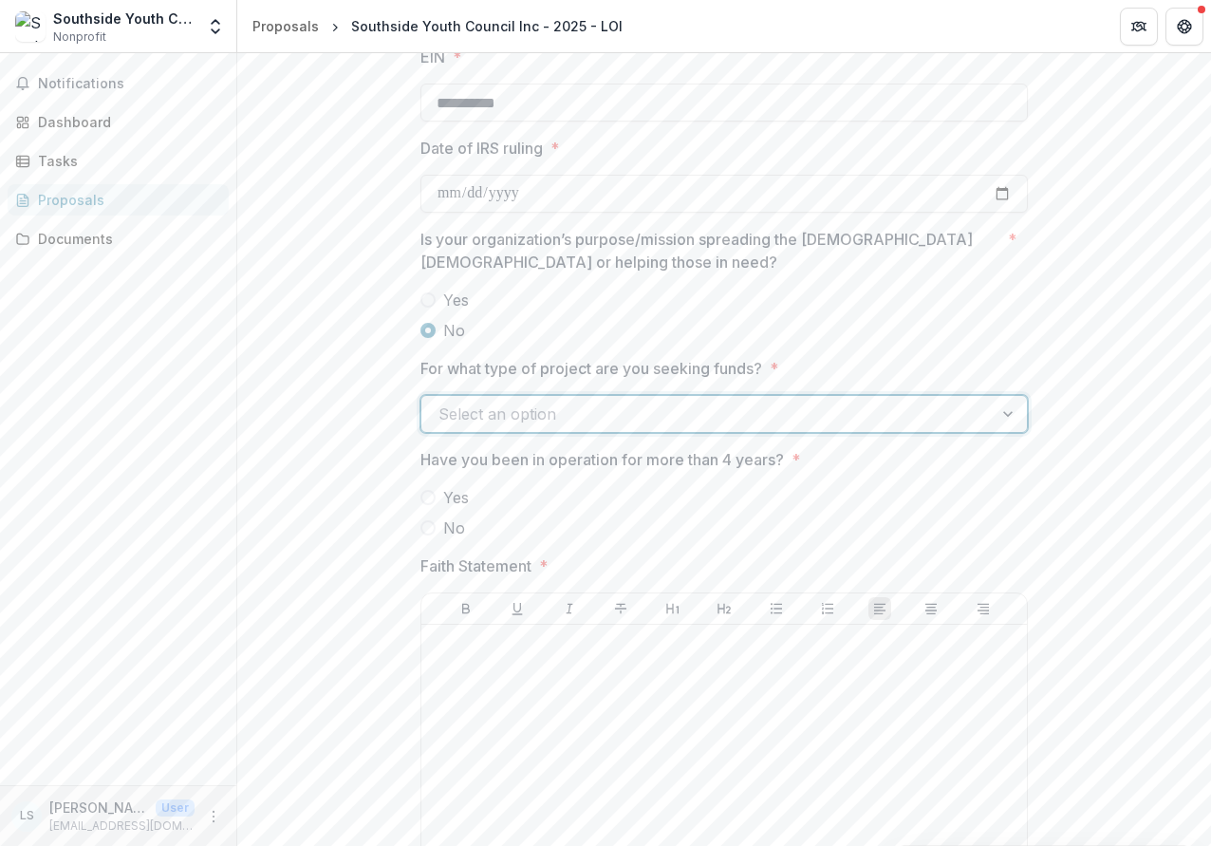
click at [999, 417] on div at bounding box center [1010, 414] width 34 height 36
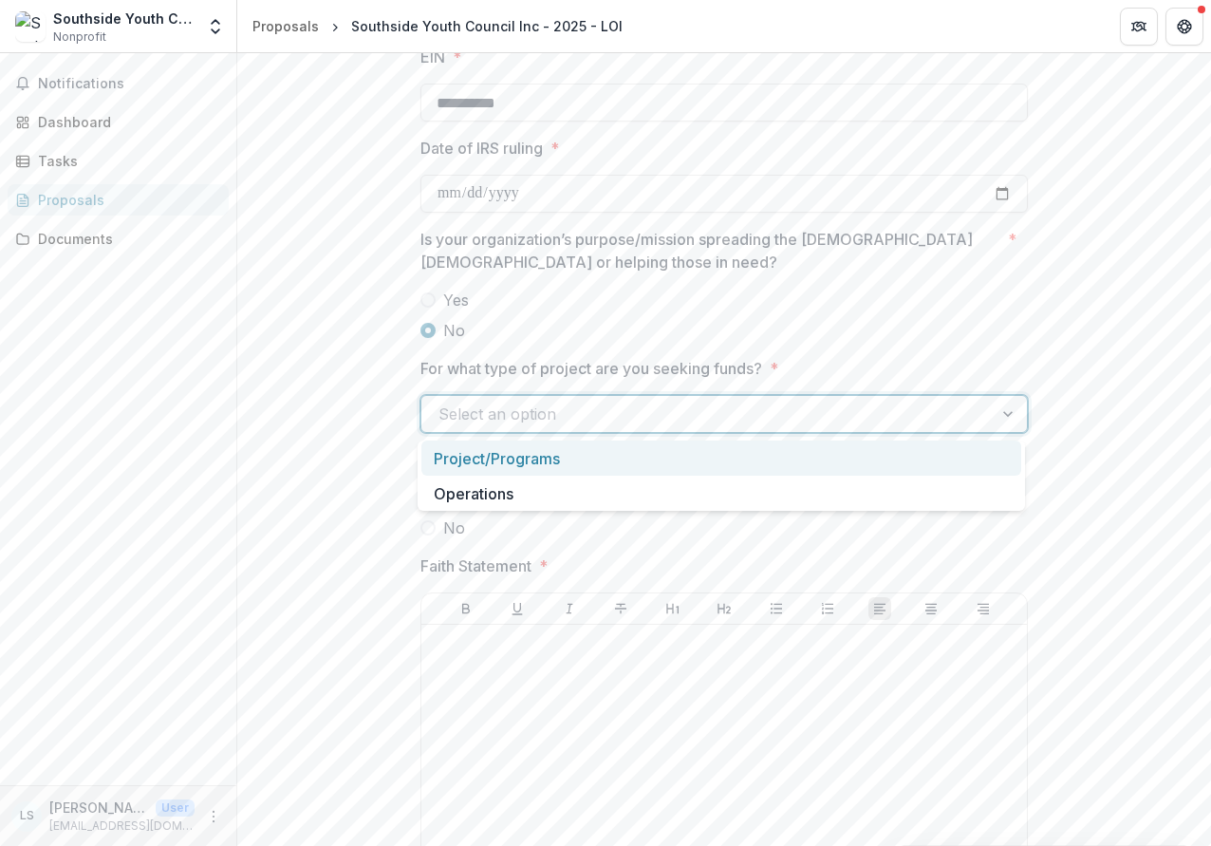
click at [877, 449] on div "Project/Programs" at bounding box center [721, 457] width 600 height 35
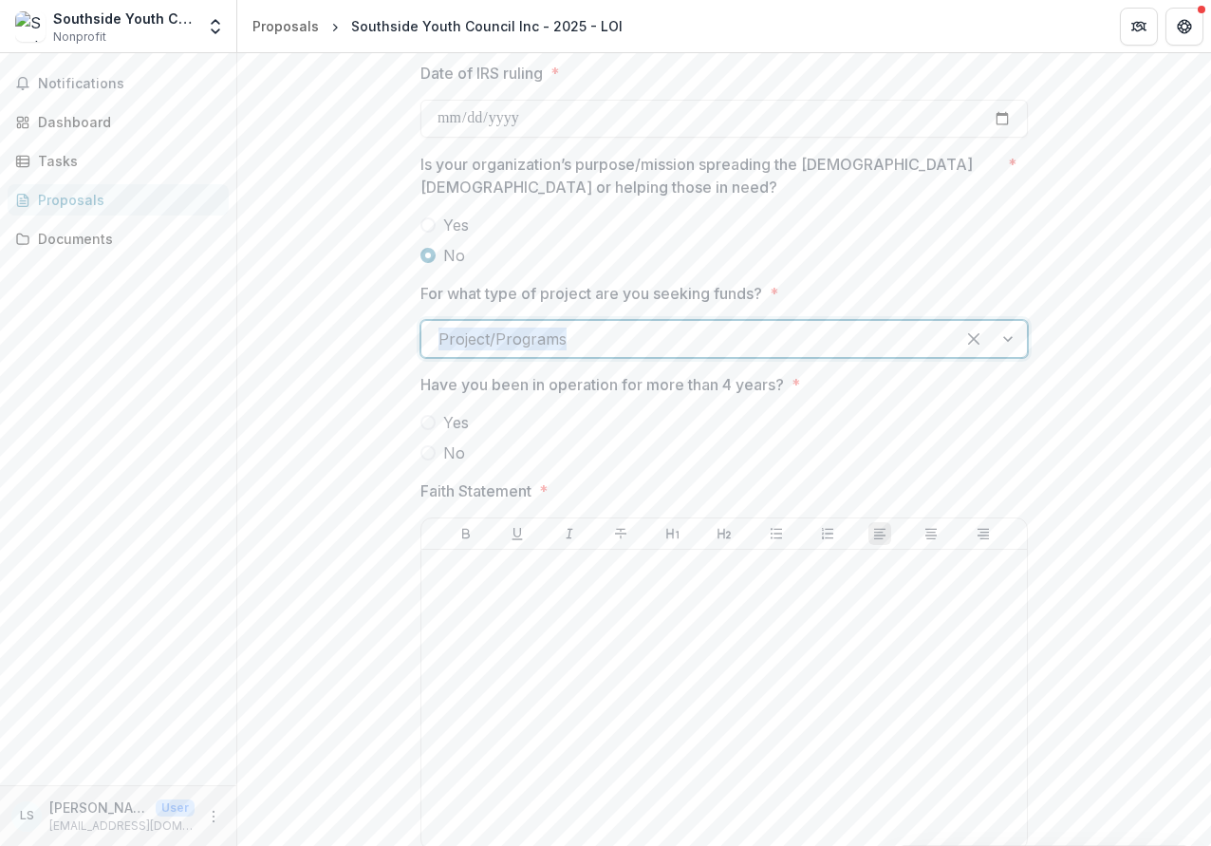
scroll to position [2251, 0]
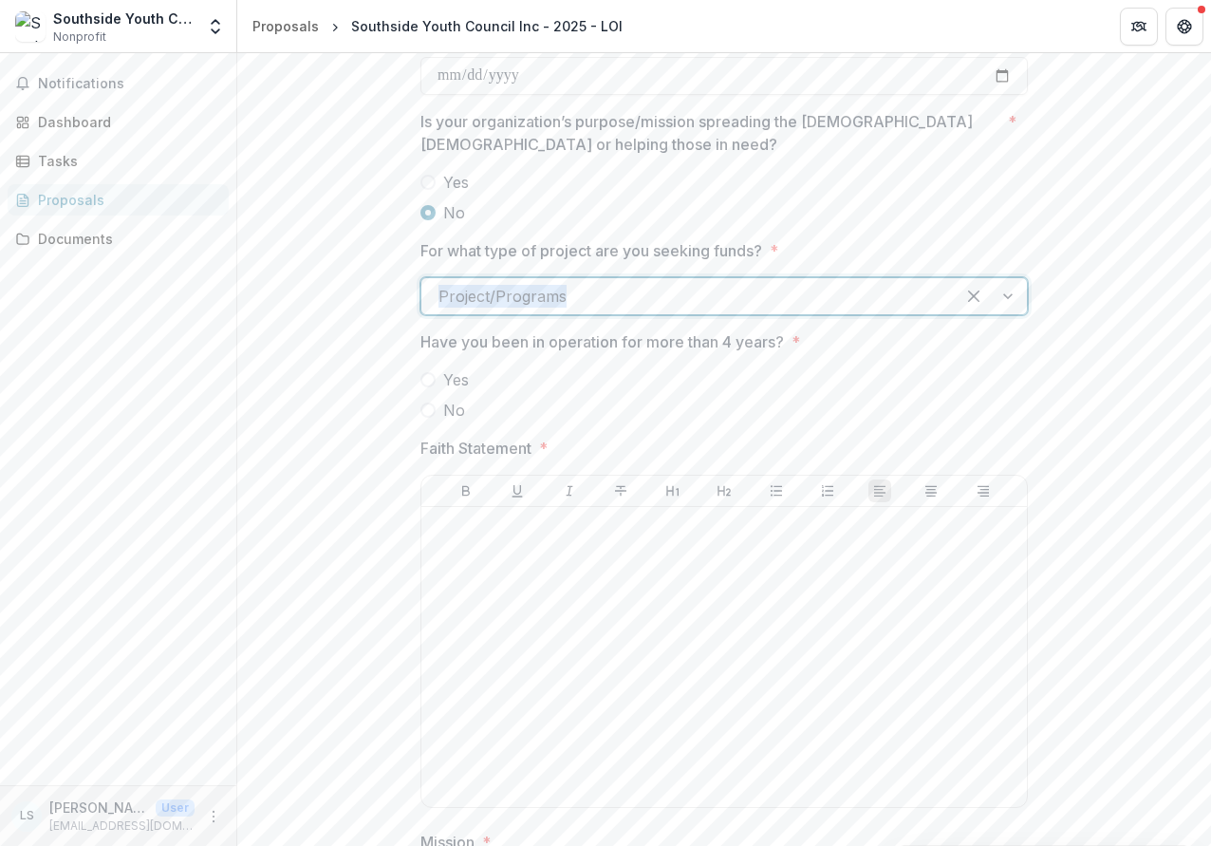
click at [446, 383] on span "Yes" at bounding box center [456, 379] width 26 height 23
click at [448, 410] on span "No" at bounding box center [454, 410] width 22 height 23
click at [559, 300] on div at bounding box center [688, 296] width 499 height 27
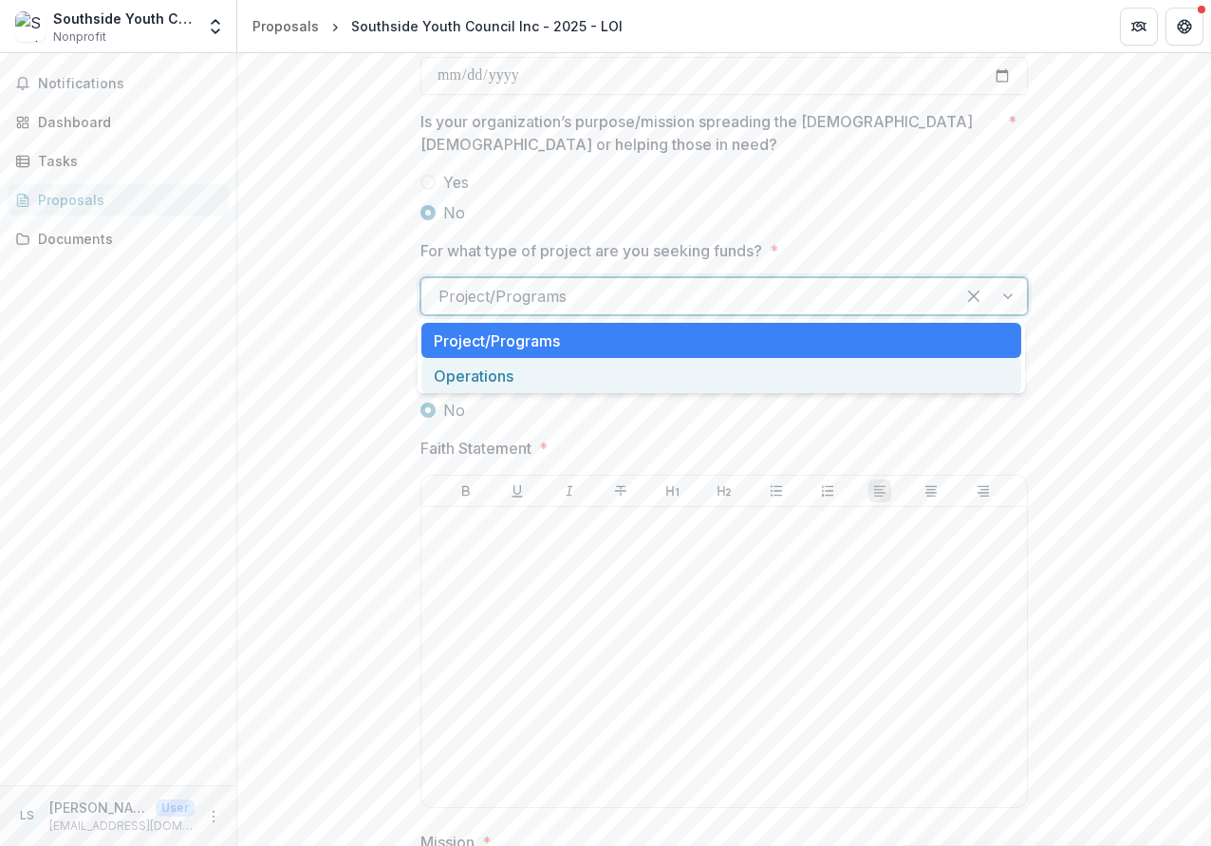
click at [526, 378] on div "Operations" at bounding box center [721, 375] width 600 height 35
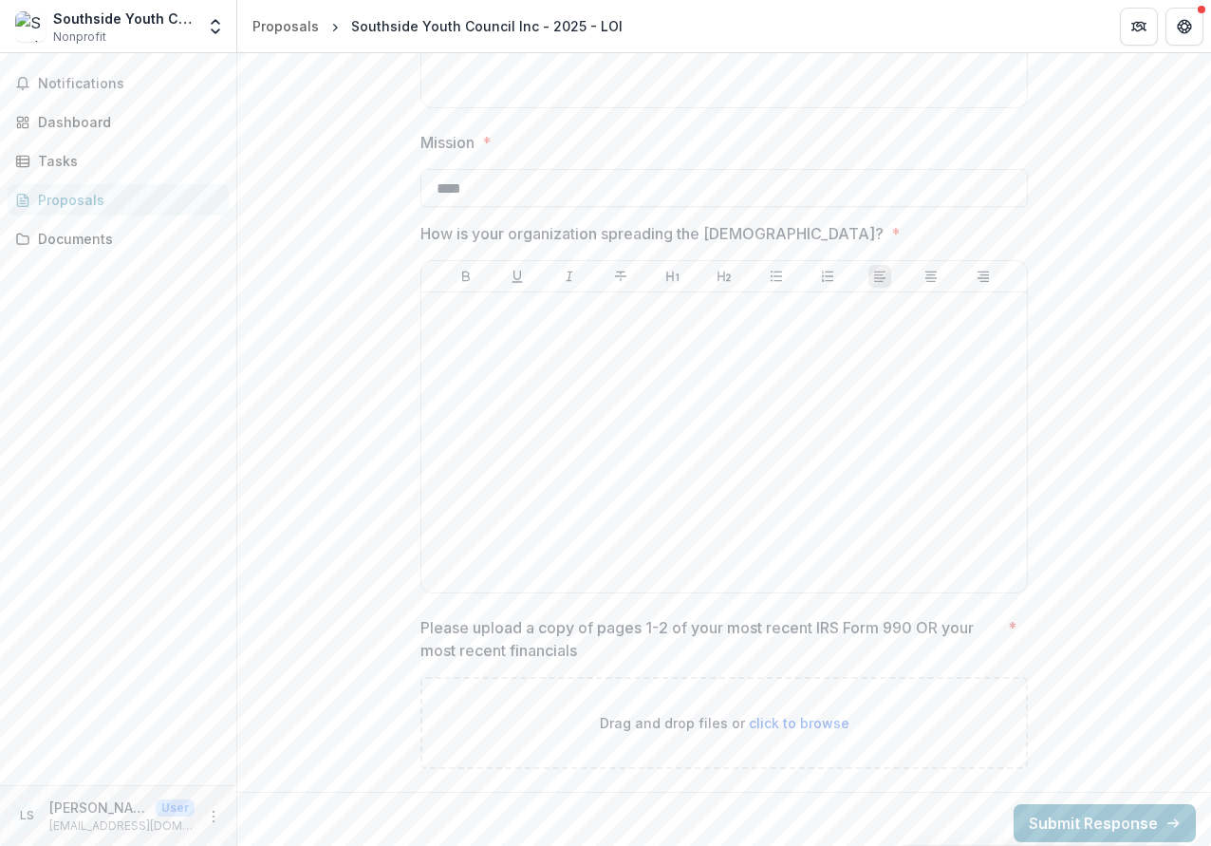
scroll to position [2958, 0]
